Goal: Task Accomplishment & Management: Manage account settings

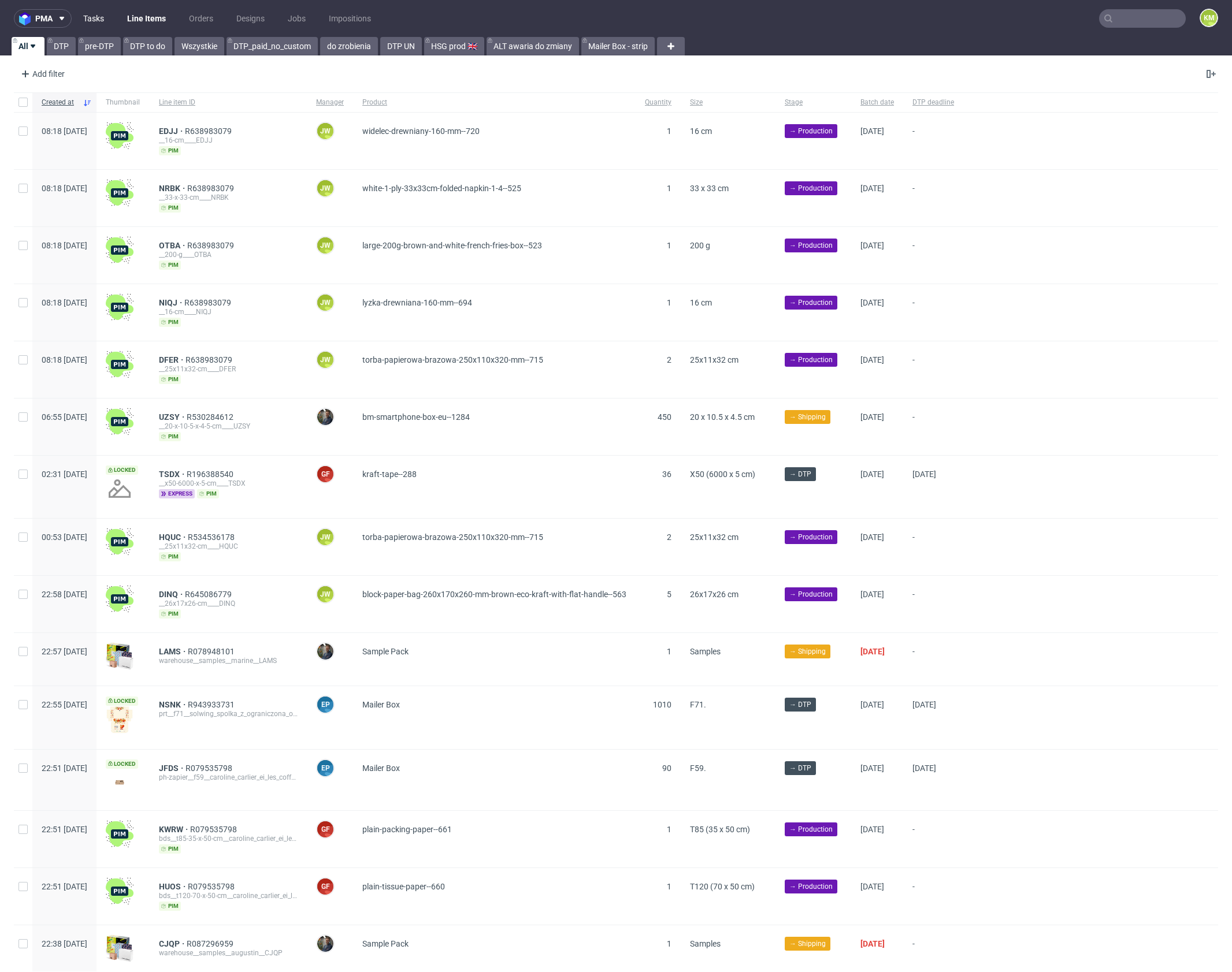
click at [95, 19] on link "Tasks" at bounding box center [93, 19] width 35 height 19
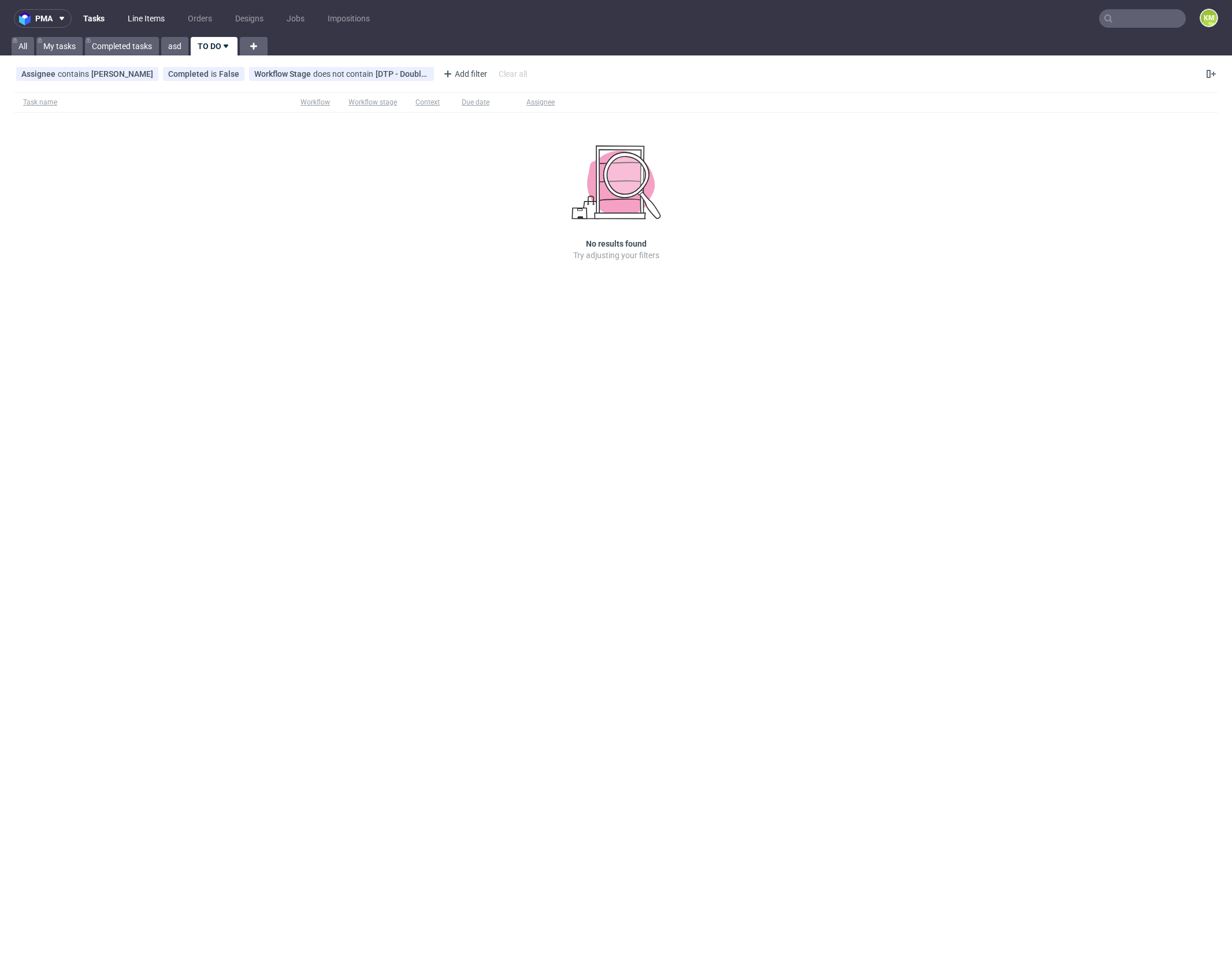
click at [151, 22] on link "Line Items" at bounding box center [146, 19] width 51 height 19
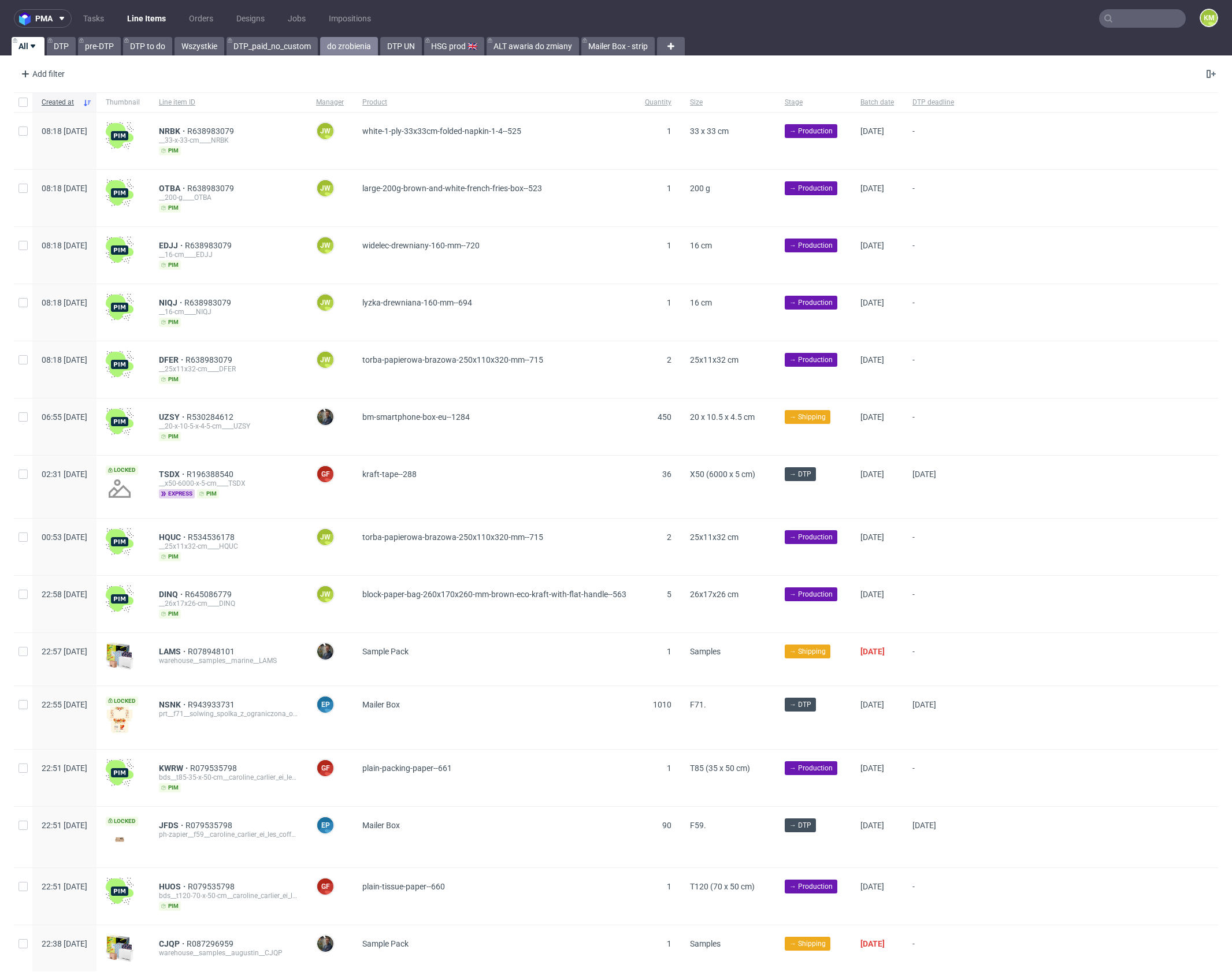
click at [346, 48] on link "do zrobienia" at bounding box center [348, 46] width 57 height 19
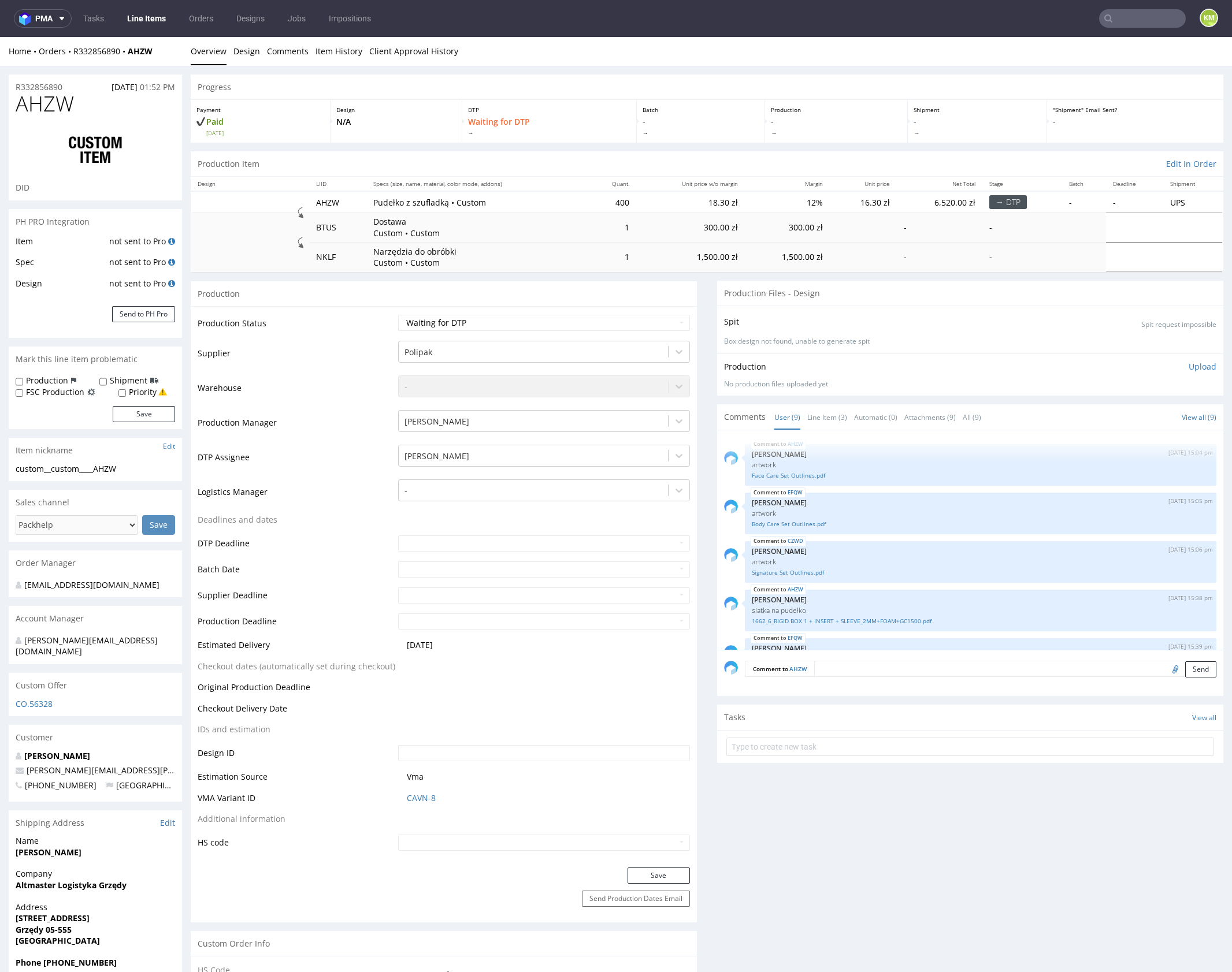
scroll to position [231, 0]
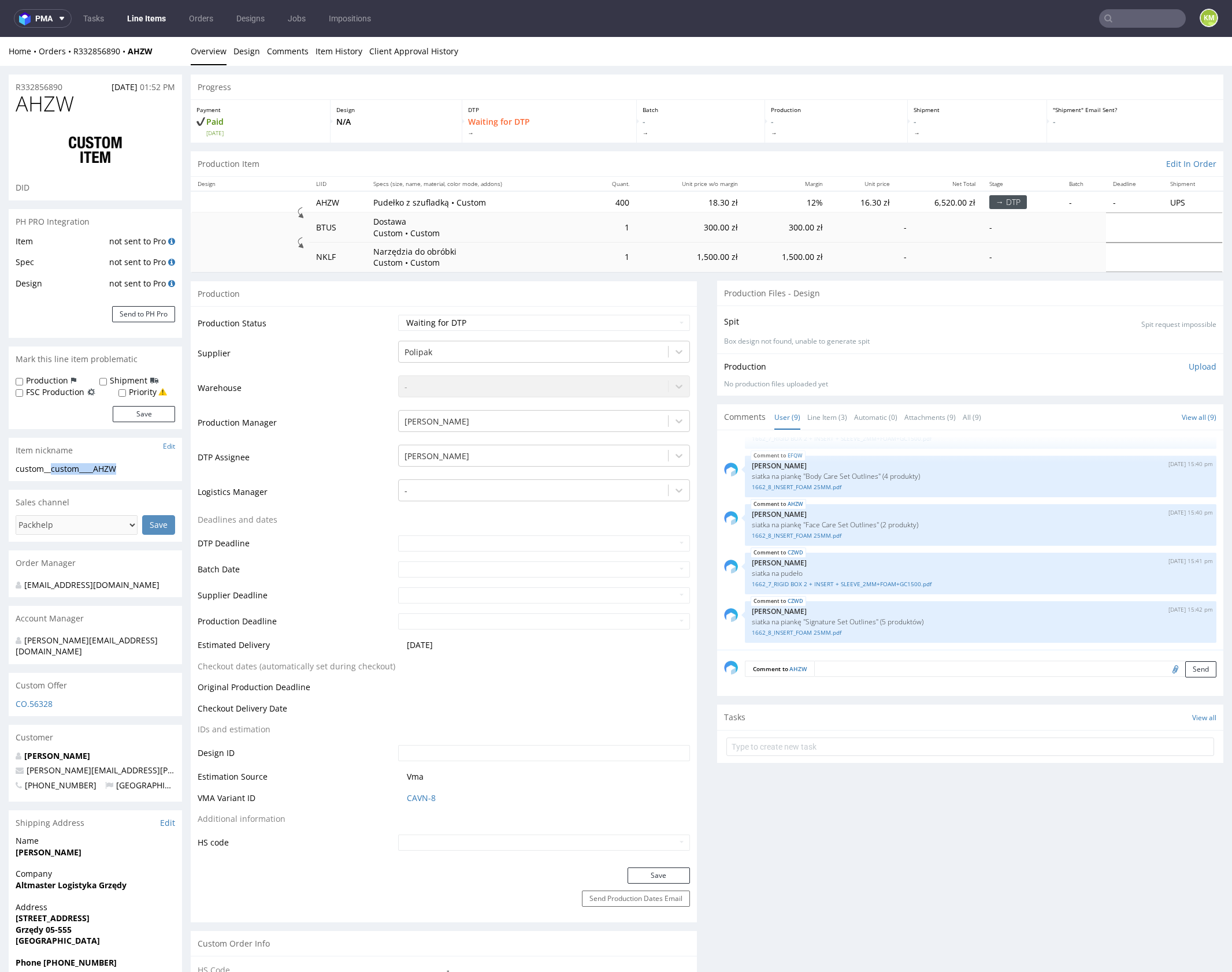
drag, startPoint x: 53, startPoint y: 468, endPoint x: 153, endPoint y: 471, distance: 100.0
click at [153, 471] on div "custom__custom____AHZW" at bounding box center [95, 469] width 159 height 11
copy div "custom____AHZW"
copy link "R332856890"
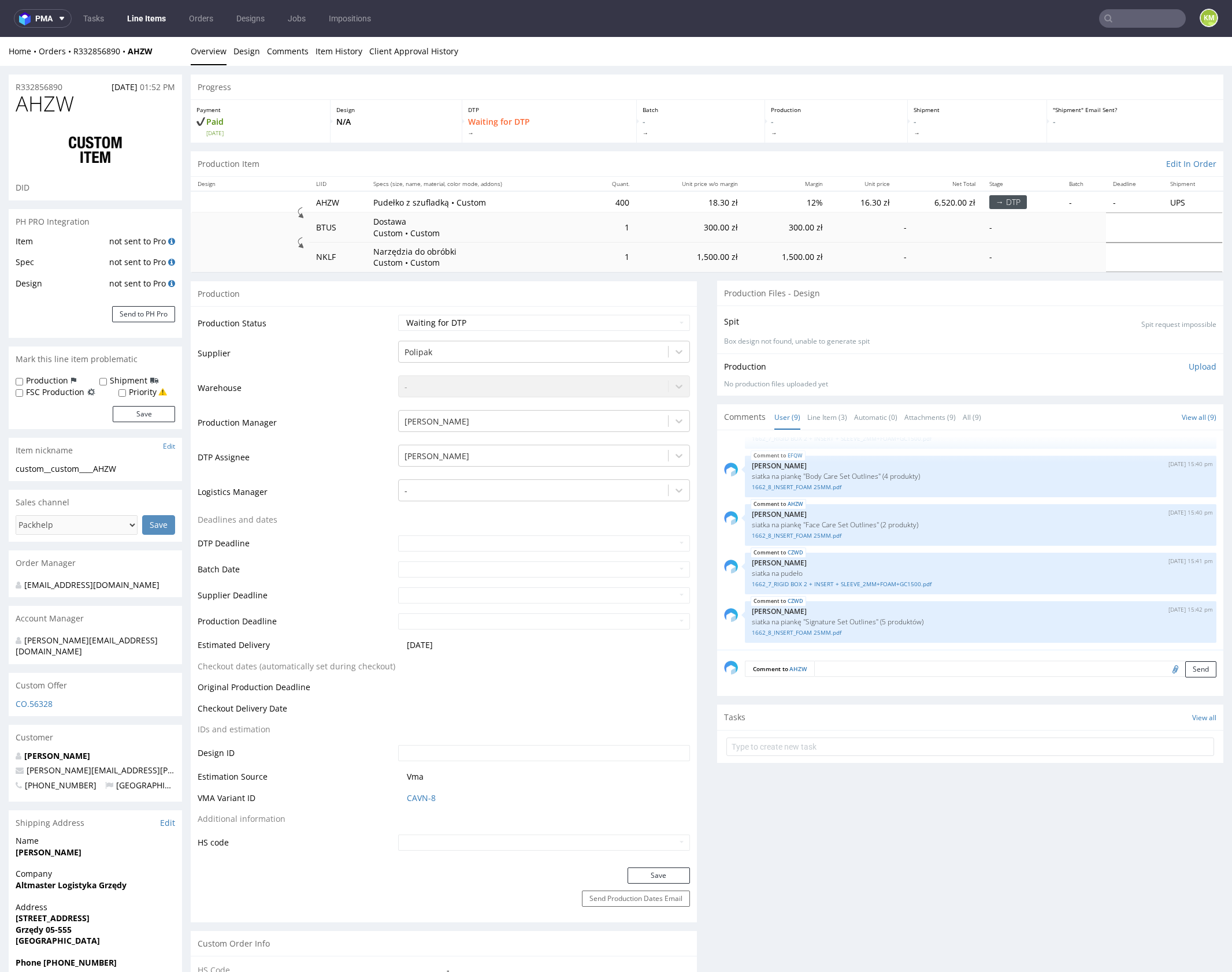
click at [635, 321] on select "Waiting for Artwork Waiting for Diecut Waiting for Mockup Waiting for DTP Waiti…" at bounding box center [544, 322] width 292 height 16
select select "dtp_ca_needed"
click at [398, 314] on select "Waiting for Artwork Waiting for Diecut Waiting for Mockup Waiting for DTP Waiti…" at bounding box center [544, 322] width 292 height 16
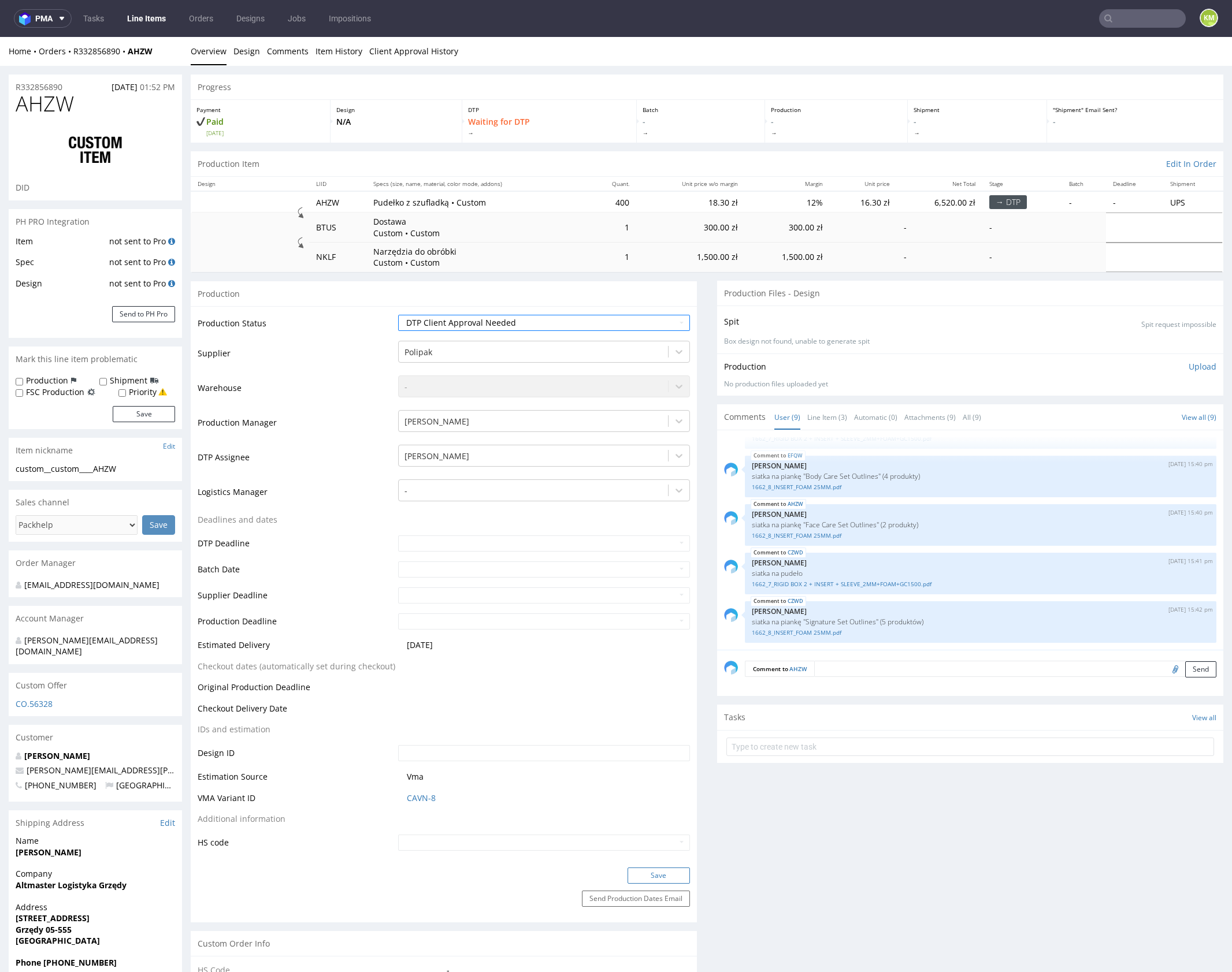
click at [646, 880] on button "Save" at bounding box center [659, 875] width 62 height 16
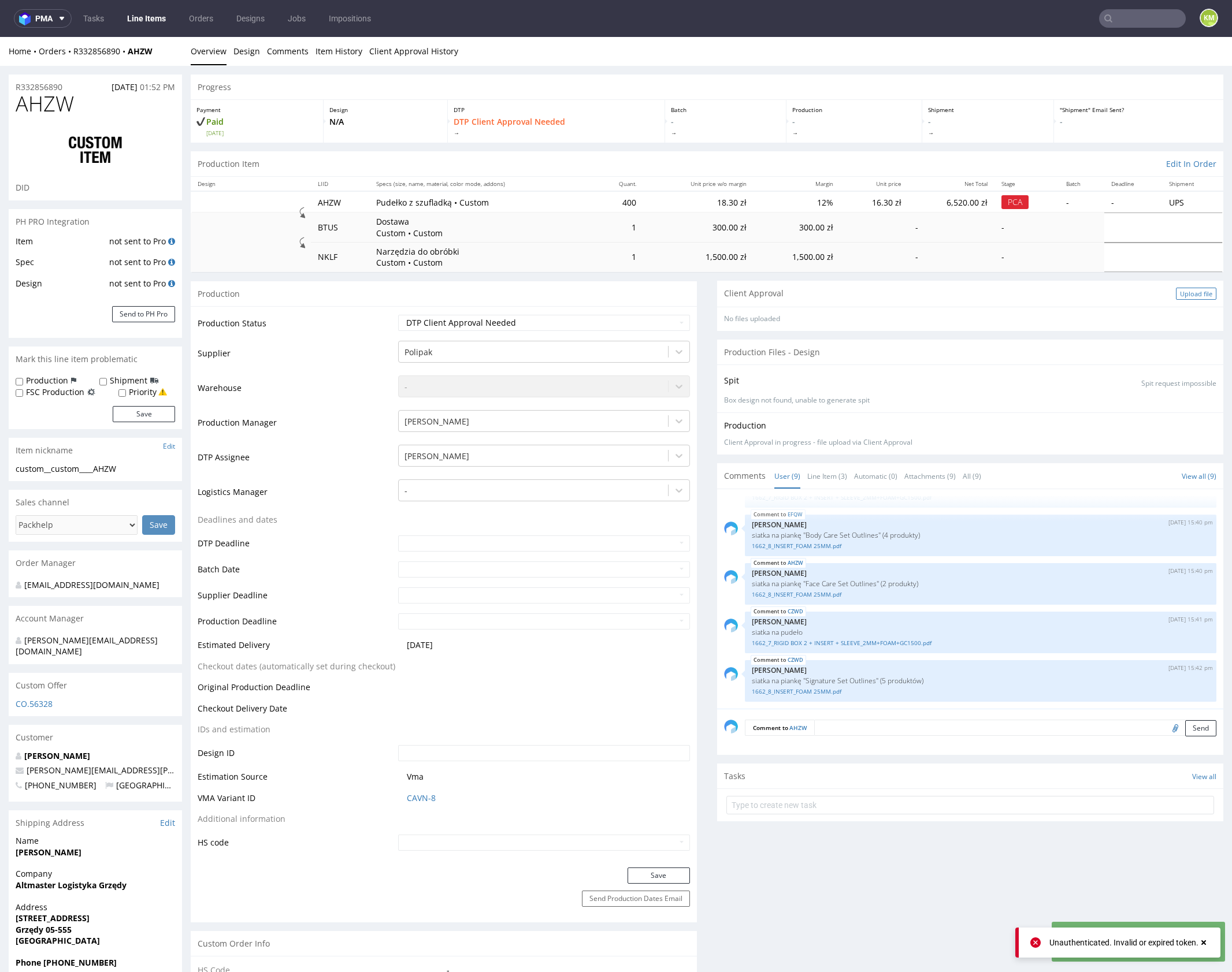
click at [1176, 295] on div "Upload file" at bounding box center [1195, 294] width 40 height 12
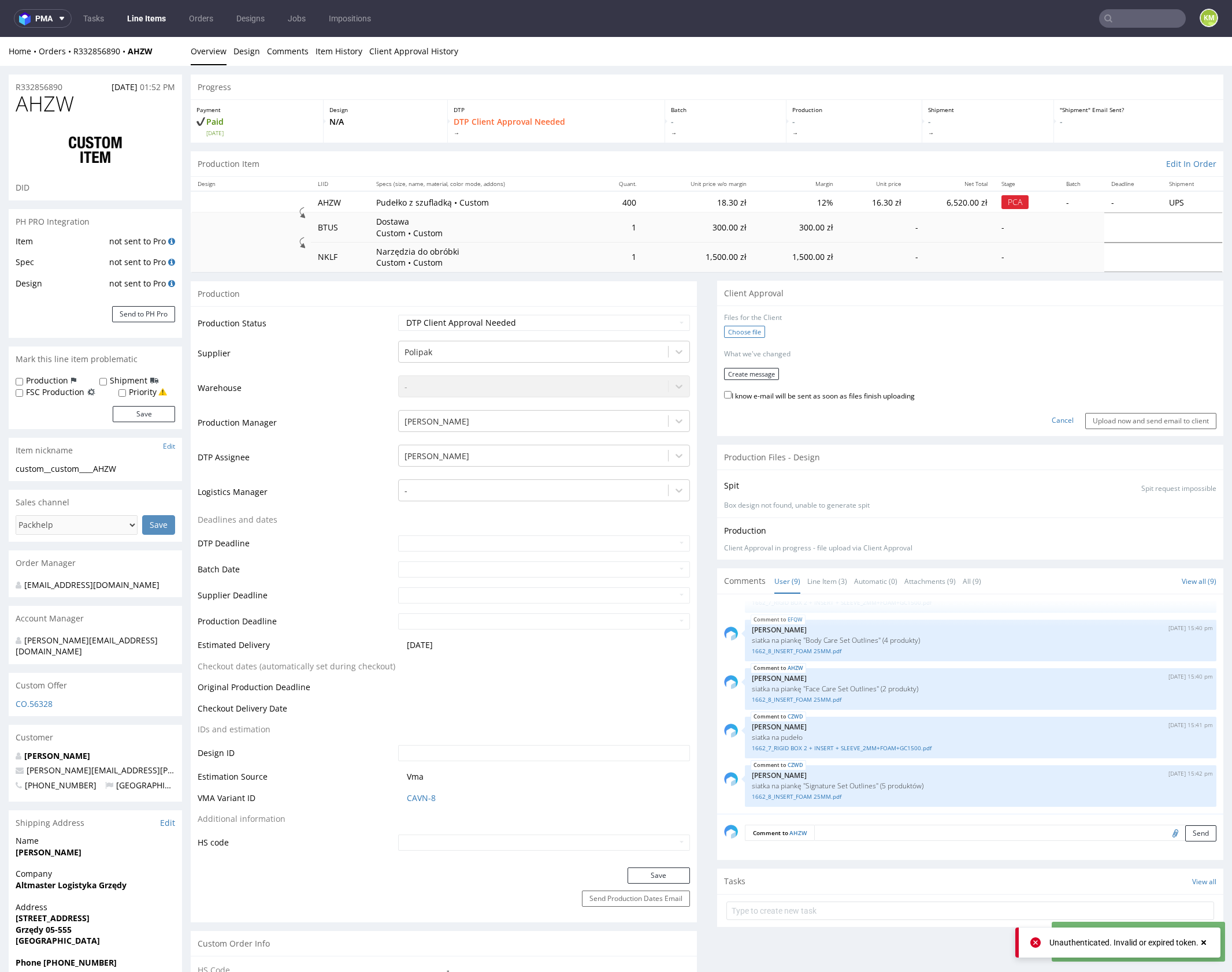
click at [749, 332] on label "Choose file" at bounding box center [744, 331] width 41 height 12
click at [0, 37] on input "Choose file" at bounding box center [0, 37] width 0 height 0
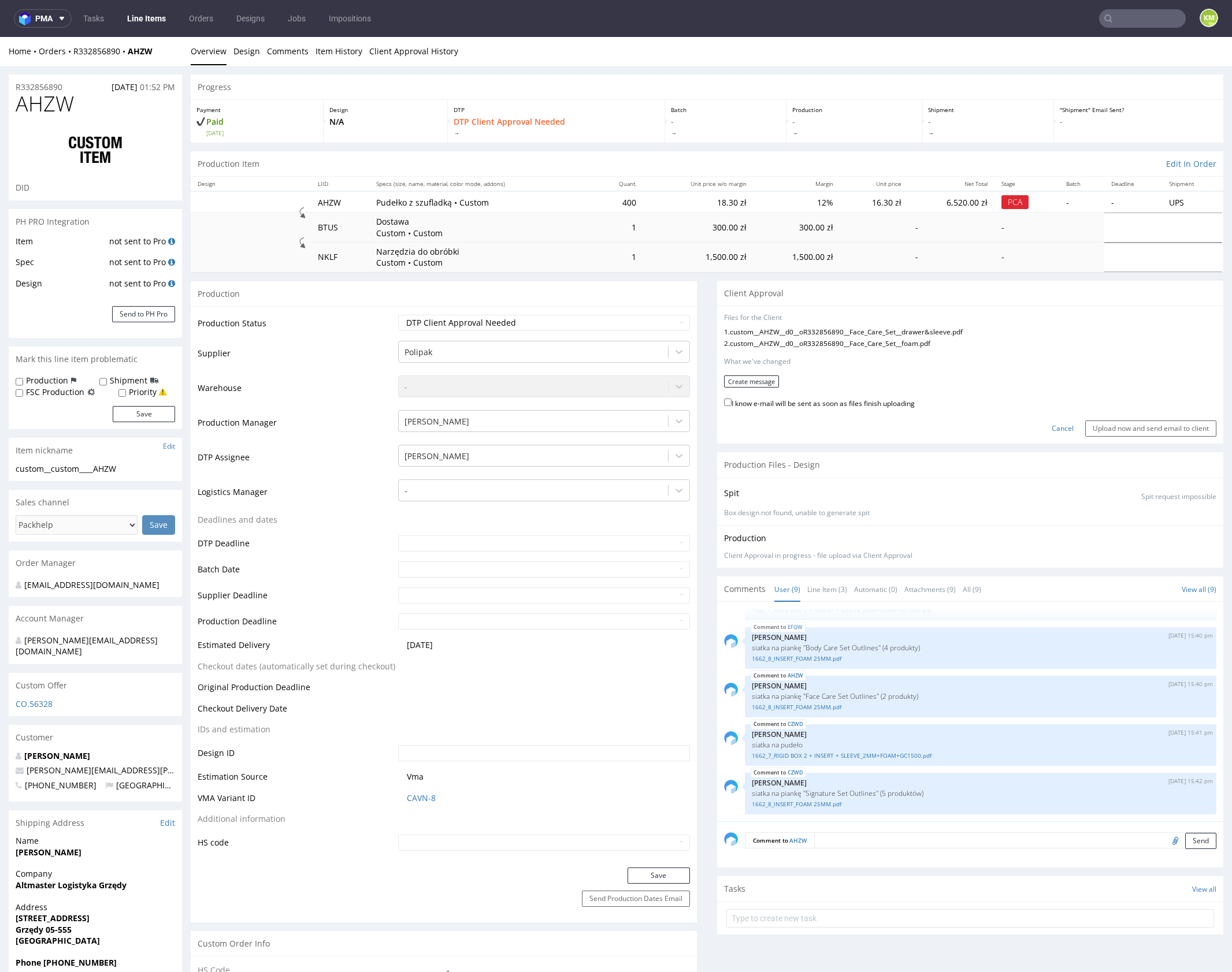
click at [755, 400] on label "I know e-mail will be sent as soon as files finish uploading" at bounding box center [819, 403] width 191 height 13
click at [731, 400] on input "I know e-mail will be sent as soon as files finish uploading" at bounding box center [728, 402] width 8 height 8
checkbox input "true"
click at [1108, 428] on input "Upload now and send email to client" at bounding box center [1150, 428] width 131 height 16
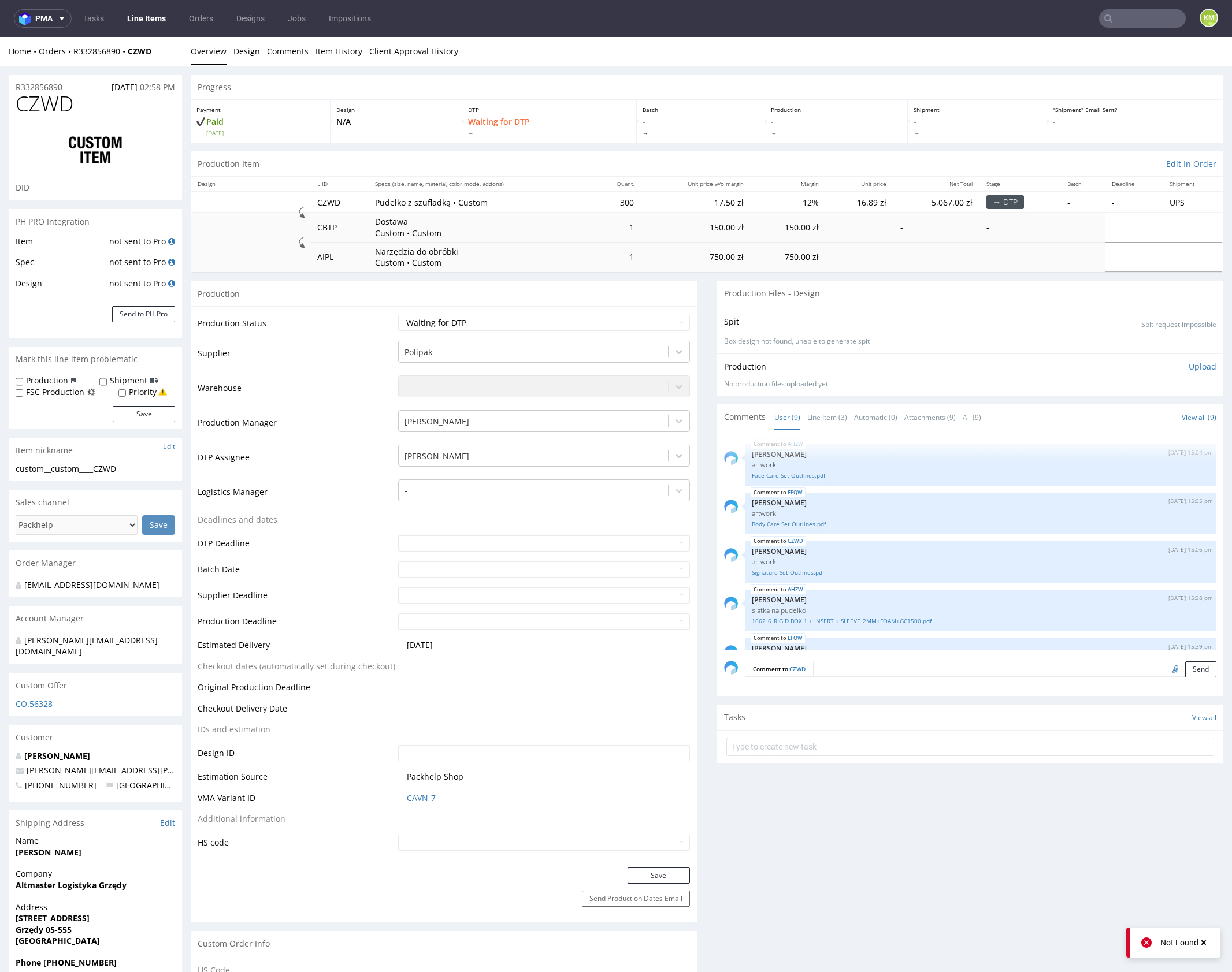
scroll to position [231, 0]
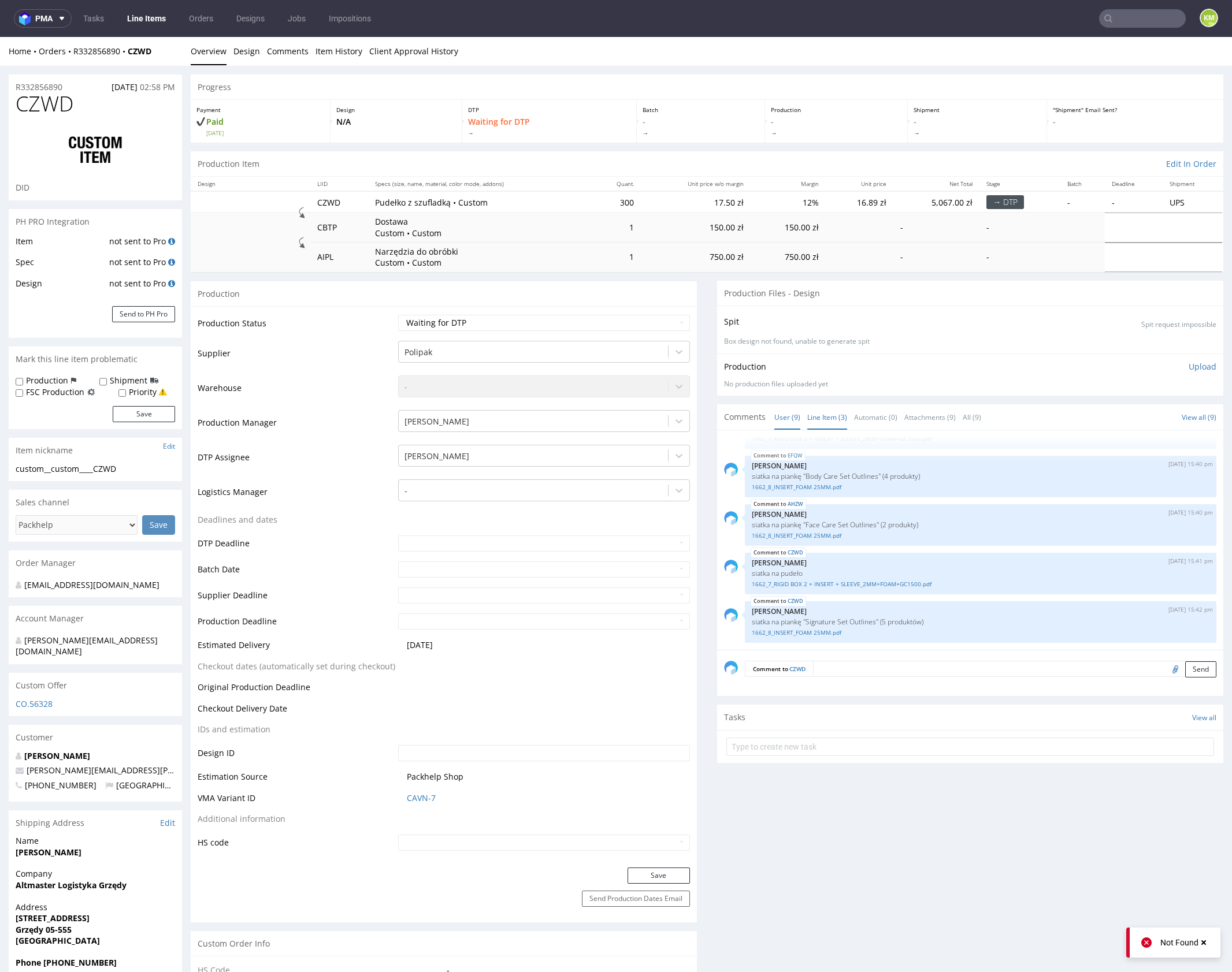
click at [829, 421] on link "Line Item (3)" at bounding box center [826, 417] width 40 height 24
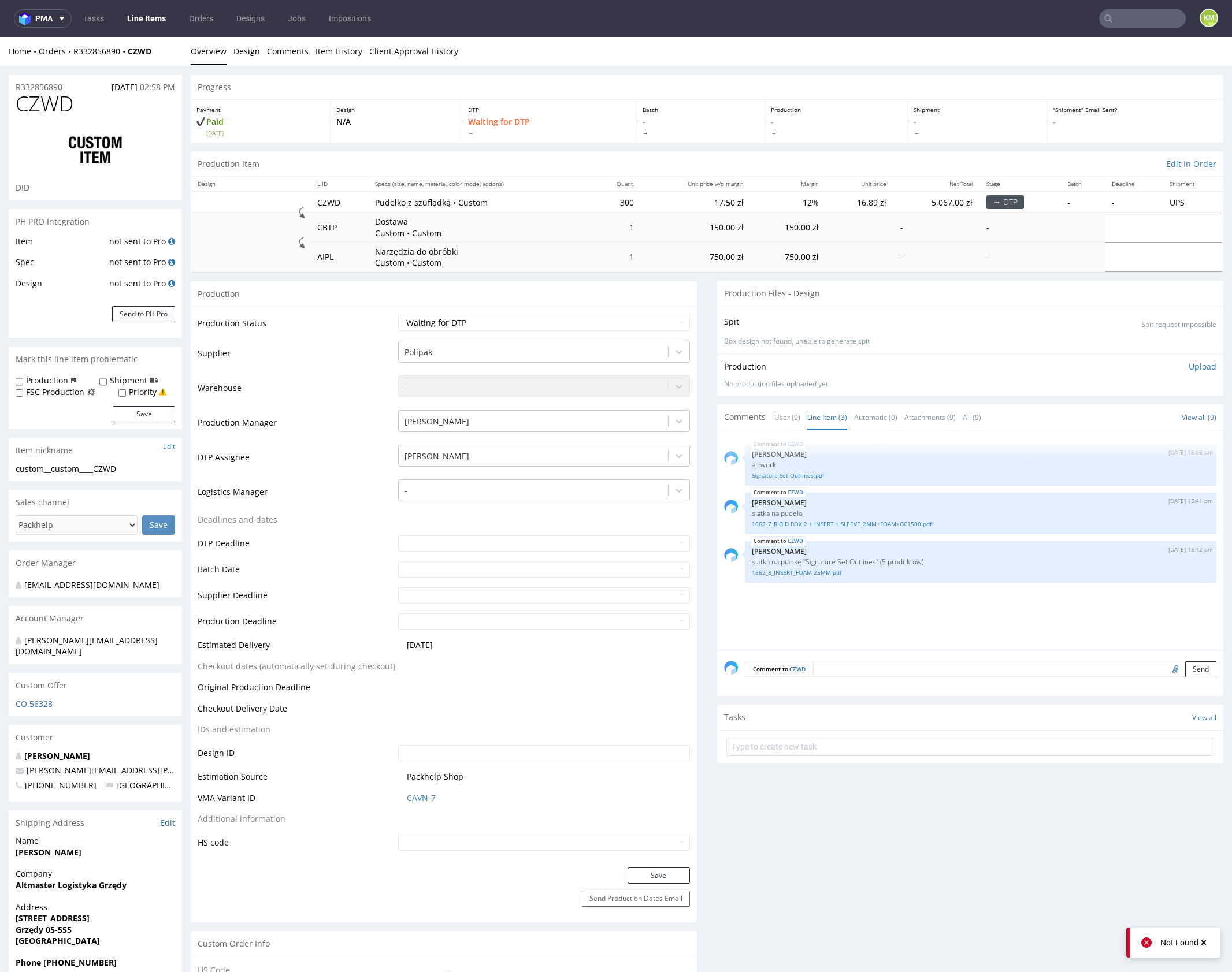
click at [908, 592] on div "CZWD 5th Sep 25 | 15:06 pm Klaudia Wiśniewska artwork Signature Set Outlines.pd…" at bounding box center [973, 544] width 499 height 213
drag, startPoint x: 908, startPoint y: 591, endPoint x: 905, endPoint y: 573, distance: 18.2
click at [908, 591] on div "CZWD 5th Sep 25 | 15:06 pm Klaudia Wiśniewska artwork Signature Set Outlines.pd…" at bounding box center [973, 544] width 499 height 213
click at [785, 607] on div "CZWD 5th Sep 25 | 15:06 pm Klaudia Wiśniewska artwork Signature Set Outlines.pd…" at bounding box center [973, 544] width 499 height 213
click at [811, 575] on link "1662_8_INSERT_FOAM 25MM.pdf" at bounding box center [980, 572] width 457 height 8
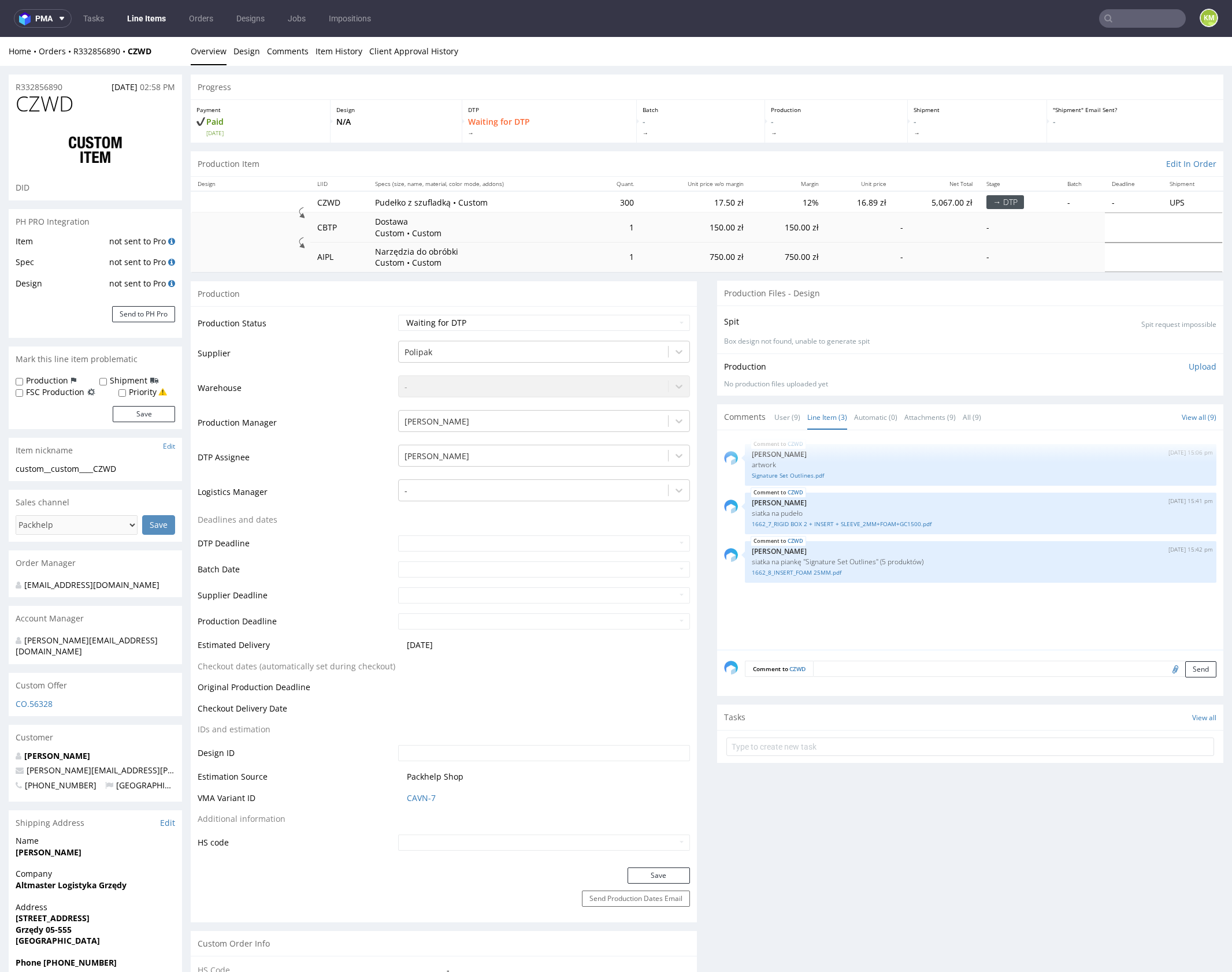
click at [904, 621] on div "CZWD 5th Sep 25 | 15:06 pm Klaudia Wiśniewska artwork Signature Set Outlines.pd…" at bounding box center [973, 544] width 499 height 213
click at [923, 616] on div "CZWD 5th Sep 25 | 15:06 pm Klaudia Wiśniewska artwork Signature Set Outlines.pd…" at bounding box center [973, 544] width 499 height 213
click at [826, 524] on link "1662_7_RIGID BOX 2 + INSERT + SLEEVE_2MM+FOAM+GC1500.pdf" at bounding box center [980, 523] width 457 height 8
click at [850, 524] on link "1662_7_RIGID BOX 2 + INSERT + SLEEVE_2MM+FOAM+GC1500.pdf" at bounding box center [980, 523] width 457 height 8
click at [796, 478] on link "Signature Set Outlines.pdf" at bounding box center [980, 475] width 457 height 8
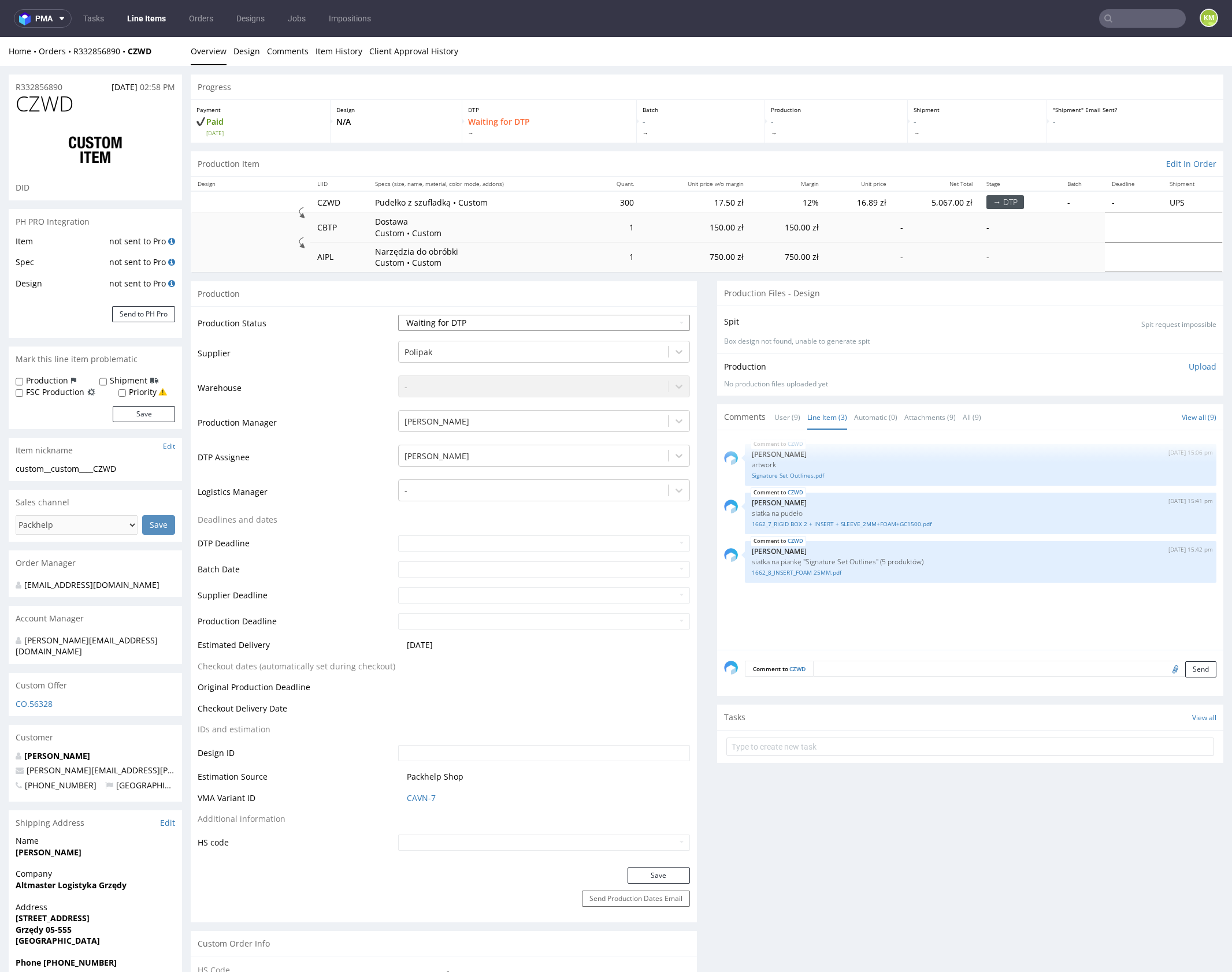
click at [516, 322] on select "Waiting for Artwork Waiting for Diecut Waiting for Mockup Waiting for DTP Waiti…" at bounding box center [544, 322] width 292 height 16
select select "dtp_ca_needed"
click at [398, 314] on select "Waiting for Artwork Waiting for Diecut Waiting for Mockup Waiting for DTP Waiti…" at bounding box center [544, 322] width 292 height 16
click at [641, 880] on button "Save" at bounding box center [659, 875] width 62 height 16
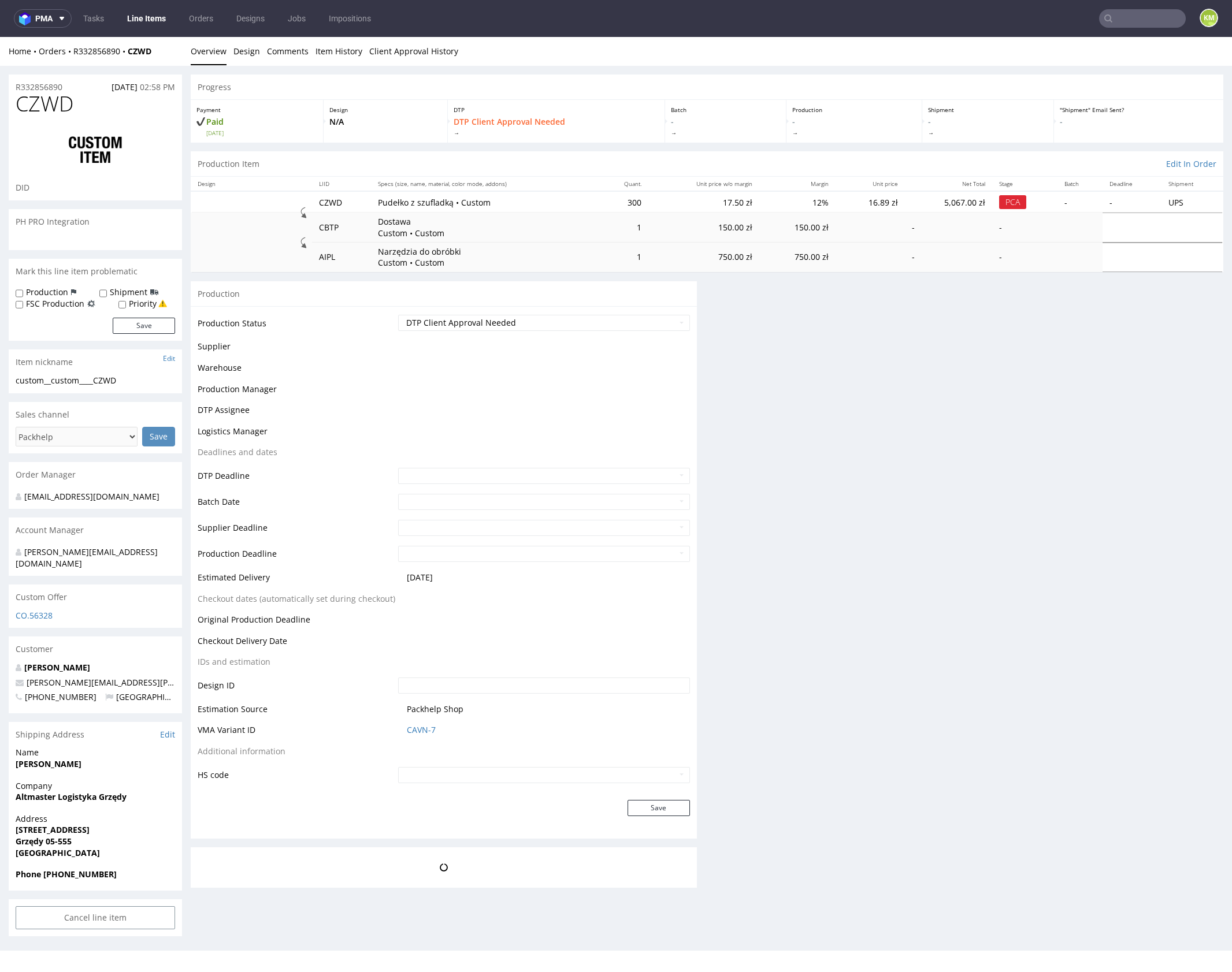
scroll to position [0, 0]
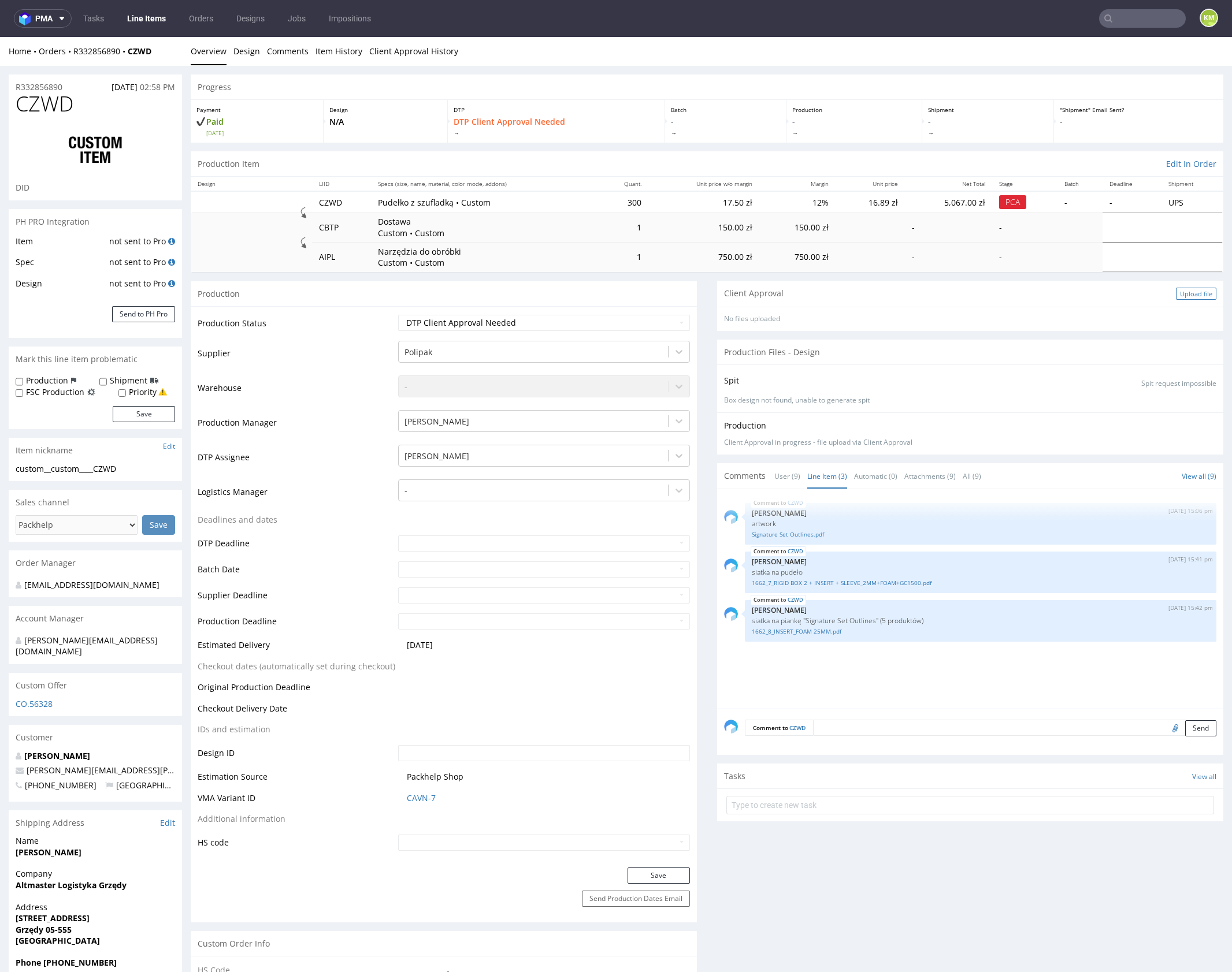
click at [1187, 294] on div "Upload file" at bounding box center [1195, 294] width 40 height 12
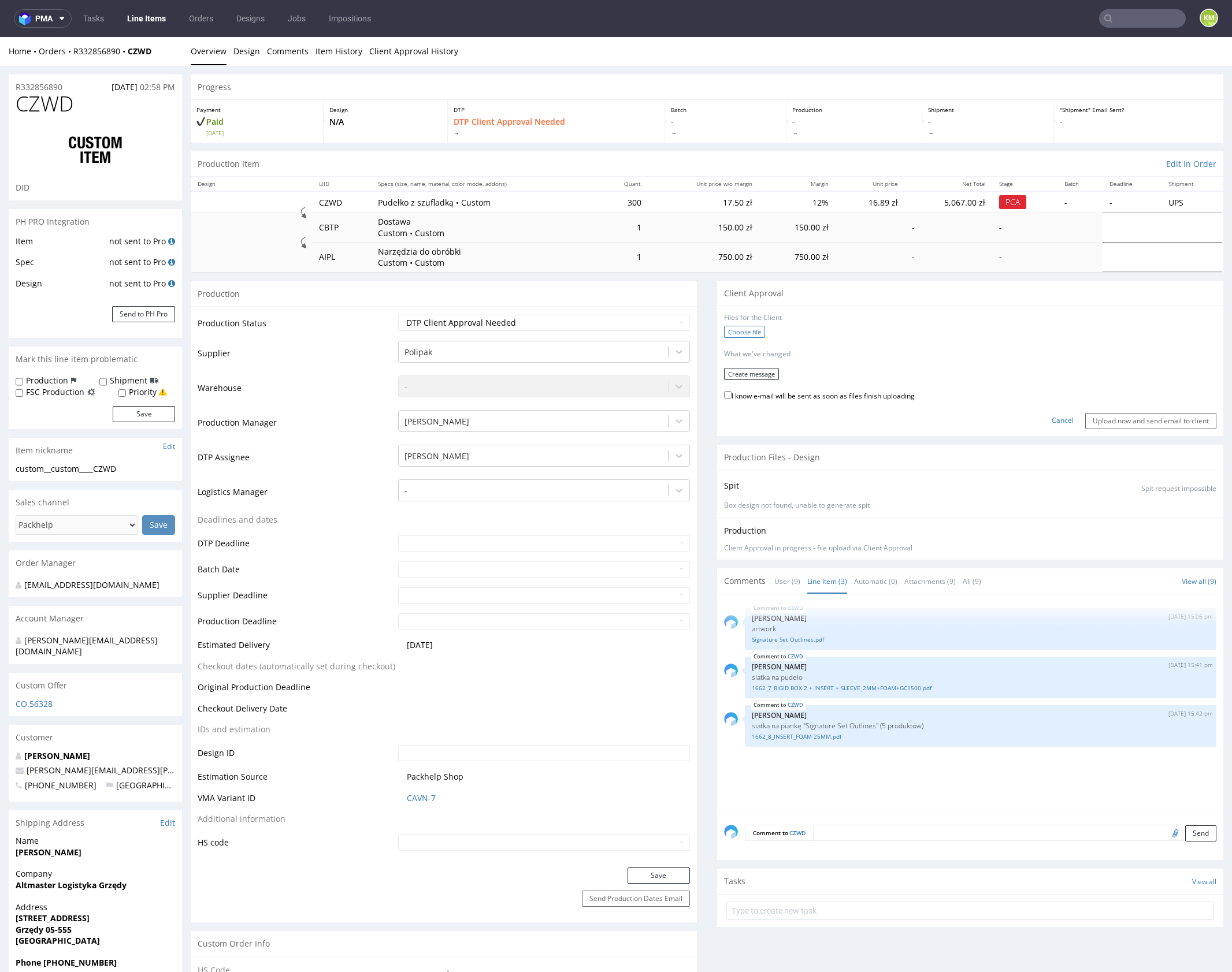
click at [733, 327] on label "Choose file" at bounding box center [744, 331] width 41 height 12
click at [0, 37] on input "Choose file" at bounding box center [0, 37] width 0 height 0
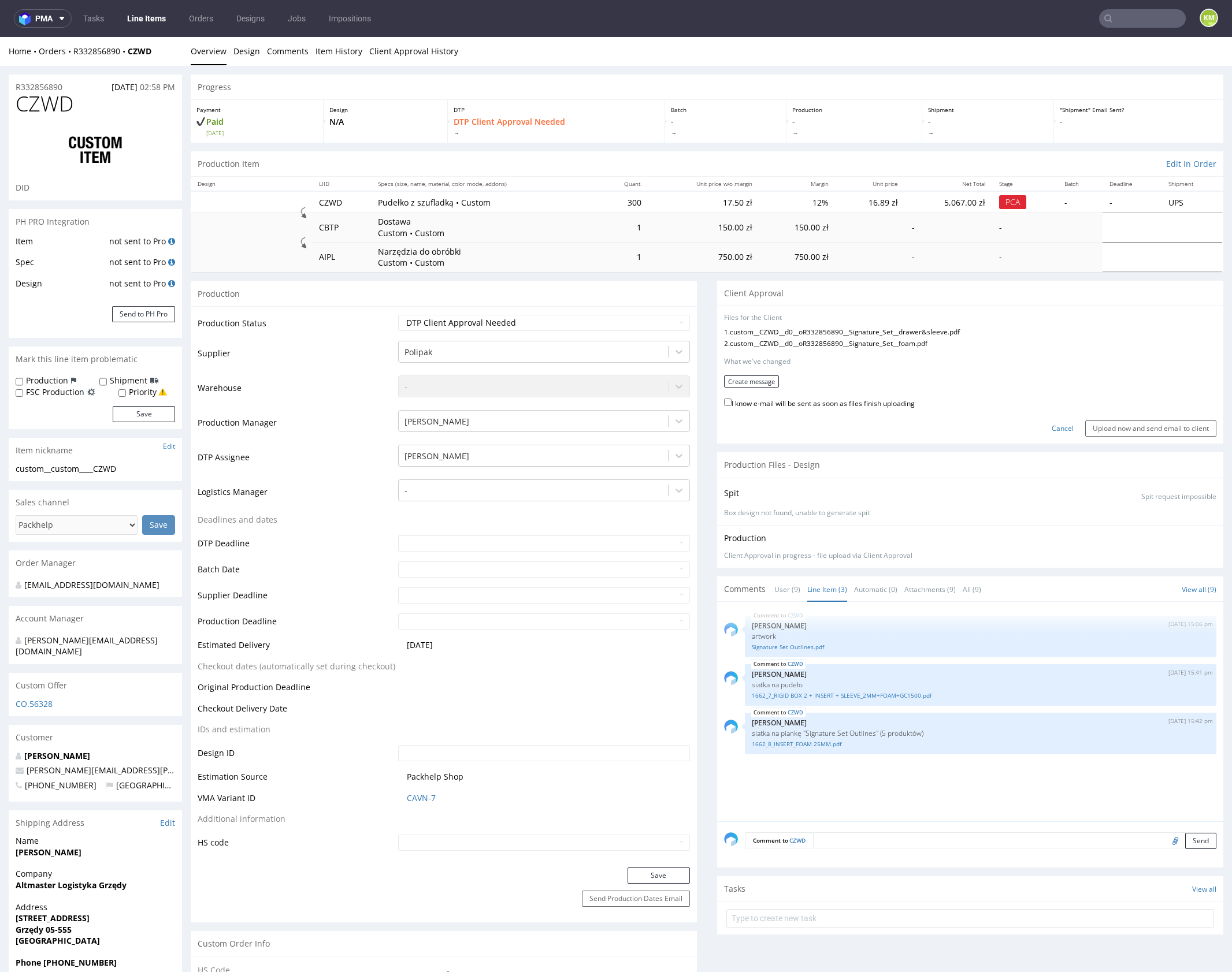
click at [783, 404] on label "I know e-mail will be sent as soon as files finish uploading" at bounding box center [819, 403] width 191 height 13
click at [731, 404] on input "I know e-mail will be sent as soon as files finish uploading" at bounding box center [728, 402] width 8 height 8
checkbox input "true"
click at [1104, 429] on input "Upload now and send email to client" at bounding box center [1150, 428] width 131 height 16
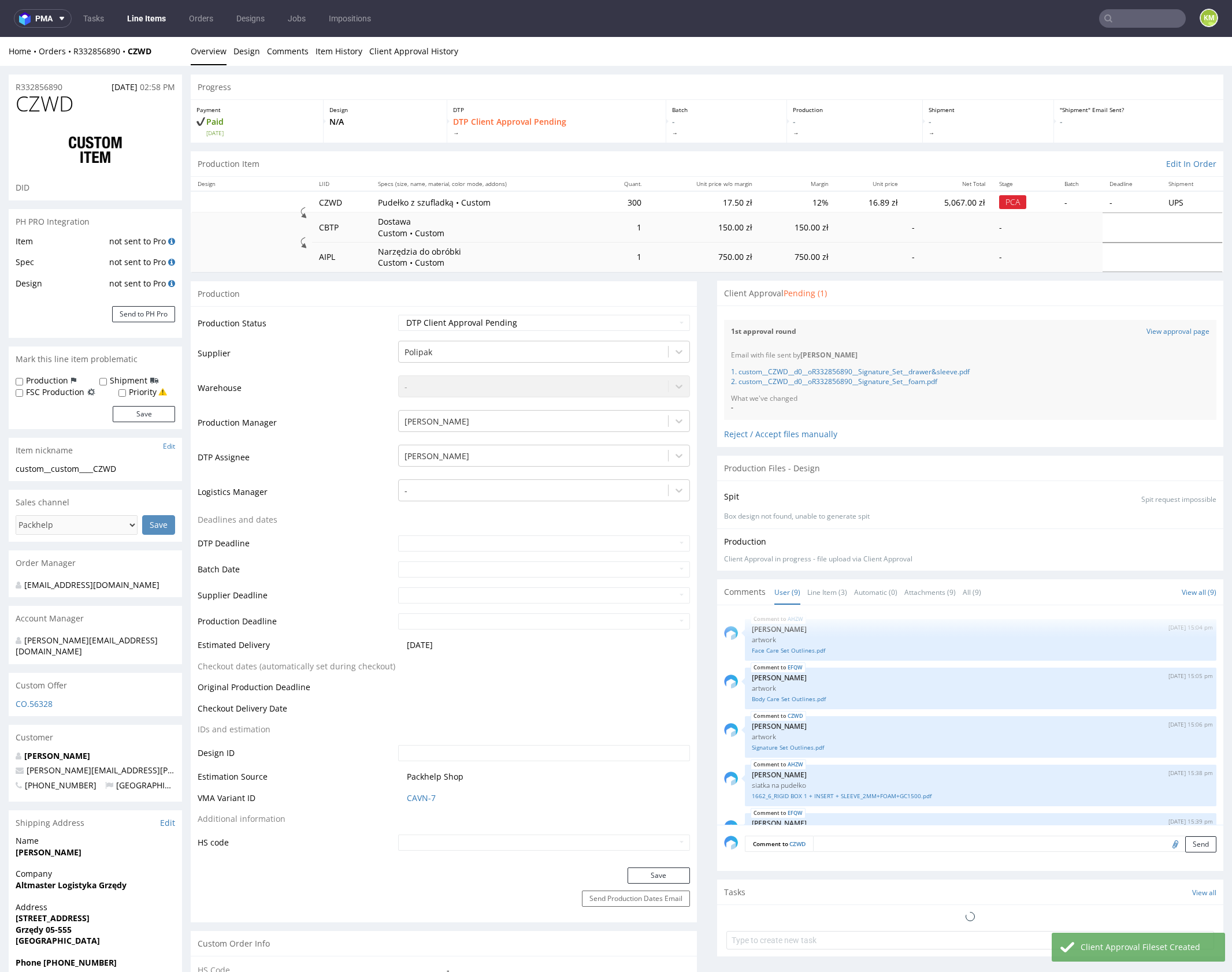
scroll to position [231, 0]
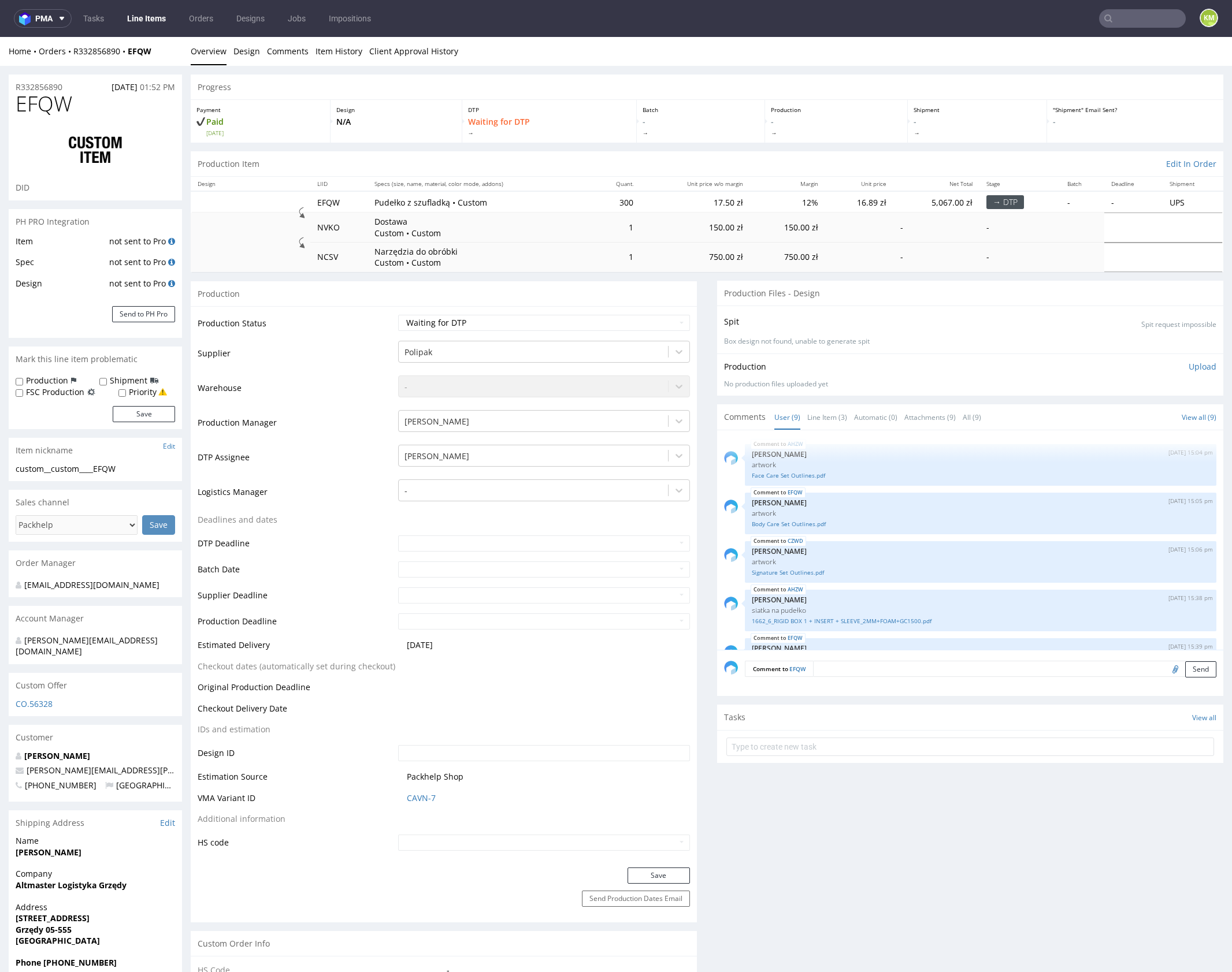
scroll to position [231, 0]
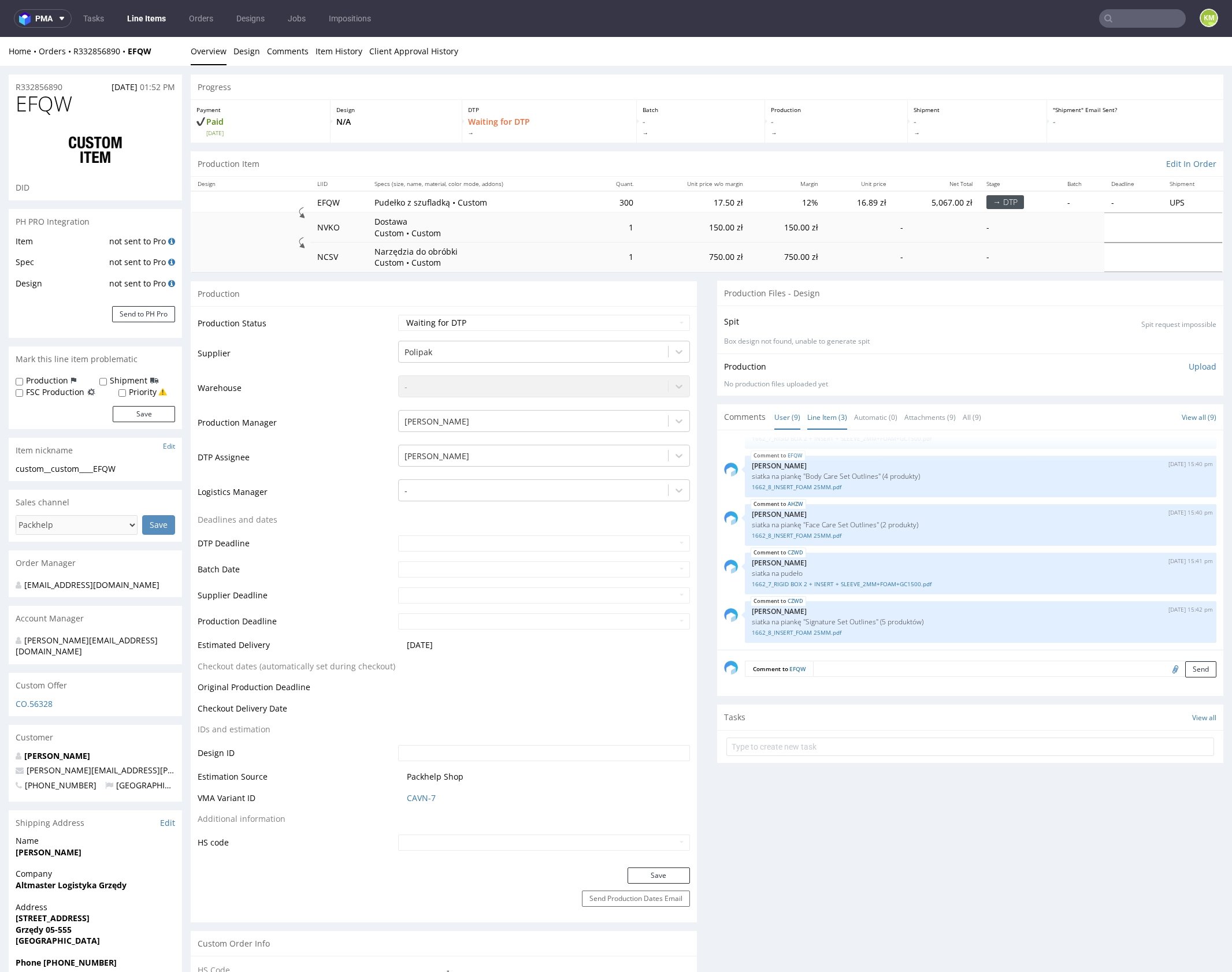
click at [813, 419] on link "Line Item (3)" at bounding box center [826, 417] width 40 height 24
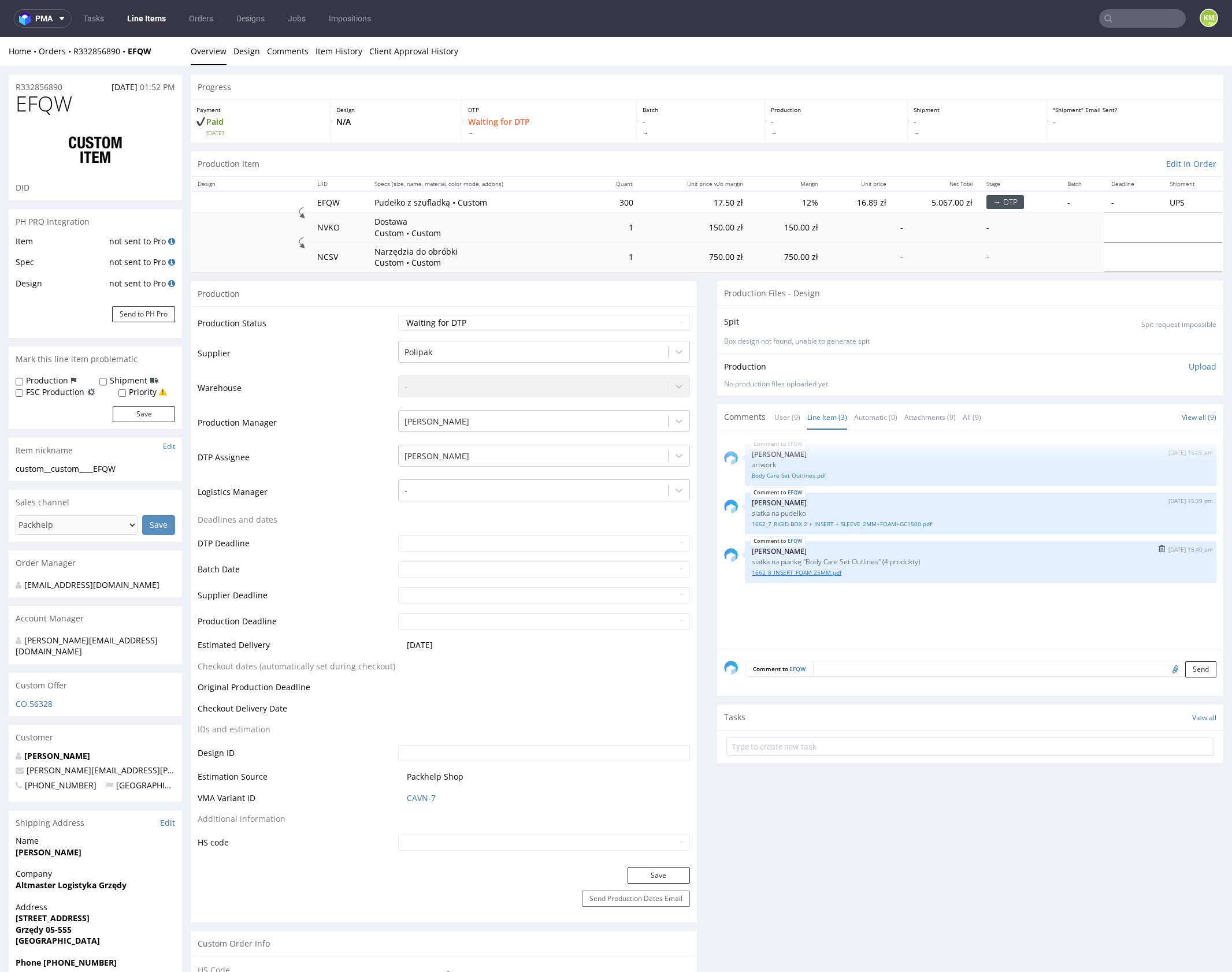
click at [814, 572] on link "1662_8_INSERT_FOAM 25MM.pdf" at bounding box center [980, 572] width 457 height 8
click at [864, 618] on div "EFQW [DATE] 15:05 pm [PERSON_NAME] artwork Body Care Set Outlines.pdf EFQW [DAT…" at bounding box center [973, 544] width 499 height 213
click at [808, 473] on link "Body Care Set Outlines.pdf" at bounding box center [980, 475] width 457 height 8
click at [616, 326] on select "Waiting for Artwork Waiting for Diecut Waiting for Mockup Waiting for DTP Waiti…" at bounding box center [544, 322] width 292 height 16
select select "dtp_ca_needed"
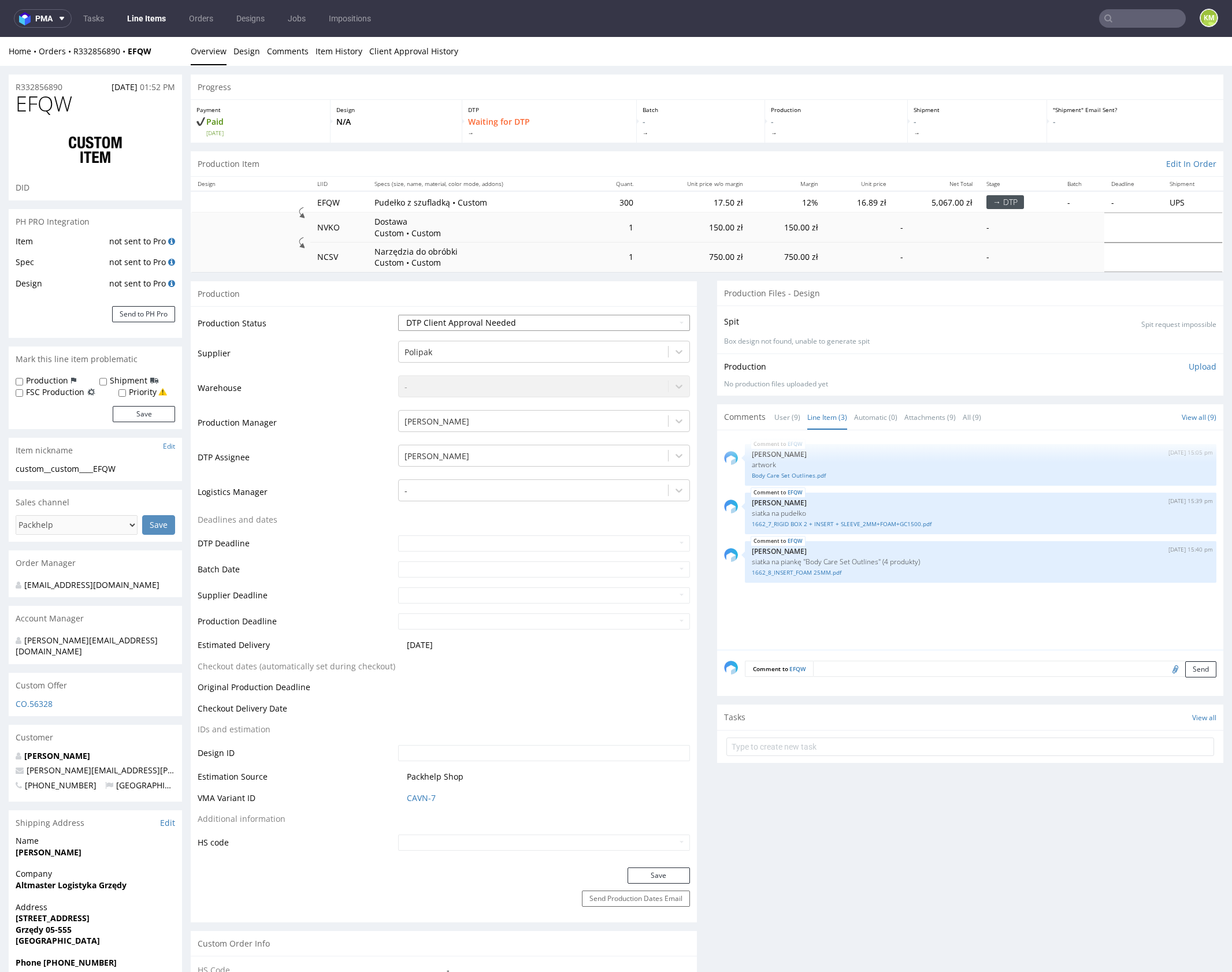
click at [398, 314] on select "Waiting for Artwork Waiting for Diecut Waiting for Mockup Waiting for DTP Waiti…" at bounding box center [544, 322] width 292 height 16
click at [666, 874] on button "Save" at bounding box center [659, 875] width 62 height 16
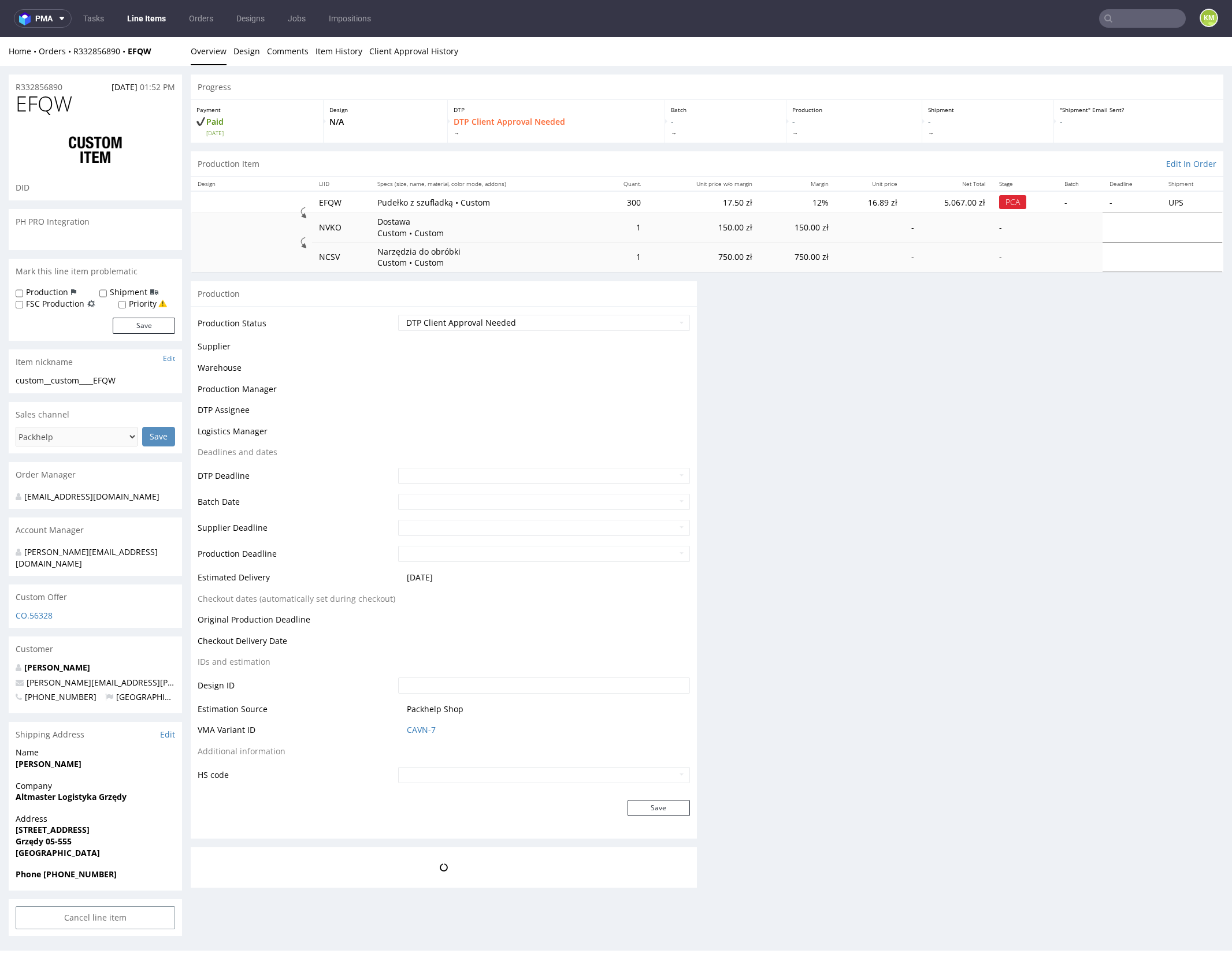
scroll to position [0, 0]
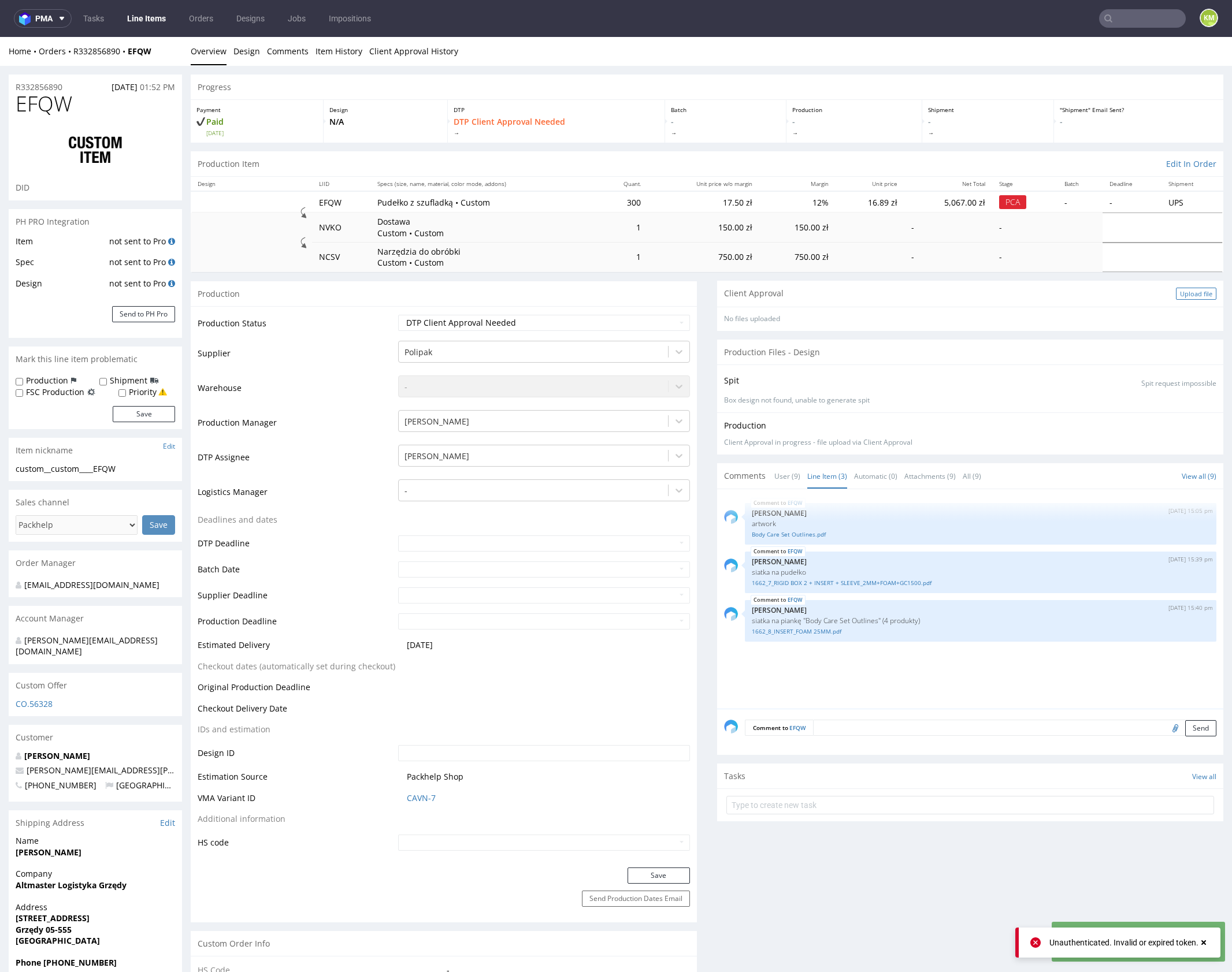
click at [1187, 293] on div "Upload file" at bounding box center [1195, 294] width 40 height 12
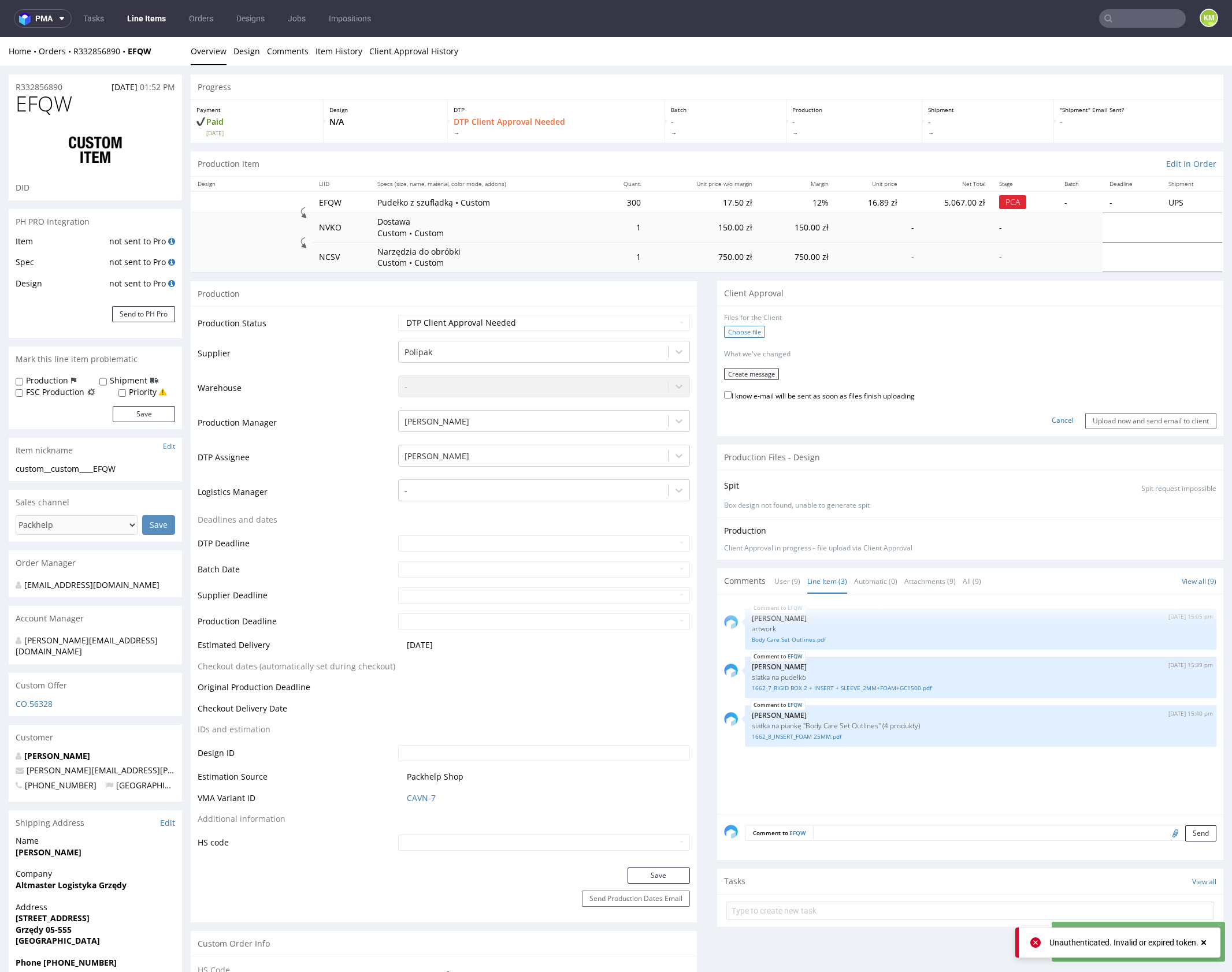
click at [749, 328] on label "Choose file" at bounding box center [744, 331] width 41 height 12
click at [0, 37] on input "Choose file" at bounding box center [0, 37] width 0 height 0
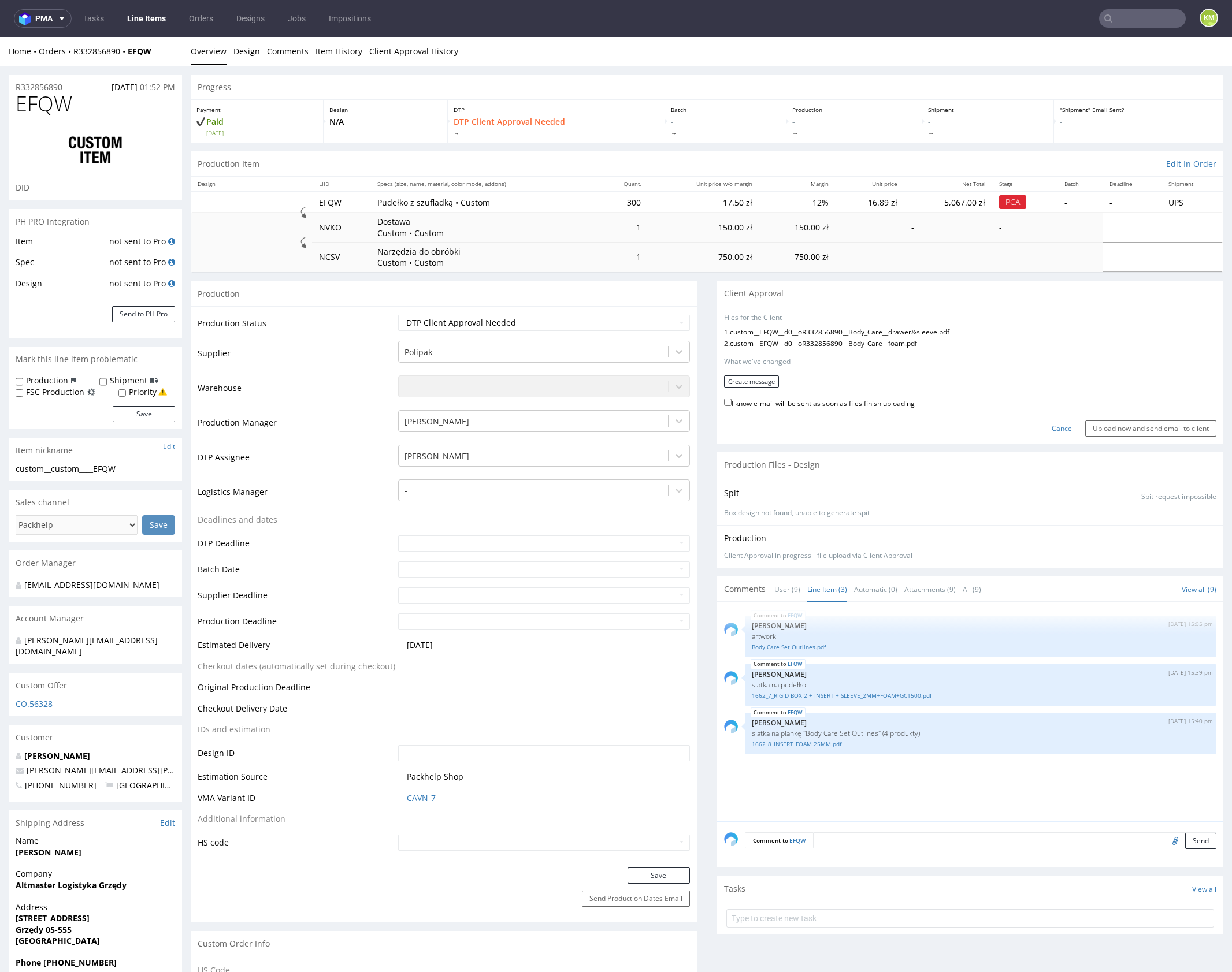
click at [745, 403] on label "I know e-mail will be sent as soon as files finish uploading" at bounding box center [819, 403] width 191 height 13
click at [731, 403] on input "I know e-mail will be sent as soon as files finish uploading" at bounding box center [728, 402] width 8 height 8
checkbox input "true"
click at [1121, 429] on input "Upload now and send email to client" at bounding box center [1150, 428] width 131 height 16
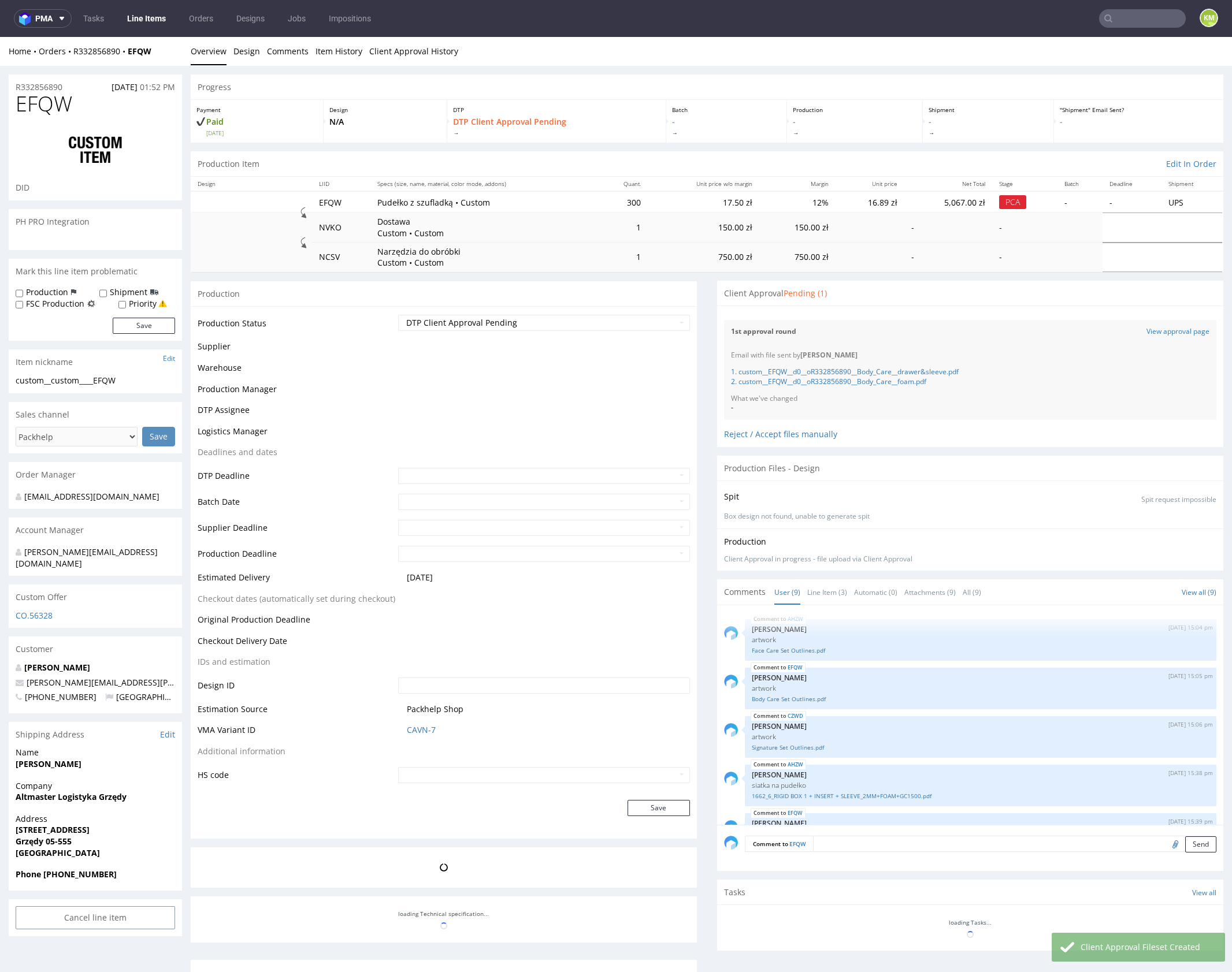
scroll to position [231, 0]
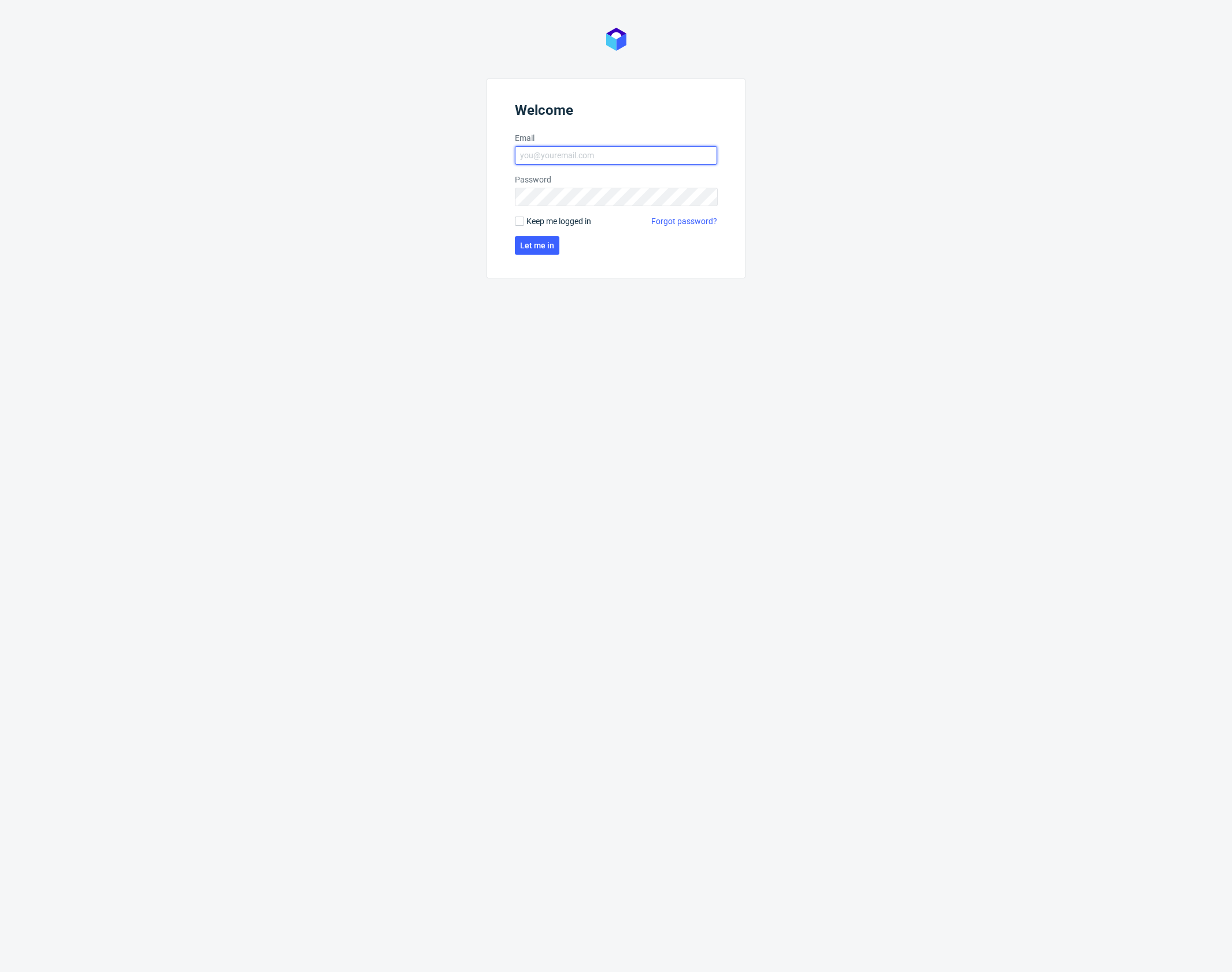
click at [578, 161] on input "Email" at bounding box center [616, 155] width 202 height 19
type input "karol.markowski@packhelp.com"
click at [533, 249] on span "Let me in" at bounding box center [536, 246] width 34 height 8
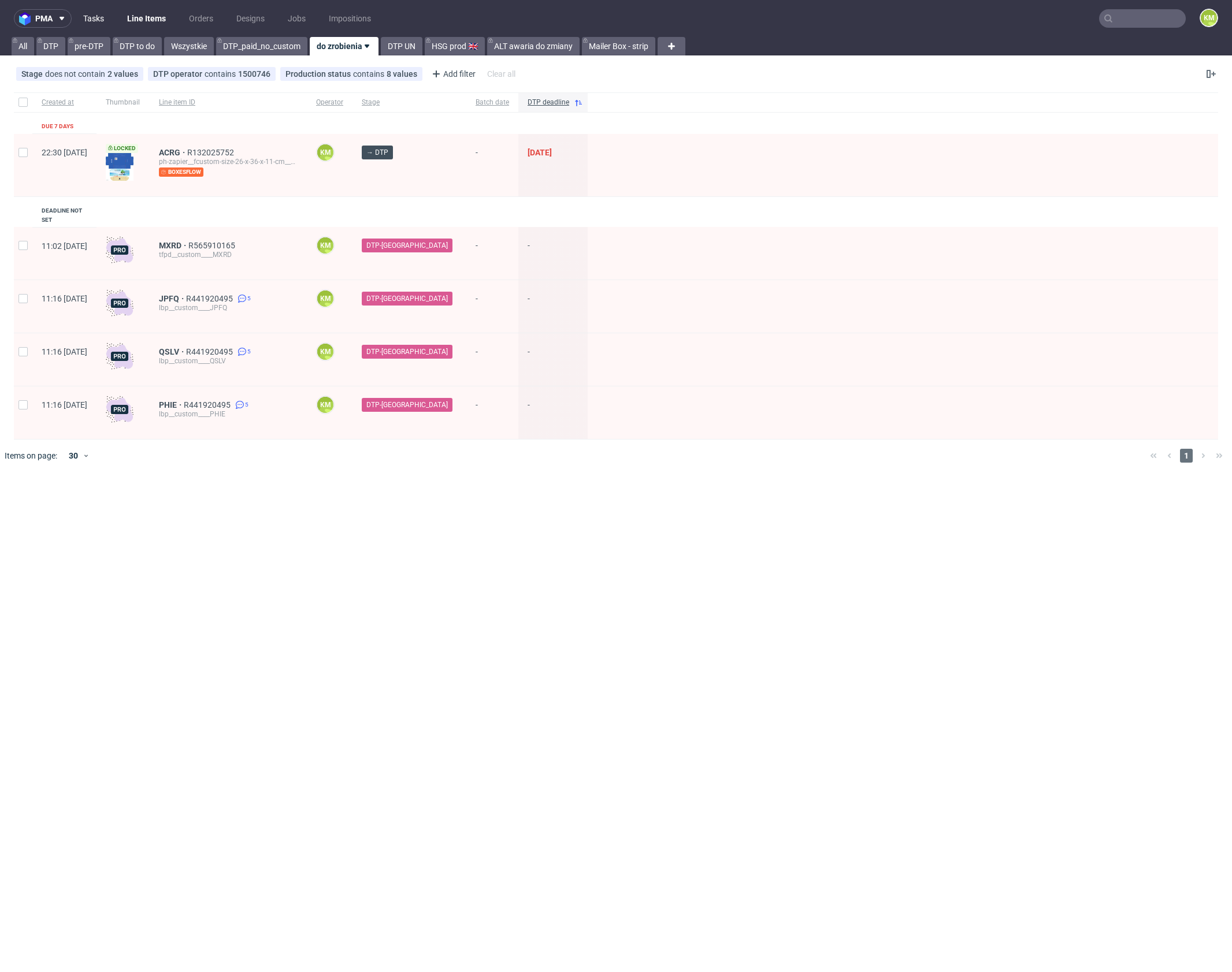
click at [106, 24] on link "Tasks" at bounding box center [93, 19] width 35 height 19
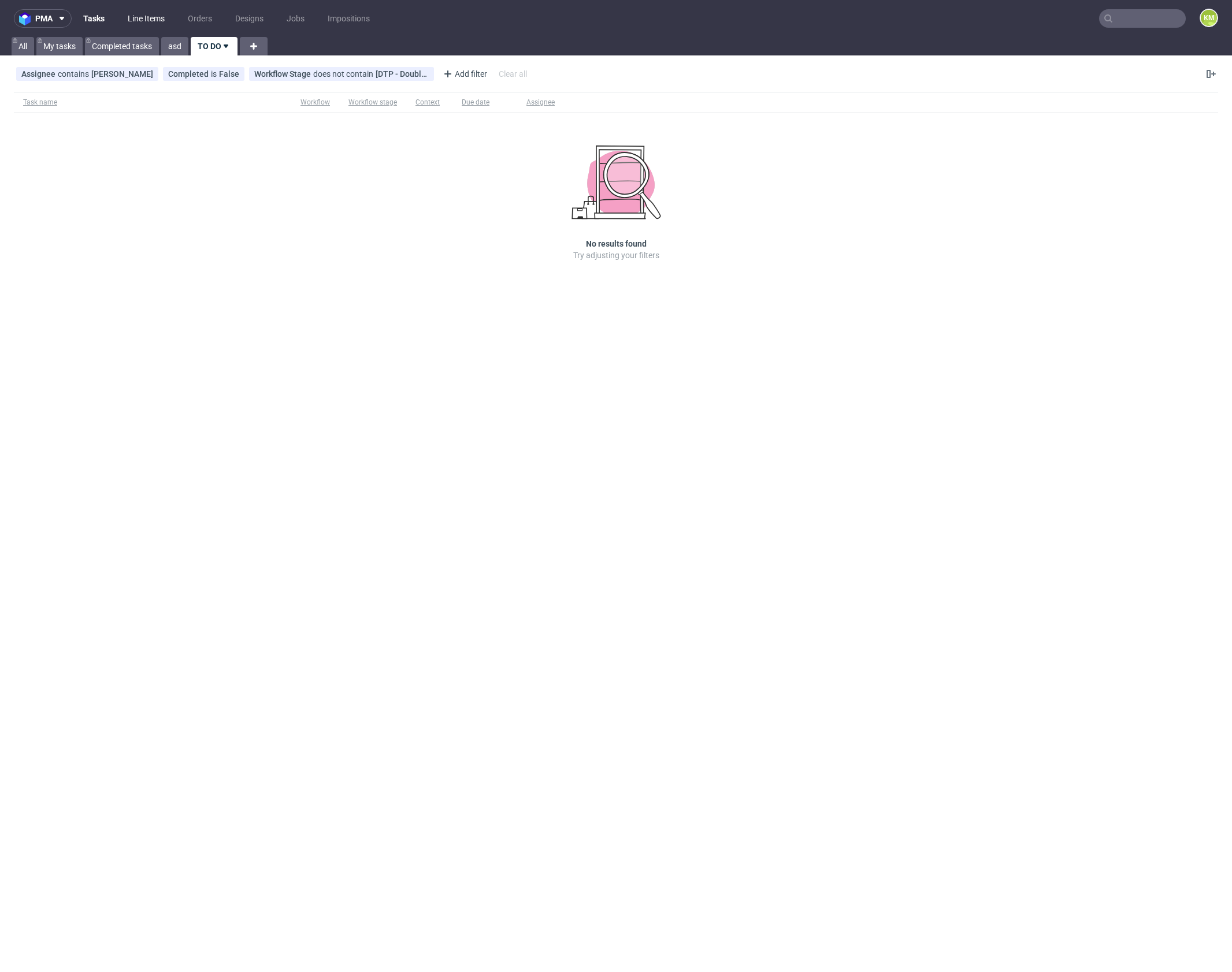
click at [136, 20] on link "Line Items" at bounding box center [146, 19] width 51 height 19
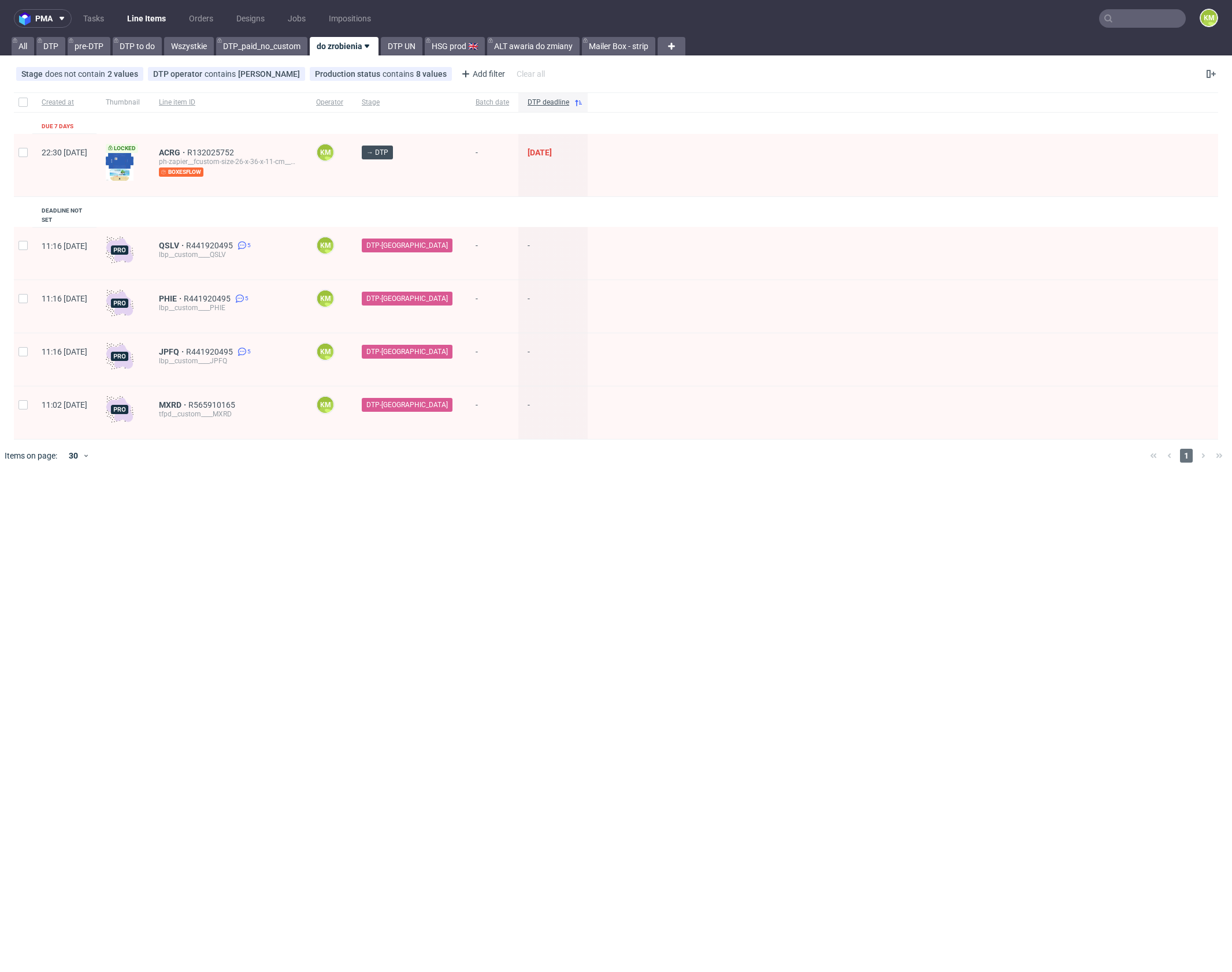
click at [308, 492] on div "pma Tasks Line Items Orders Designs Jobs Impositions KM All DTP pre-DTP DTP to …" at bounding box center [616, 486] width 1232 height 972
click at [311, 491] on div "pma Tasks Line Items Orders Designs Jobs Impositions KM All DTP pre-DTP DTP to …" at bounding box center [616, 486] width 1232 height 972
click at [352, 506] on div "pma Tasks Line Items Orders Designs Jobs Impositions KM All DTP pre-DTP DTP to …" at bounding box center [616, 486] width 1232 height 972
click at [355, 499] on div "pma Tasks Line Items Orders Designs Jobs Impositions KM All DTP pre-DTP DTP to …" at bounding box center [616, 486] width 1232 height 972
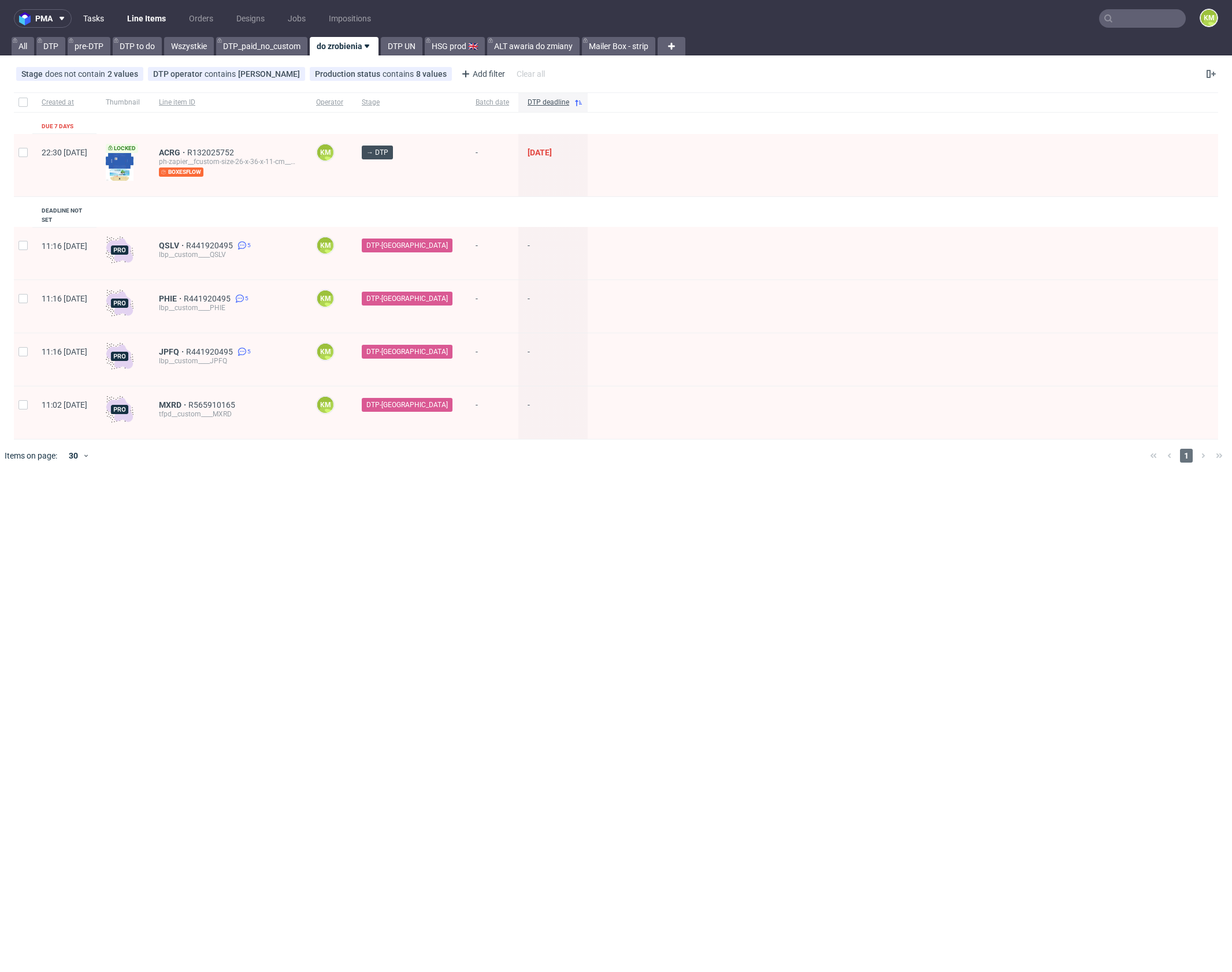
click at [105, 17] on link "Tasks" at bounding box center [93, 19] width 35 height 19
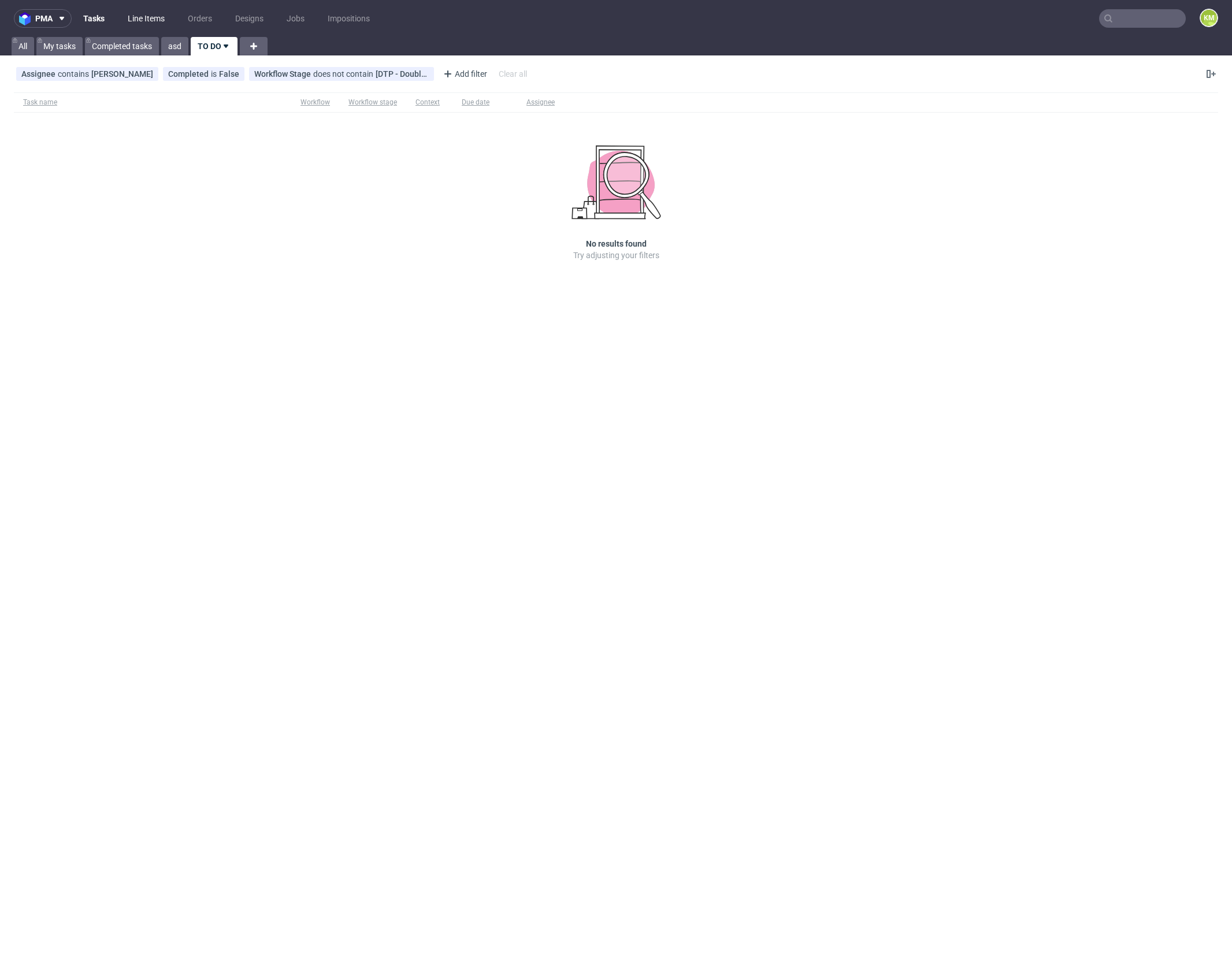
click at [159, 20] on link "Line Items" at bounding box center [146, 19] width 51 height 19
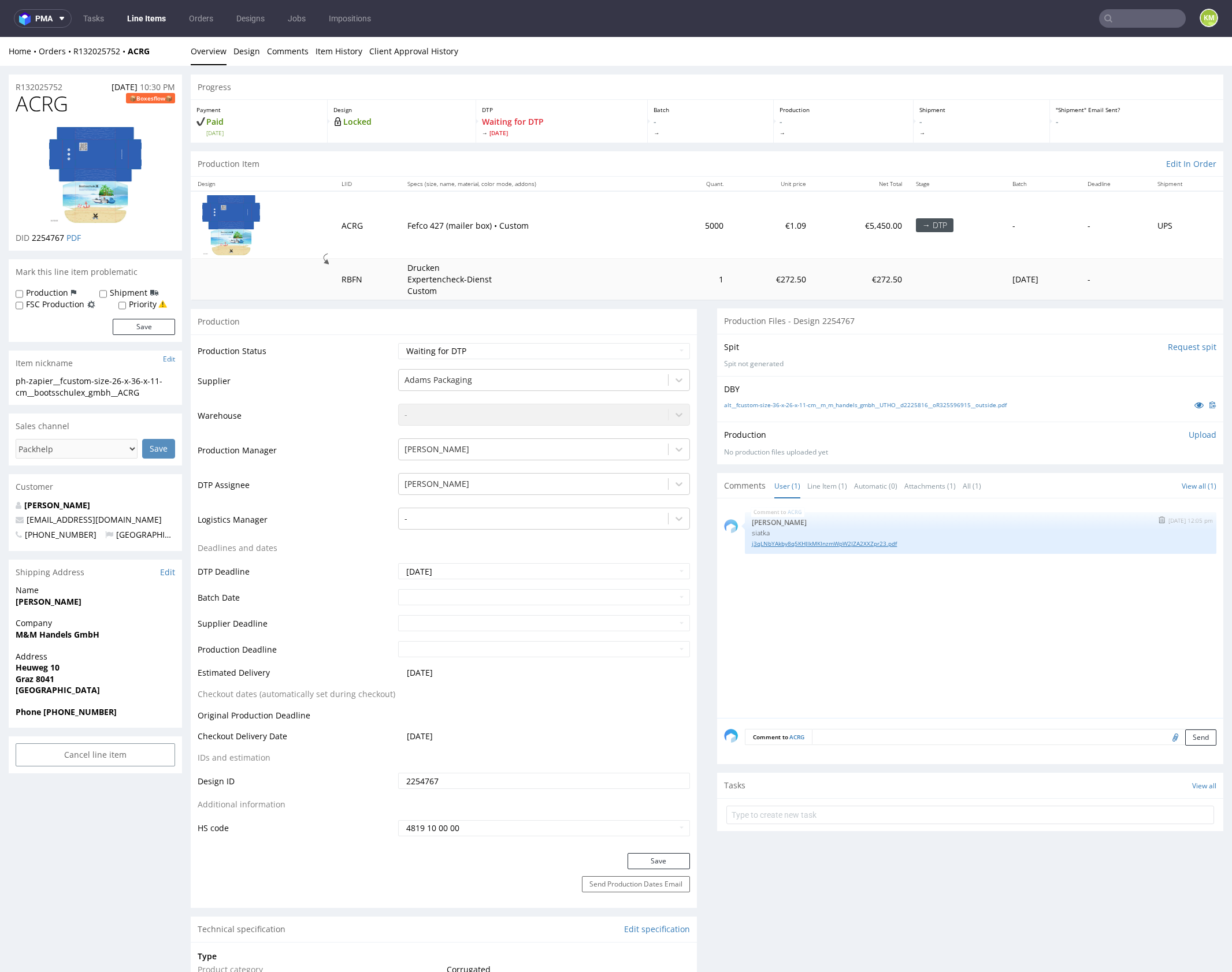
click at [819, 544] on link "j3qLNbYAkby8q5KHJlkMKInzmWpW2JZA2XXZpr23.pdf" at bounding box center [980, 543] width 457 height 8
click at [946, 405] on link "alt__fcustom-size-36-x-26-x-11-cm__m_m_handels_gmbh__UTHO__d2225816__oR32559691…" at bounding box center [865, 405] width 282 height 8
click at [957, 600] on div "ACRG 9th Sep 25 | 12:05 pm Sebastian Markut siatka j3qLNbYAkby8q5KHJlkMKInzmWpW…" at bounding box center [973, 612] width 499 height 213
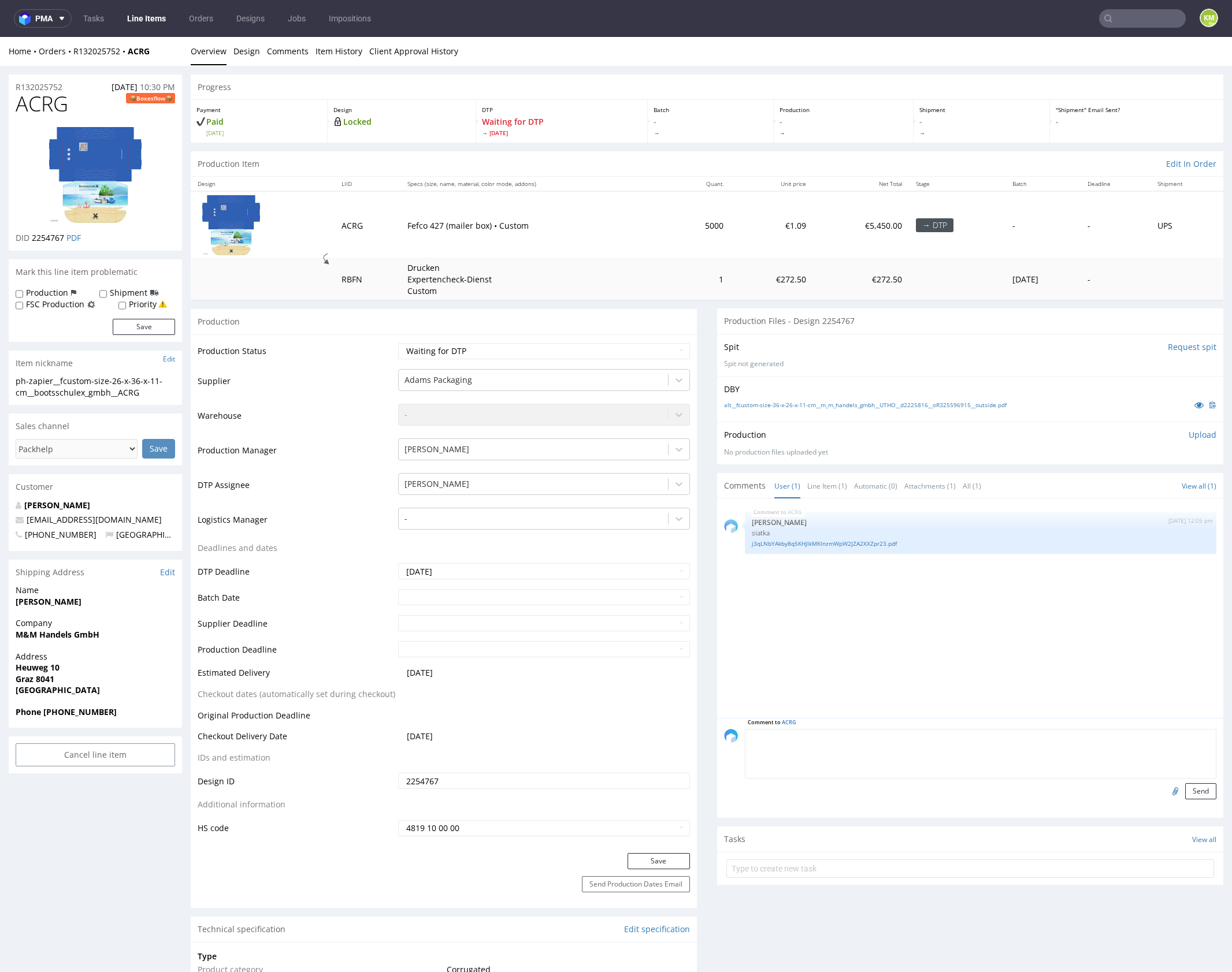
click at [888, 731] on textarea at bounding box center [980, 754] width 472 height 50
type textarea "potrzebna siatka w skali 1:1"
click at [1190, 793] on button "Send" at bounding box center [1200, 790] width 31 height 16
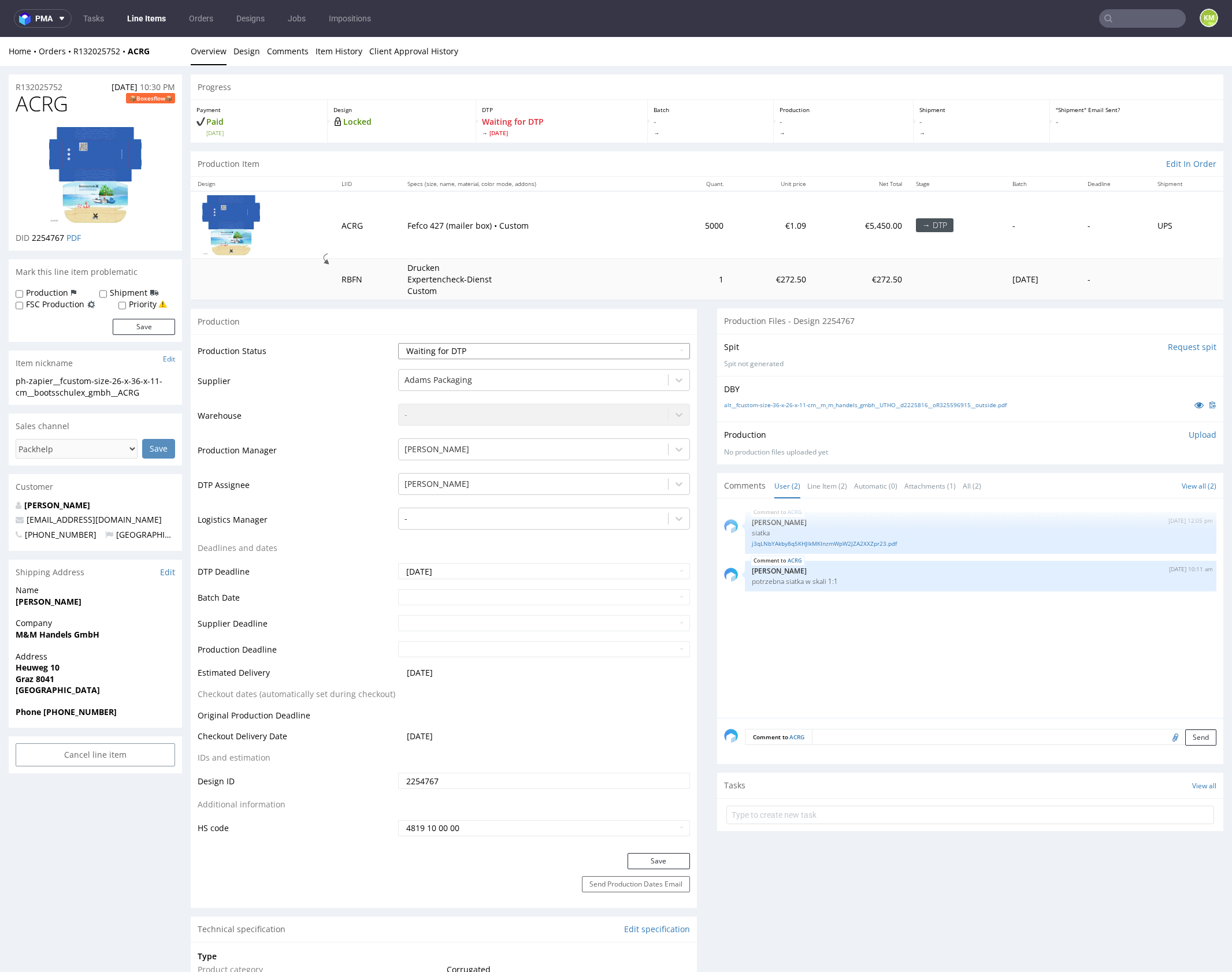
click at [595, 350] on select "Waiting for Artwork Waiting for Diecut Waiting for Mockup Waiting for DTP Waiti…" at bounding box center [544, 351] width 292 height 16
select select "dtp_issue"
click at [398, 343] on select "Waiting for Artwork Waiting for Diecut Waiting for Mockup Waiting for DTP Waiti…" at bounding box center [544, 351] width 292 height 16
click at [664, 858] on button "Save" at bounding box center [659, 861] width 62 height 16
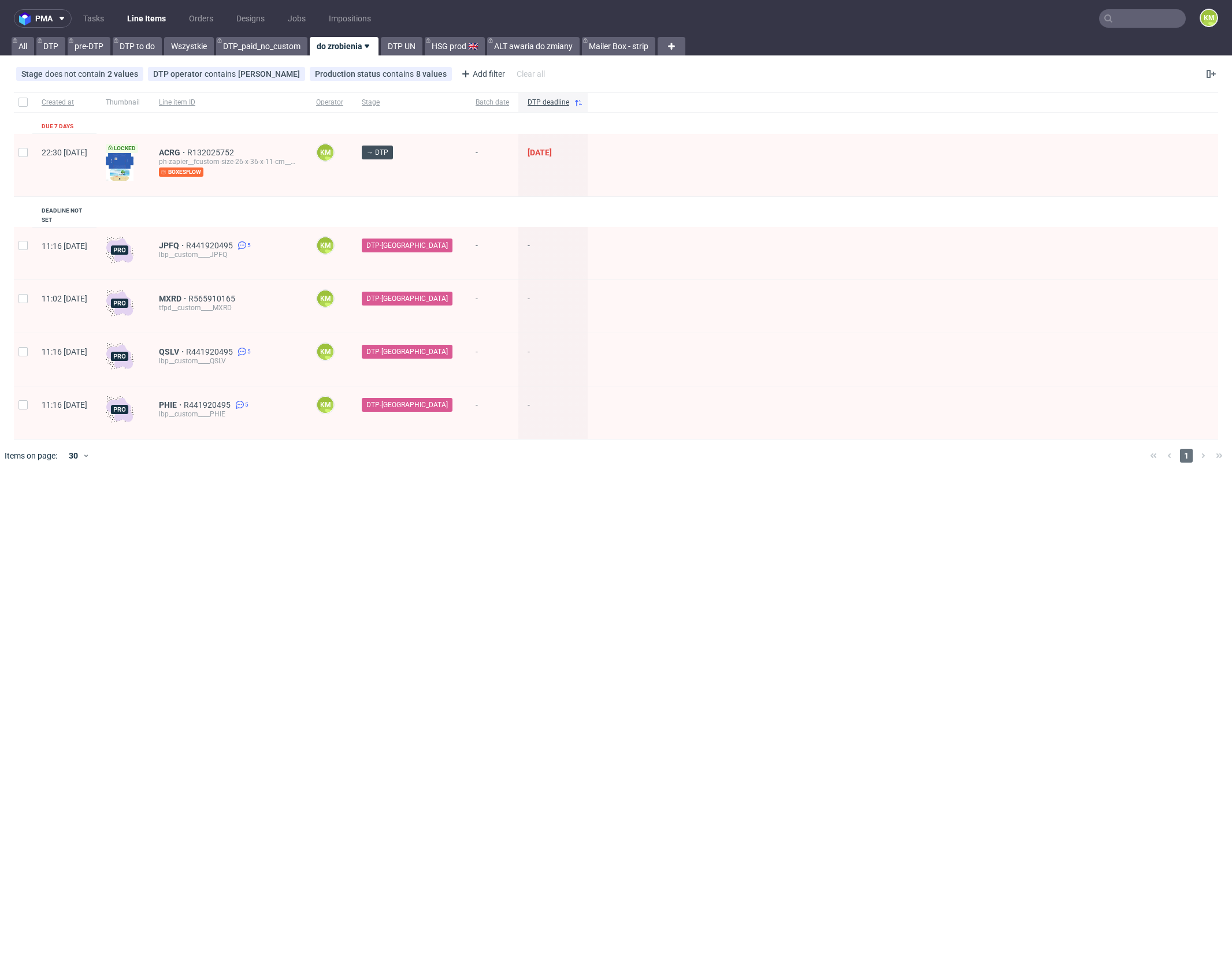
click at [1121, 25] on input "text" at bounding box center [1142, 19] width 87 height 19
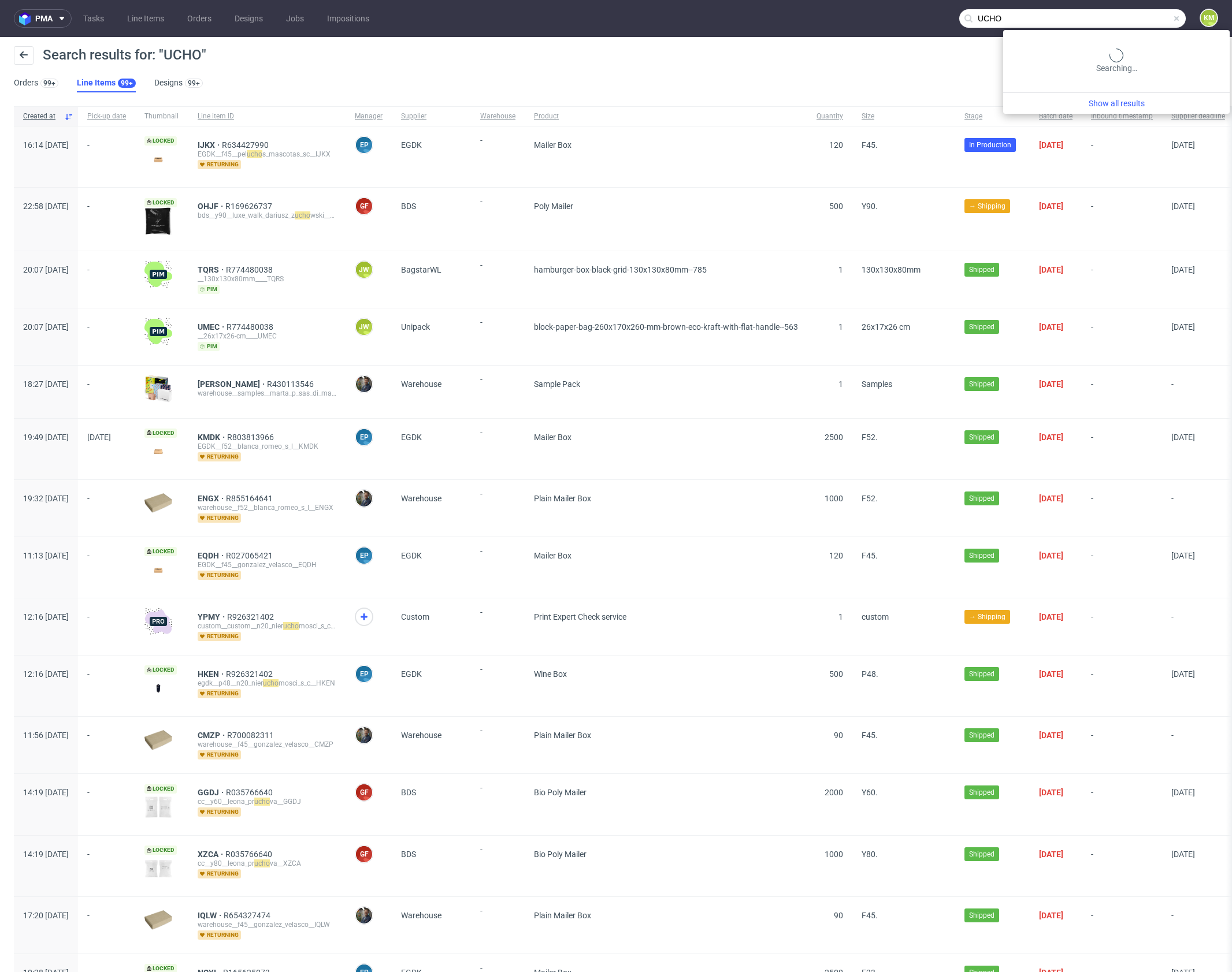
click at [1124, 20] on input "UCHO" at bounding box center [1072, 19] width 227 height 19
type input "UTHO"
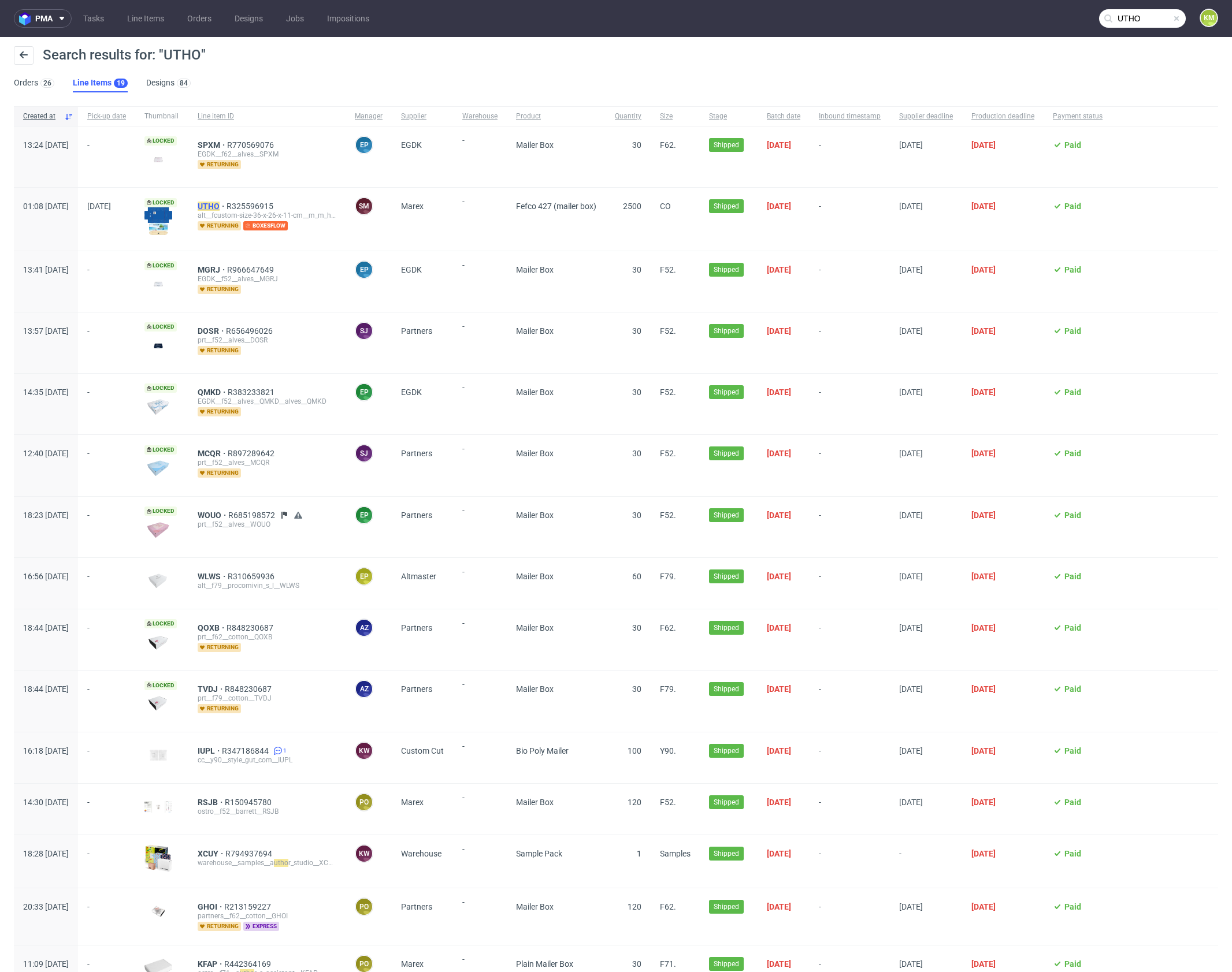
click at [219, 201] on mark "UTHO" at bounding box center [208, 206] width 22 height 9
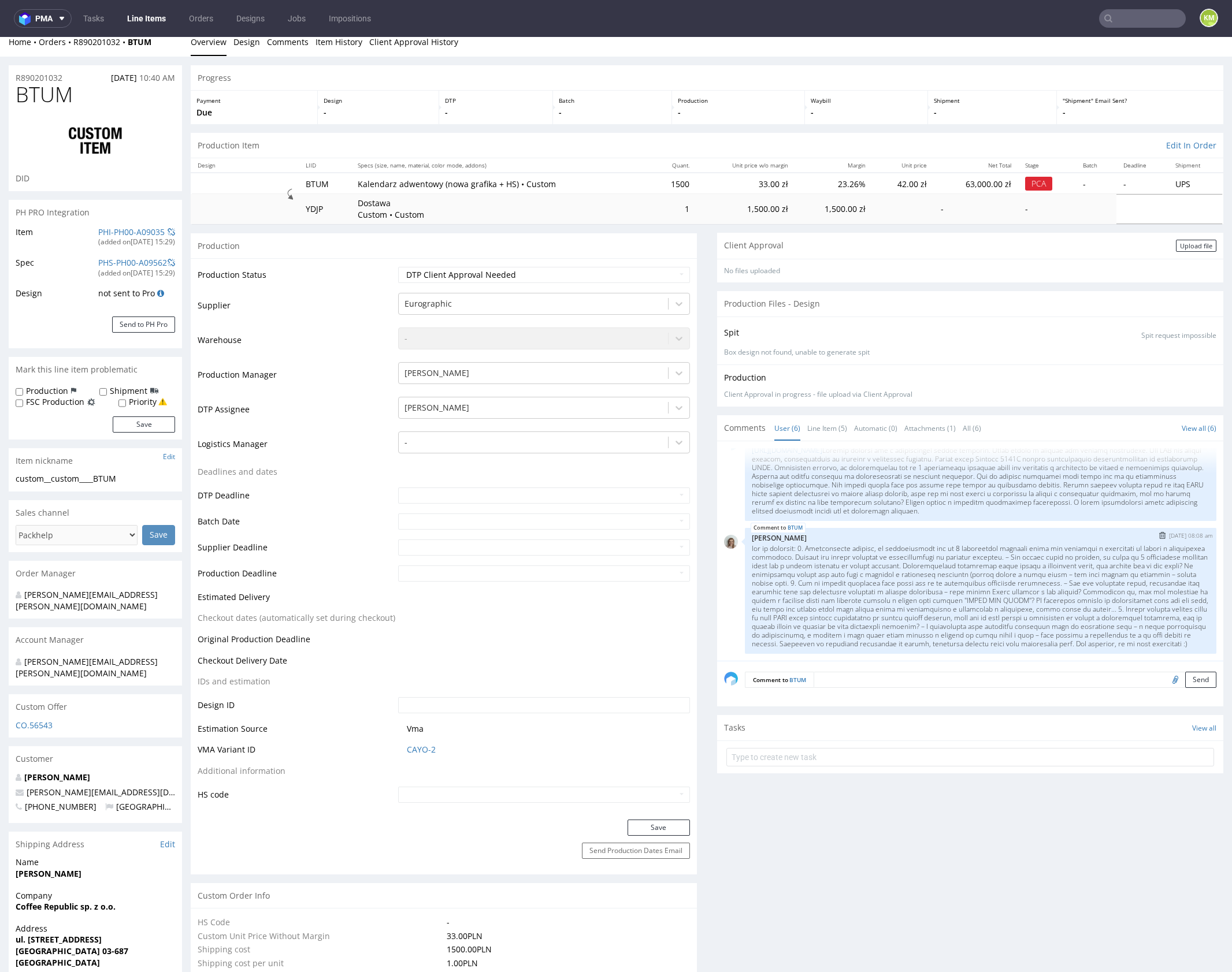
scroll to position [23, 0]
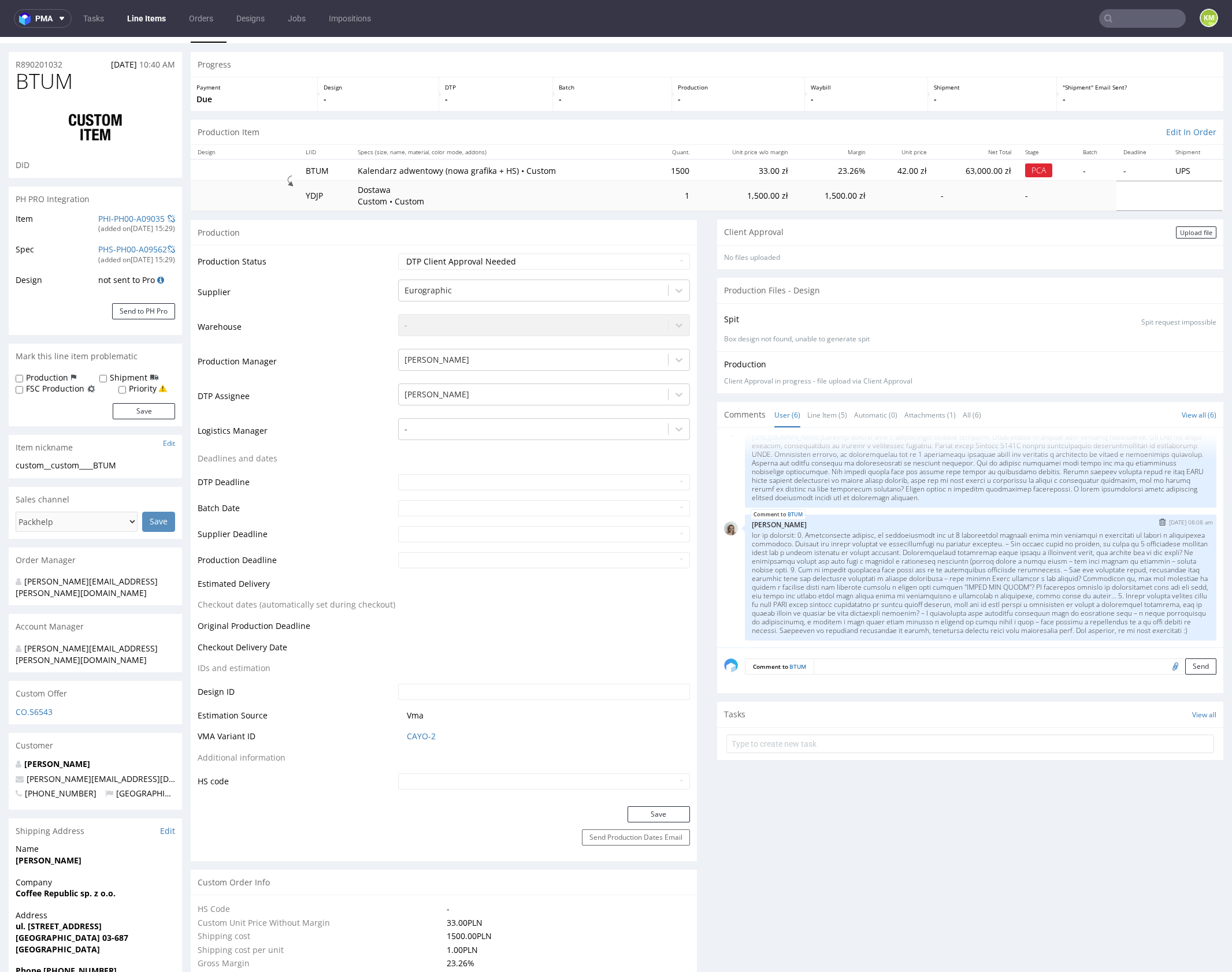
click at [880, 570] on p at bounding box center [980, 582] width 457 height 104
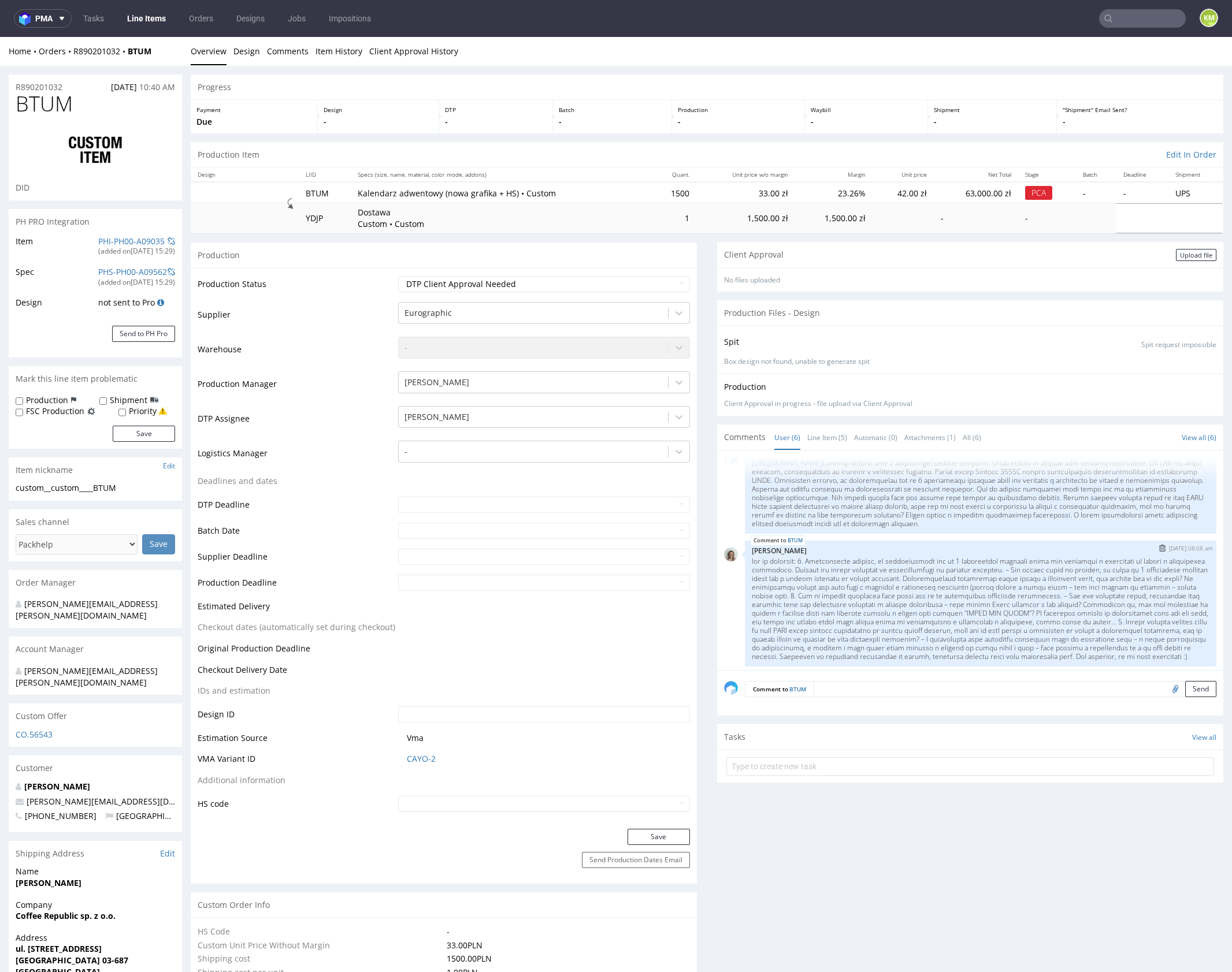
scroll to position [221, 0]
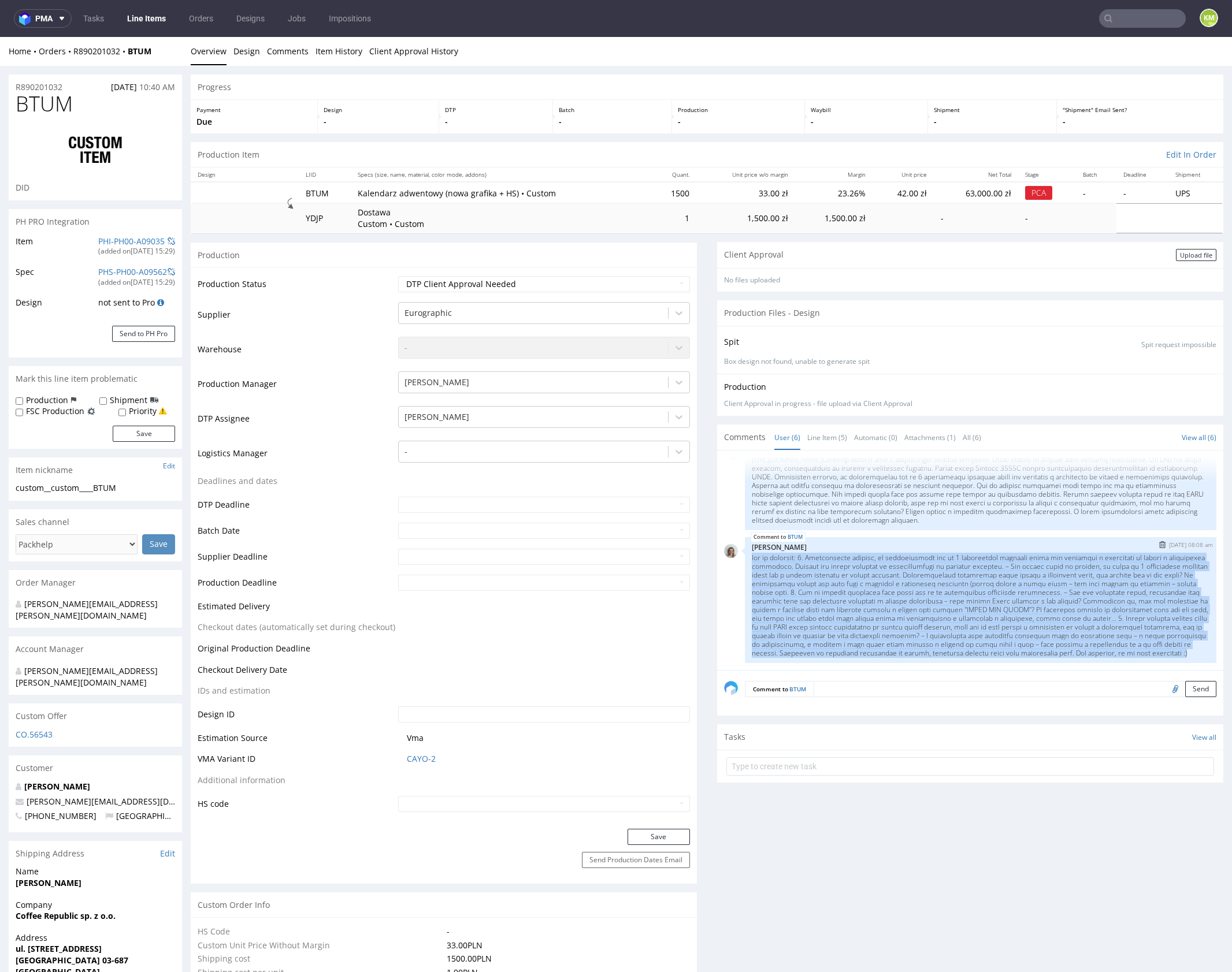
drag, startPoint x: 745, startPoint y: 548, endPoint x: 1179, endPoint y: 648, distance: 445.4
click at [1179, 648] on p at bounding box center [980, 605] width 457 height 104
copy p "odp od klientki: 1. Zauważyliśmy również, że ciemnozielone tło na 4 segmentowej…"
click at [1004, 580] on p at bounding box center [980, 605] width 457 height 104
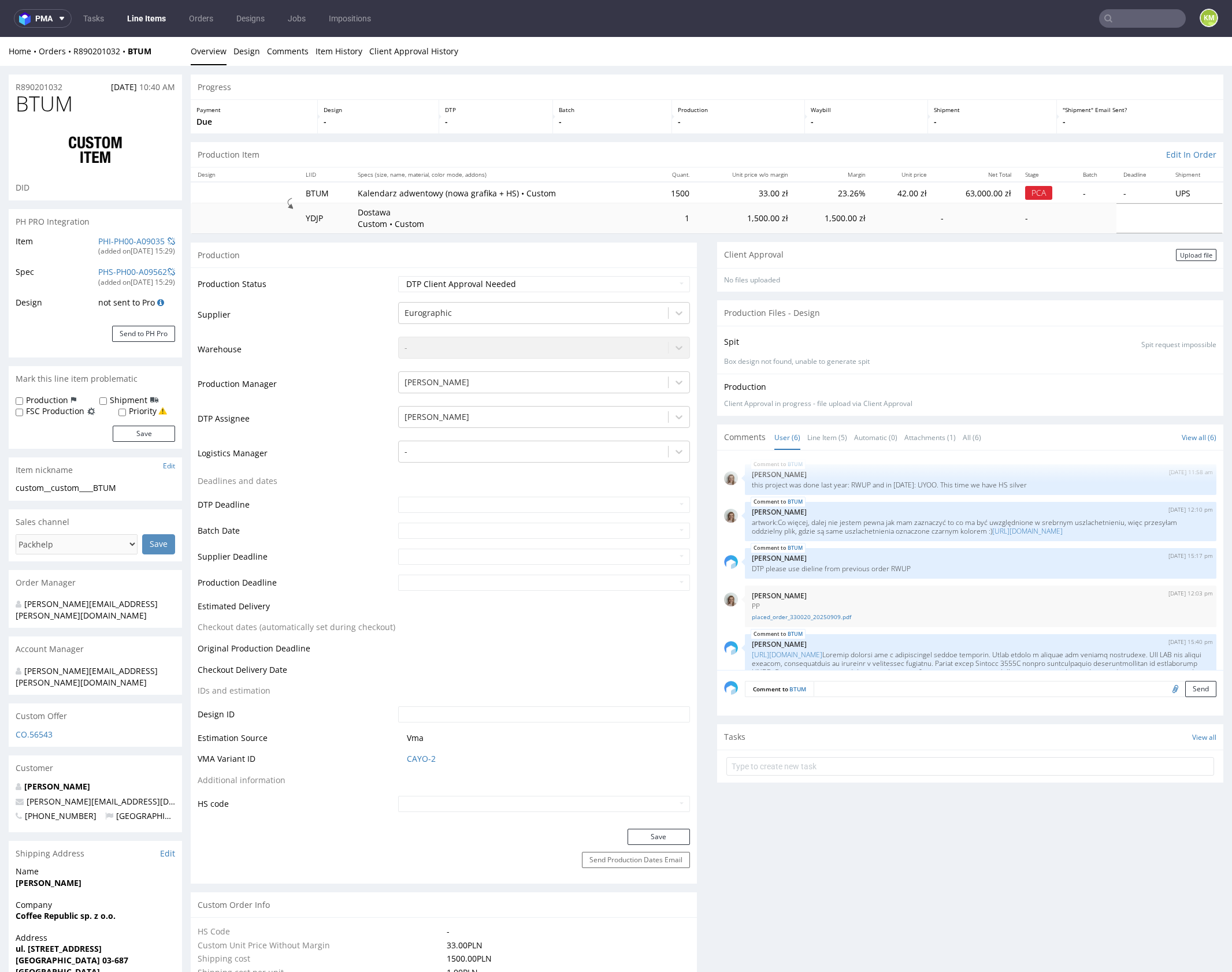
scroll to position [0, 0]
click at [859, 484] on p "this project was done last year: RWUP and in 2023: UYOO. This time we have HS s…" at bounding box center [980, 485] width 457 height 8
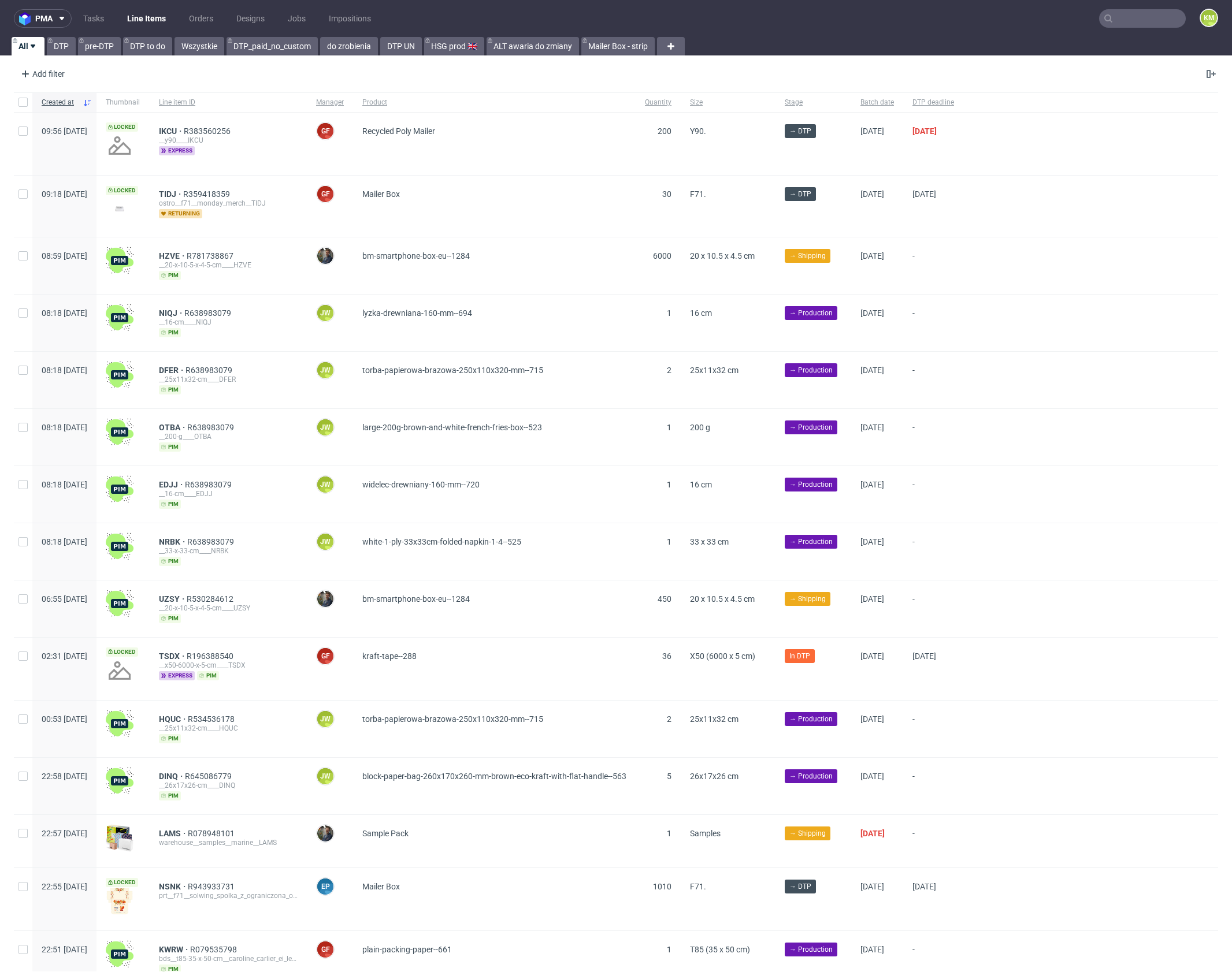
click at [1119, 24] on input "text" at bounding box center [1142, 19] width 87 height 19
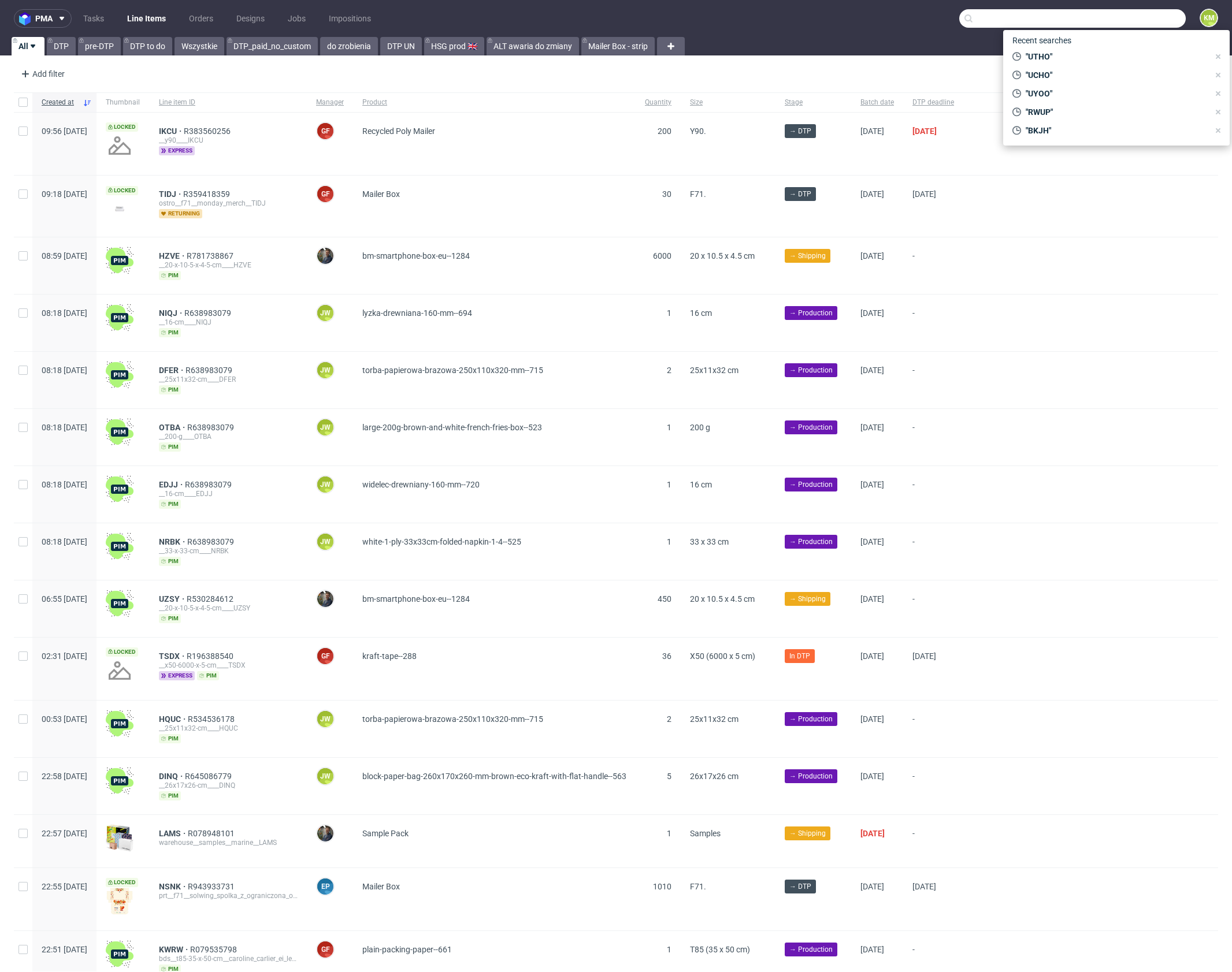
paste input "RWUP"
type input "RWUP"
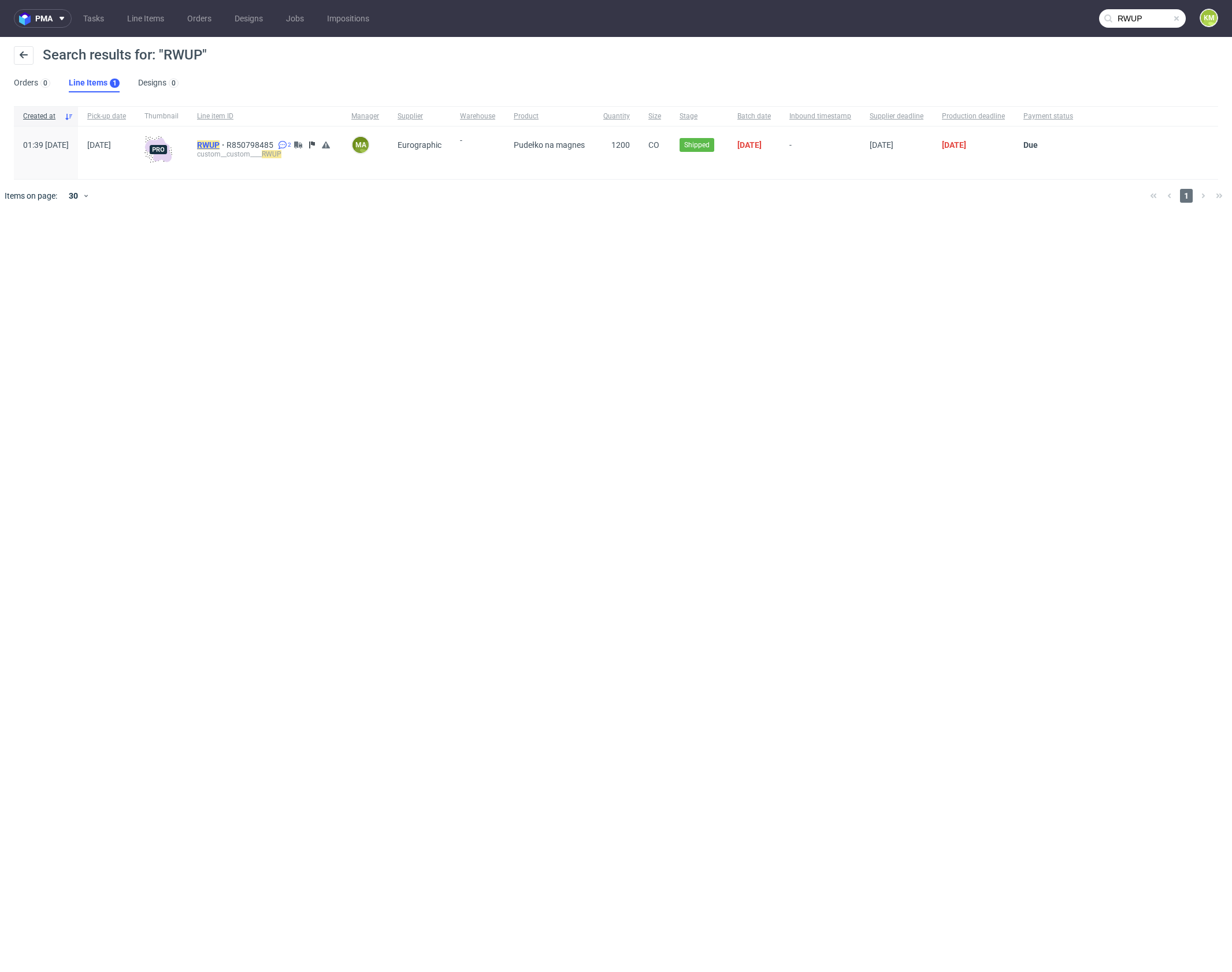
click at [219, 144] on mark "RWUP" at bounding box center [208, 145] width 23 height 9
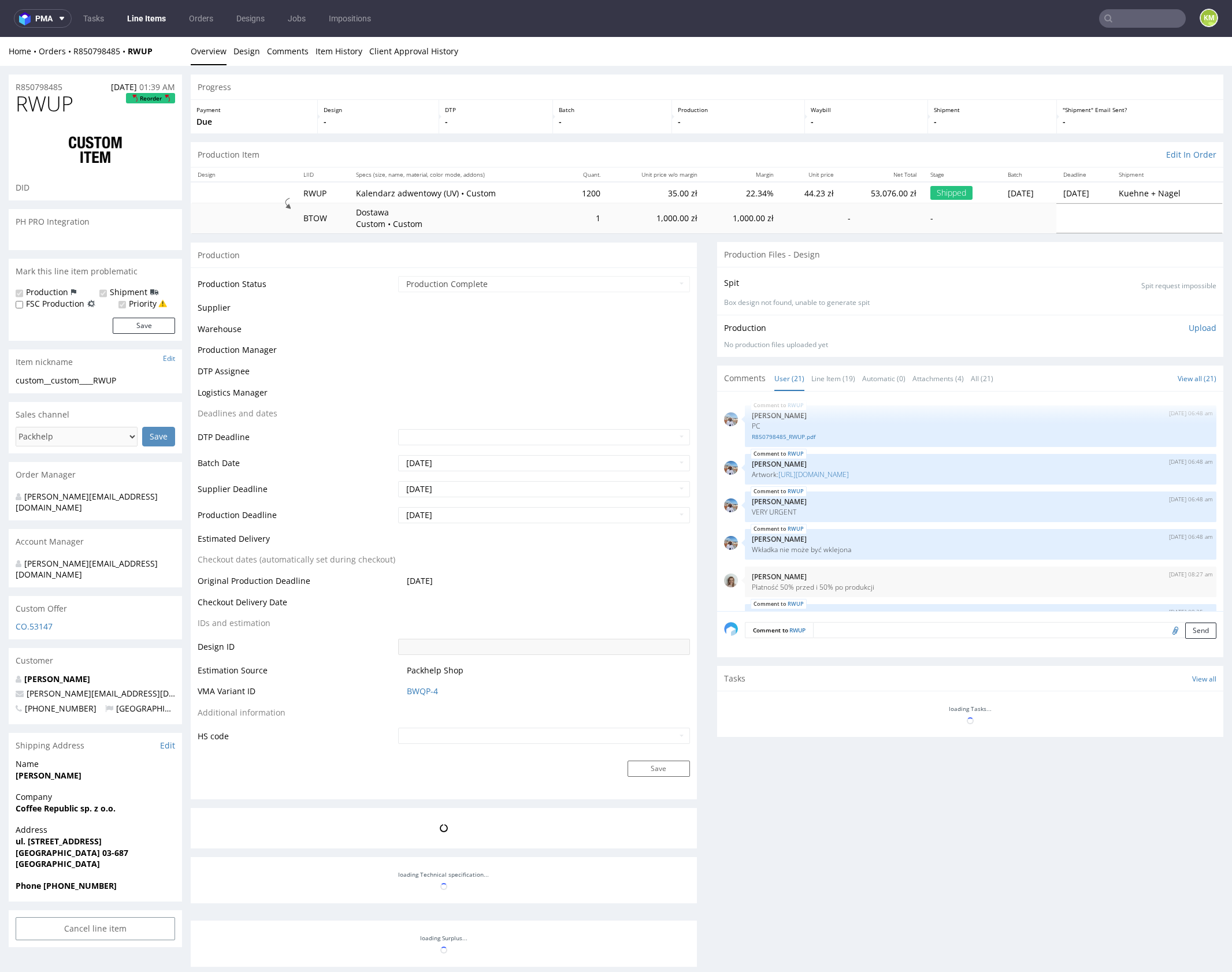
scroll to position [791, 0]
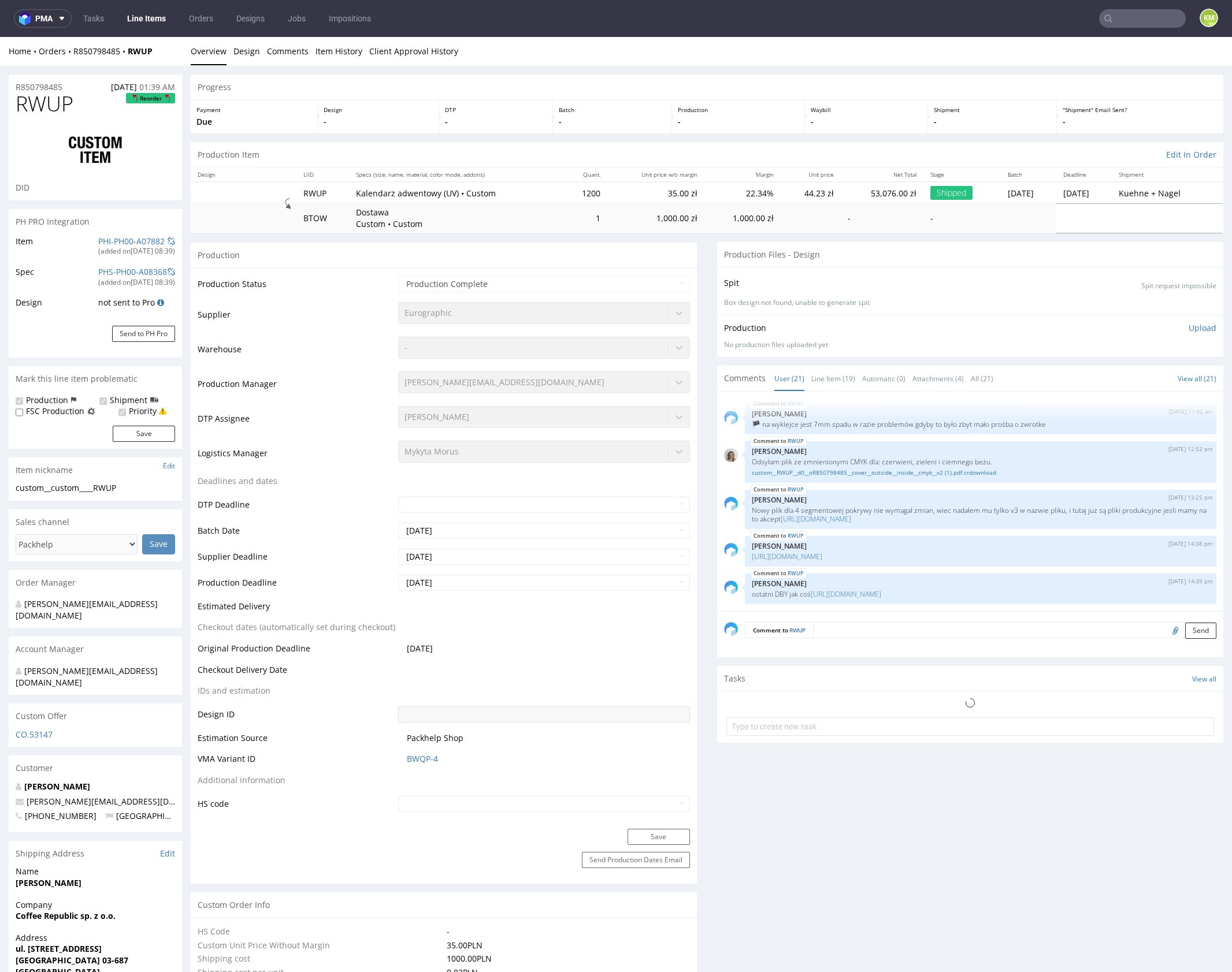
select select "in_progress"
click at [827, 376] on link "Line Item (19)" at bounding box center [833, 378] width 44 height 24
click at [914, 470] on link "custom__RWUP__d0__oR850798485__cover__outside__inside__cmyk__v2 (1).pdf.crdownl…" at bounding box center [980, 472] width 457 height 8
click at [945, 469] on link "custom__RWUP__d0__oR850798485__cover__outside__inside__cmyk__v2 (1).pdf.crdownl…" at bounding box center [980, 472] width 457 height 8
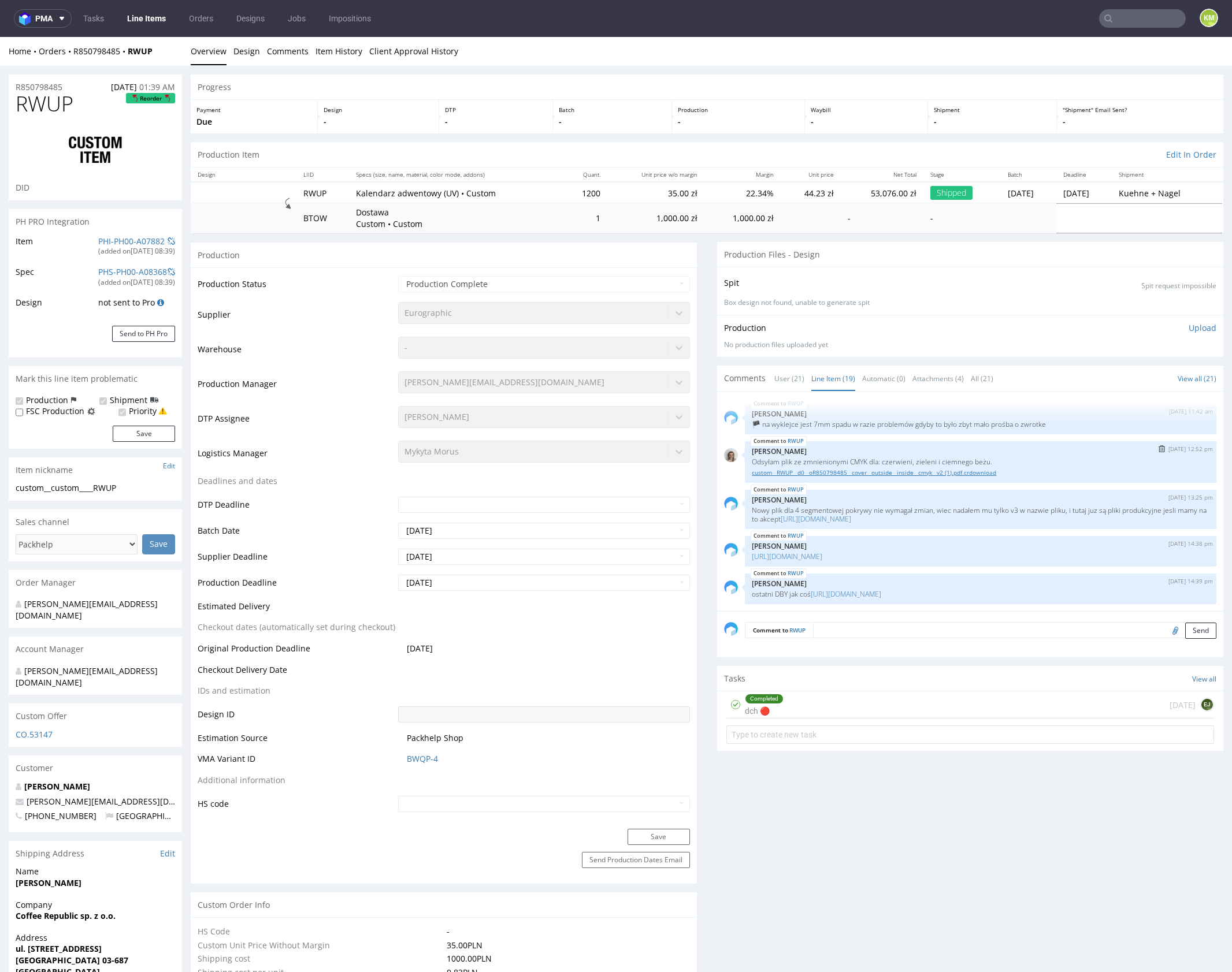
click at [921, 472] on link "custom__RWUP__d0__oR850798485__cover__outside__inside__cmyk__v2 (1).pdf.crdownl…" at bounding box center [980, 472] width 457 height 8
click at [880, 592] on link "https://drive.google.com/file/d/1hJz9t7IyNKEilnwGcOLQEtMmSd2wElLo/view?usp=driv…" at bounding box center [845, 594] width 71 height 9
click at [921, 530] on div "RWUP 17th Oct 24 | 06:48 am Marta Kozłowska PC R850798485_RWUP.pdf RWUP 17th Oc…" at bounding box center [973, 504] width 499 height 213
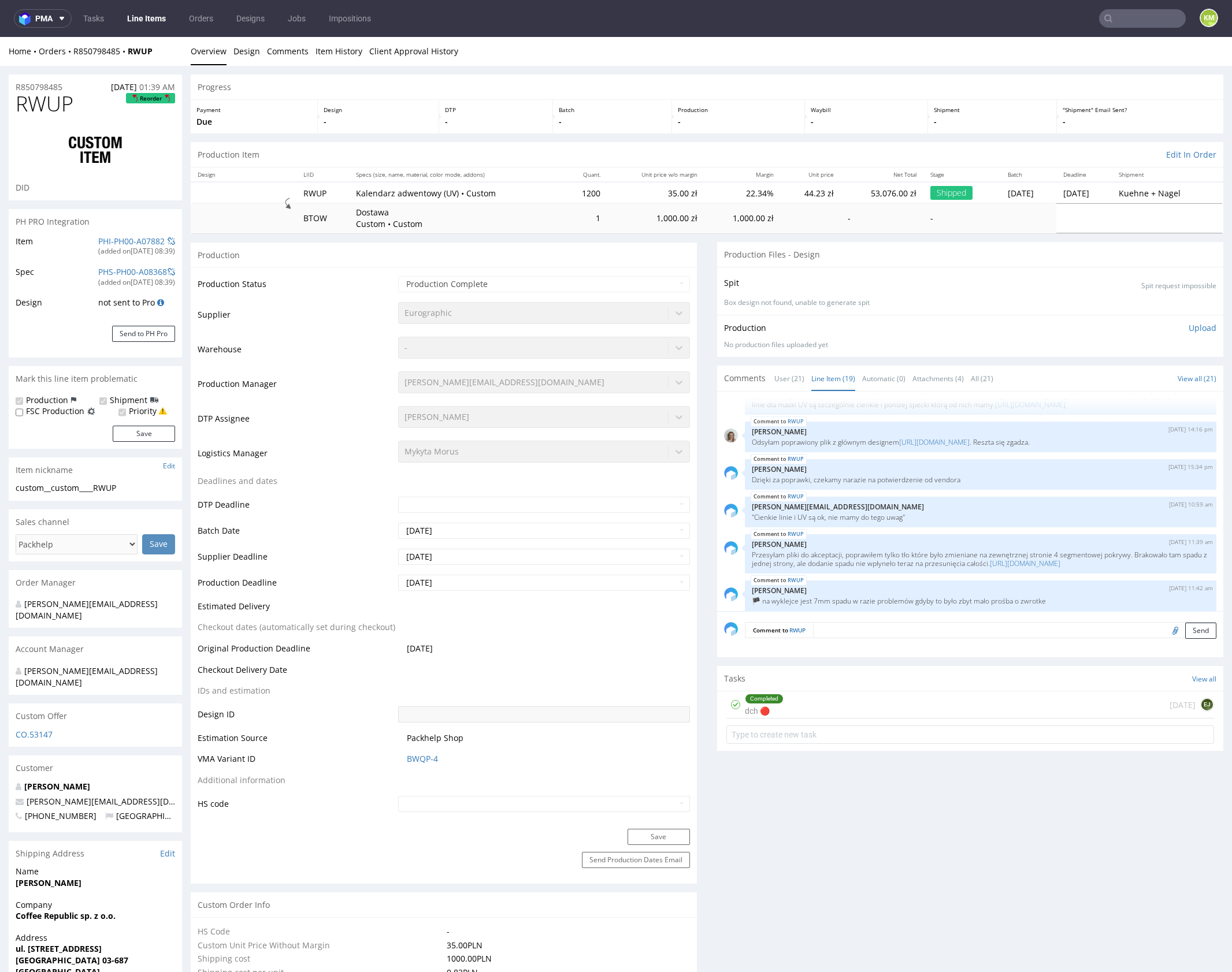
scroll to position [477, 0]
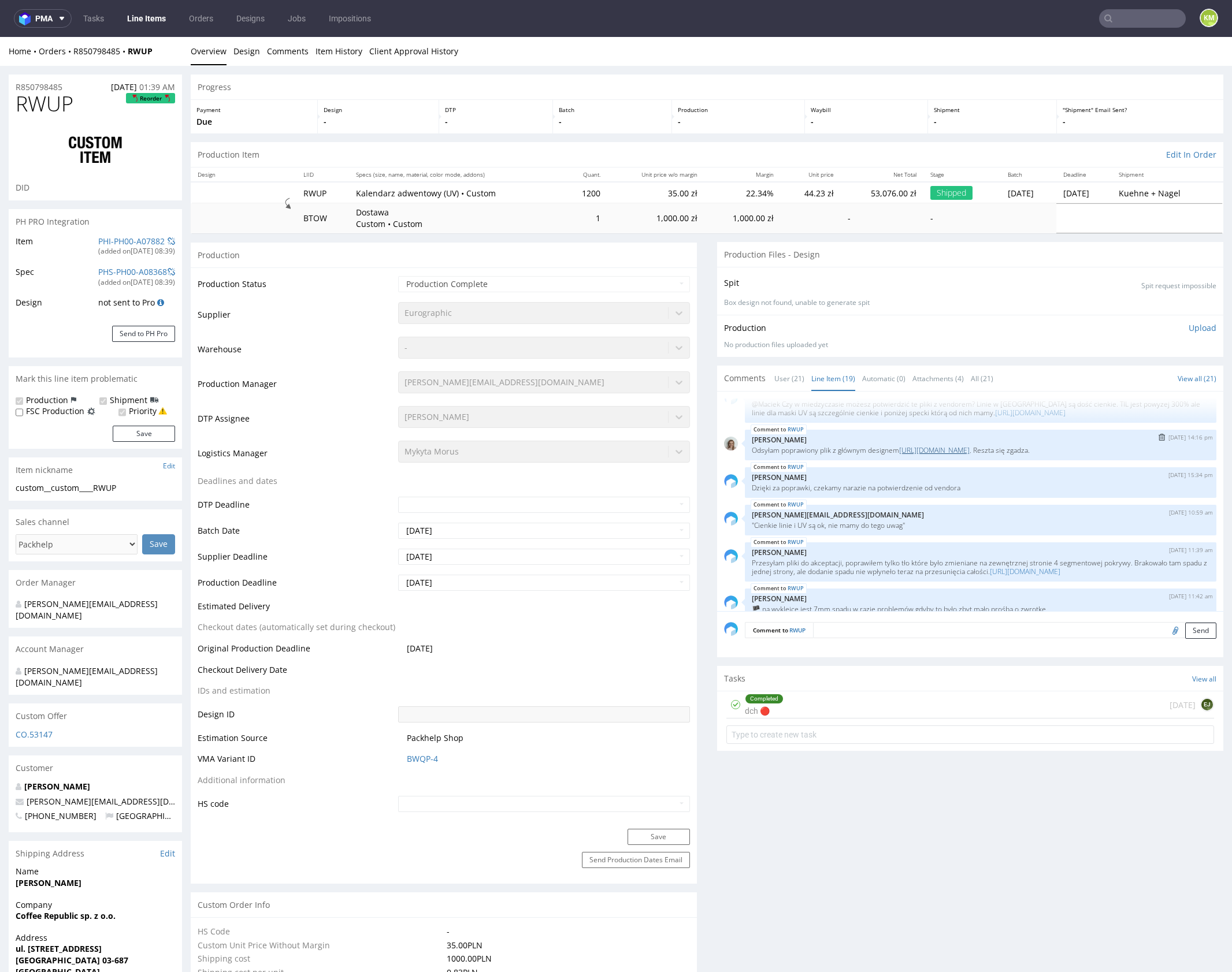
click at [931, 455] on link "https://drive.google.com/file/d/1py0G2LtfmwPs8tuiw-8DWXn-gn0tRbFq/view?usp=shar…" at bounding box center [934, 450] width 71 height 9
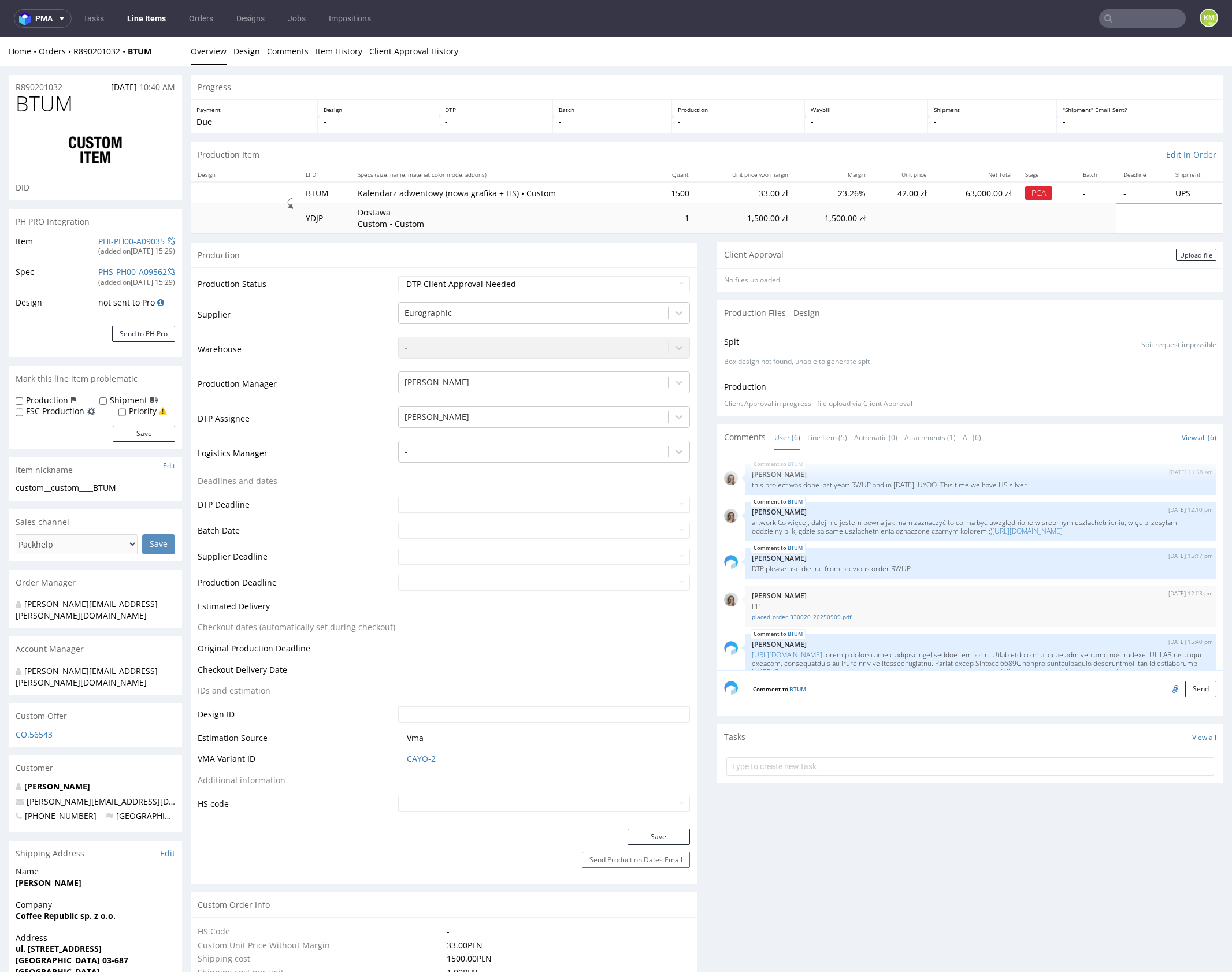
click at [926, 142] on div "Production Item Edit In Order" at bounding box center [707, 154] width 1032 height 25
drag, startPoint x: 828, startPoint y: 432, endPoint x: 854, endPoint y: 542, distance: 113.0
click at [828, 433] on link "Line Item (5)" at bounding box center [826, 438] width 40 height 24
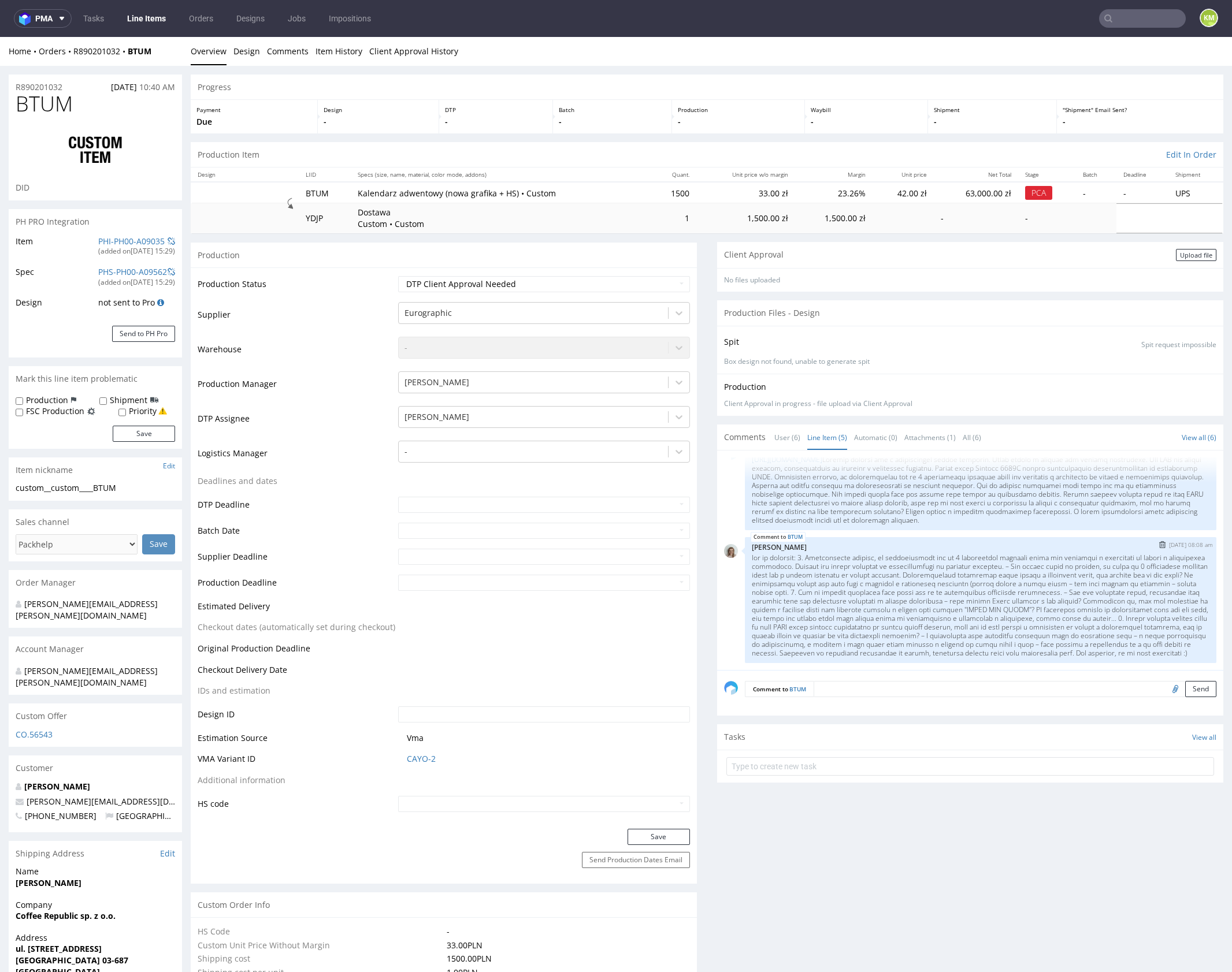
scroll to position [7, 0]
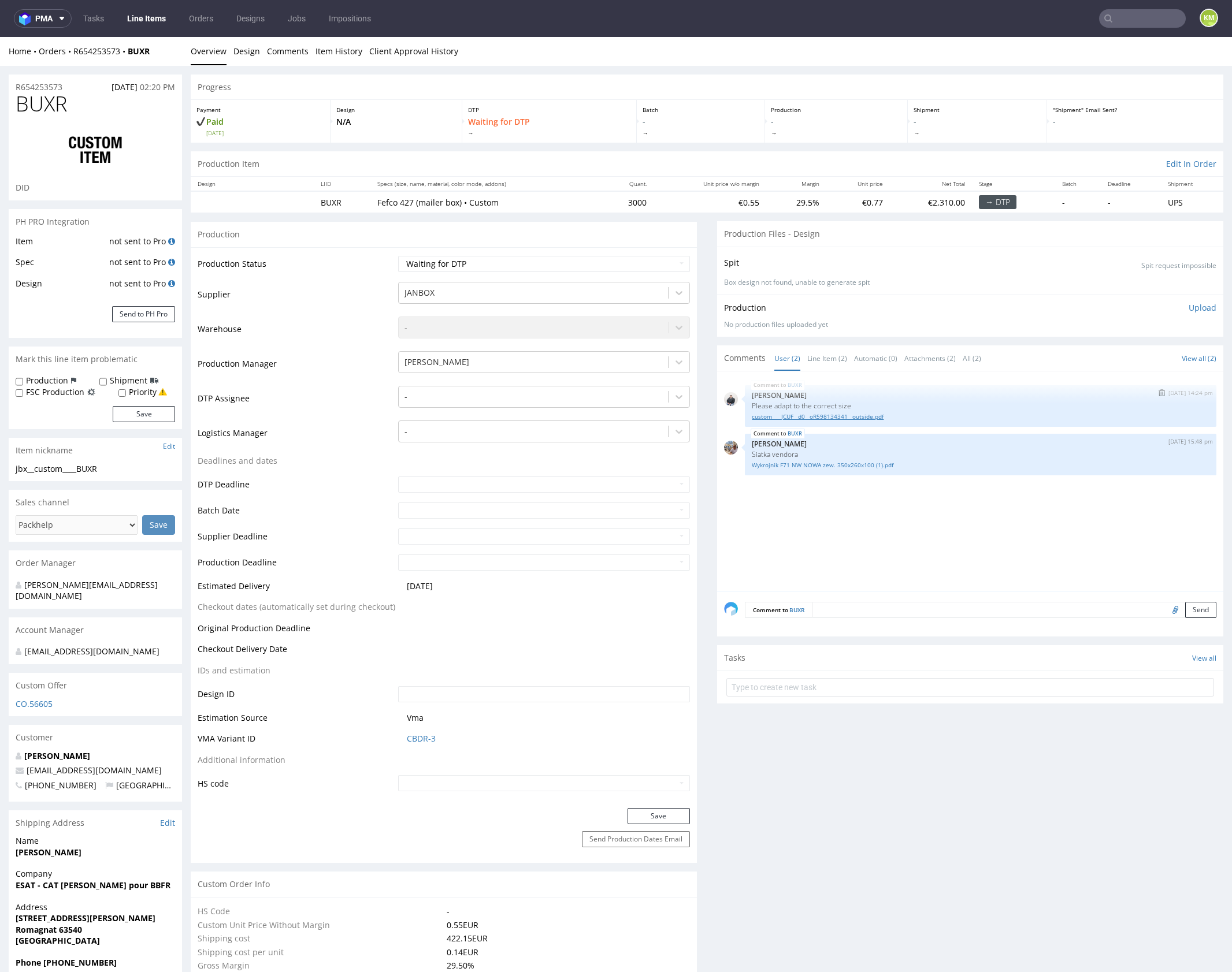
click at [852, 419] on link "custom____JCUF__d0__oR598134341__outside.pdf" at bounding box center [980, 416] width 457 height 8
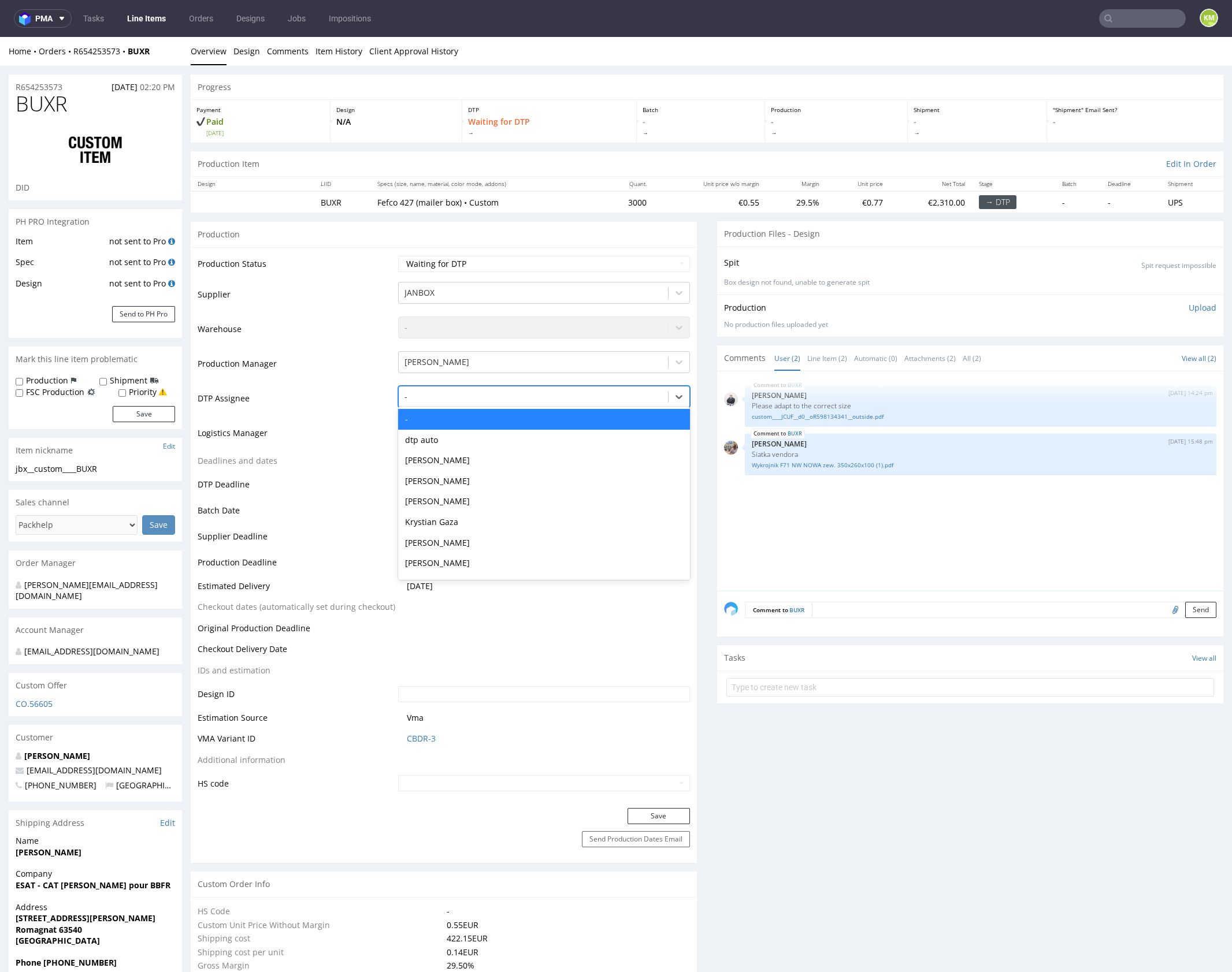
click at [533, 394] on div at bounding box center [534, 396] width 258 height 14
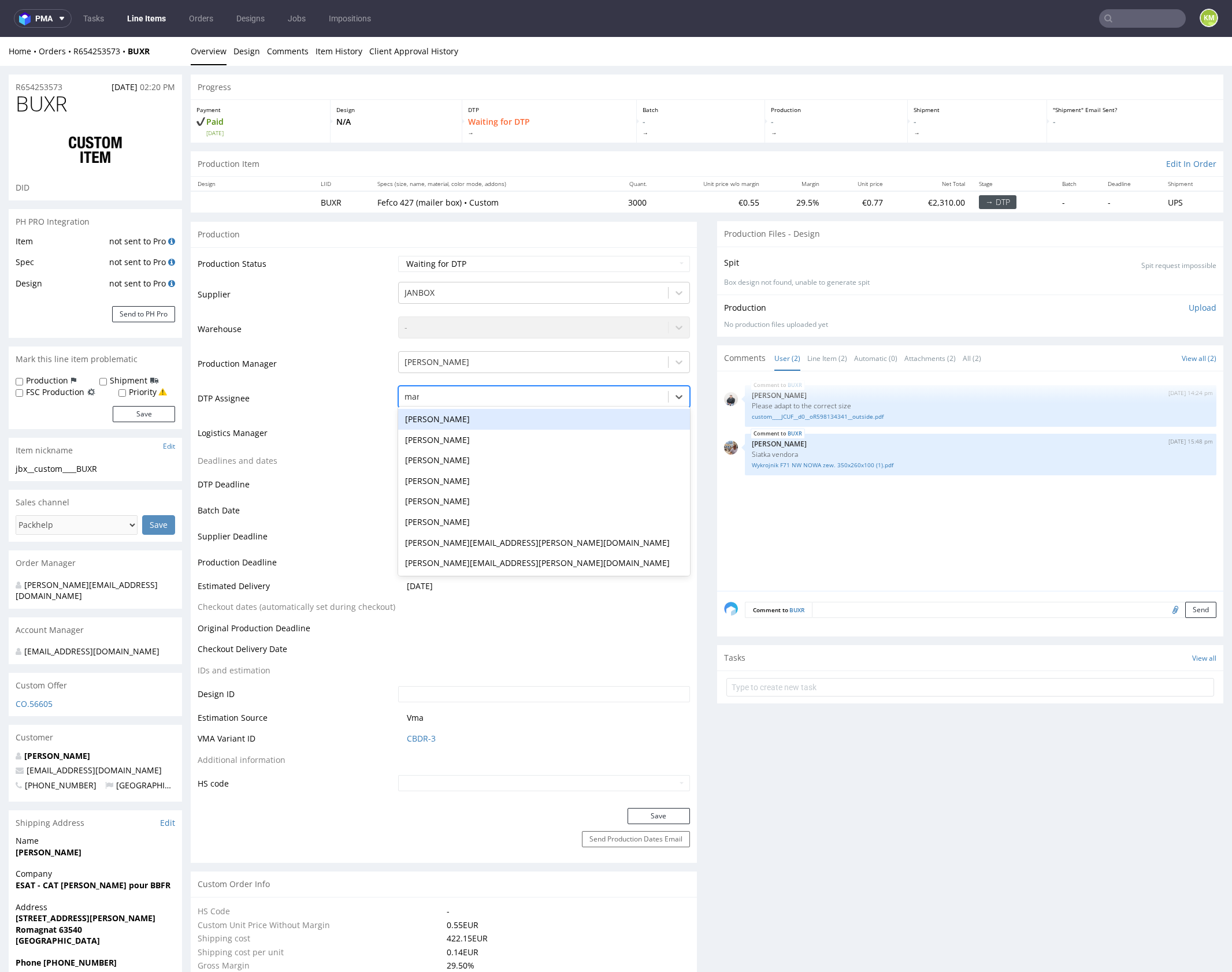
type input "mark"
click at [508, 415] on div "[PERSON_NAME]" at bounding box center [544, 420] width 292 height 21
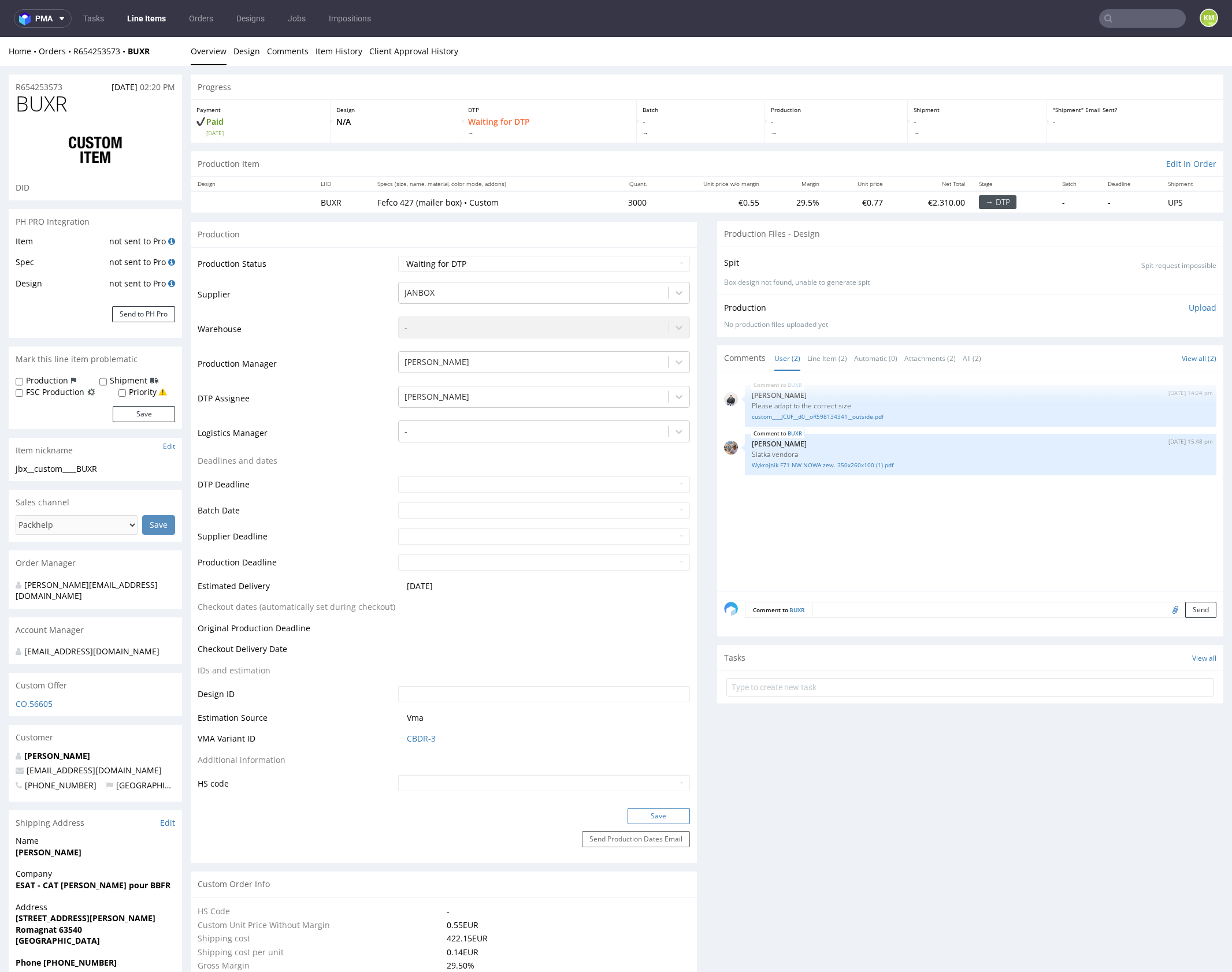
click at [643, 811] on button "Save" at bounding box center [659, 816] width 62 height 16
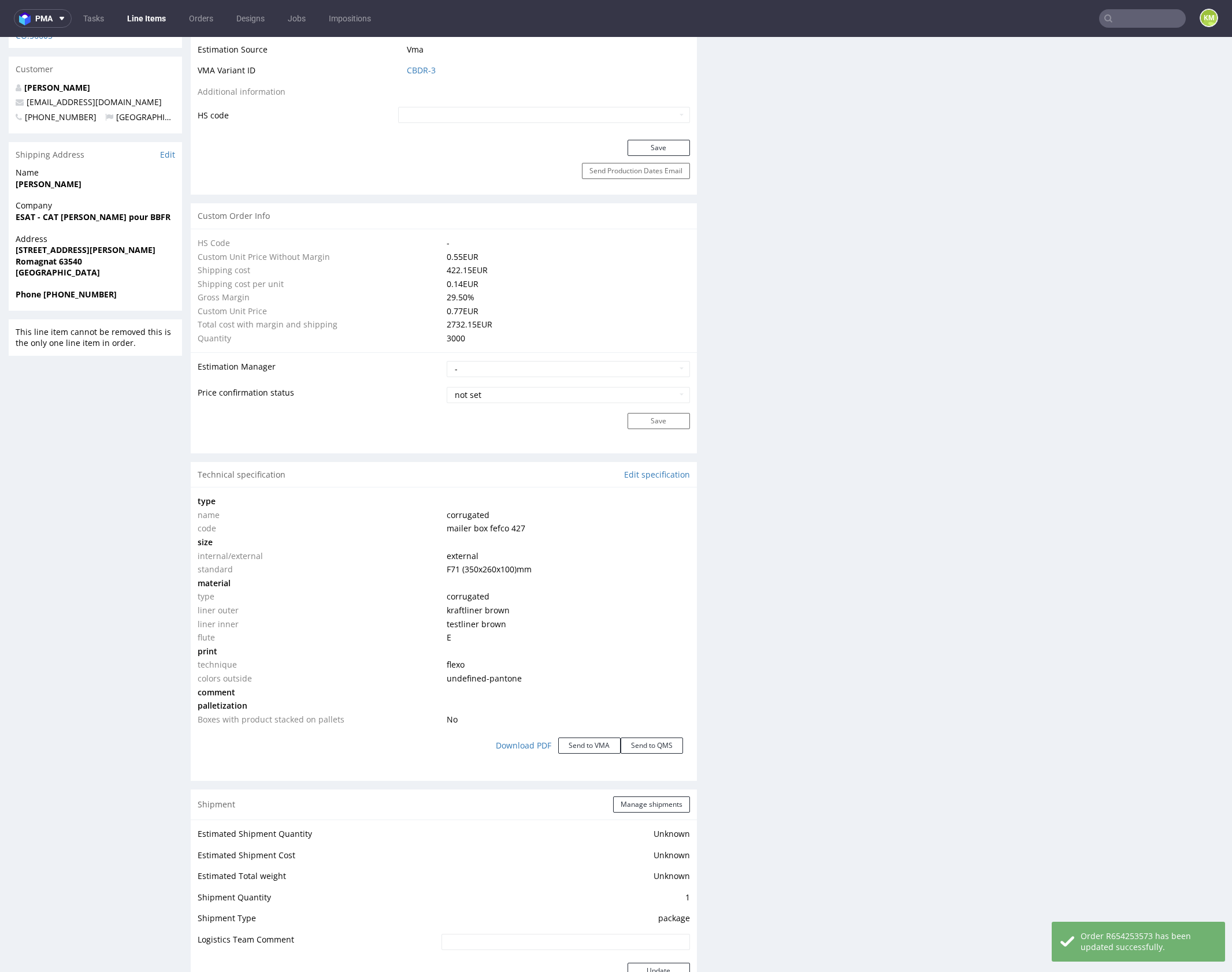
scroll to position [7, 0]
